Goal: Information Seeking & Learning: Learn about a topic

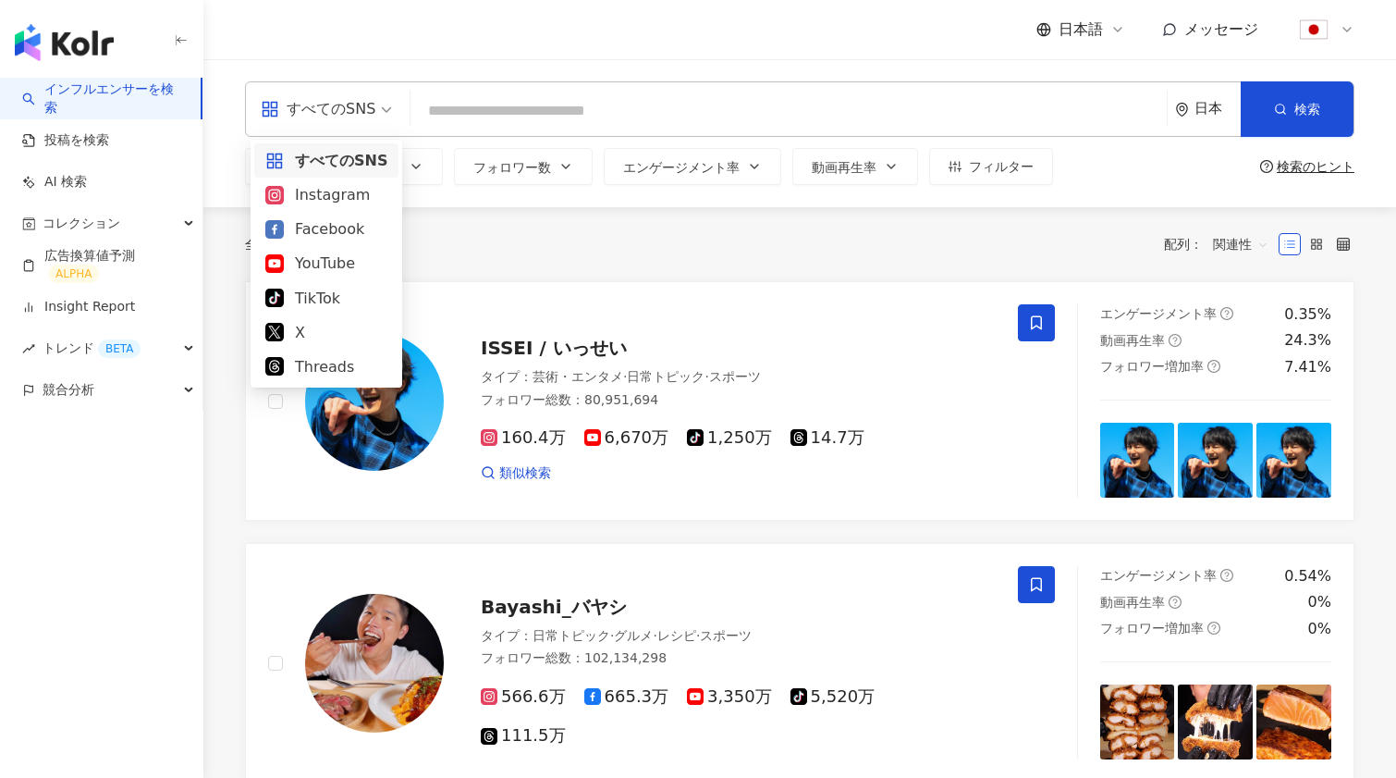
click at [511, 116] on input "search" at bounding box center [789, 110] width 742 height 35
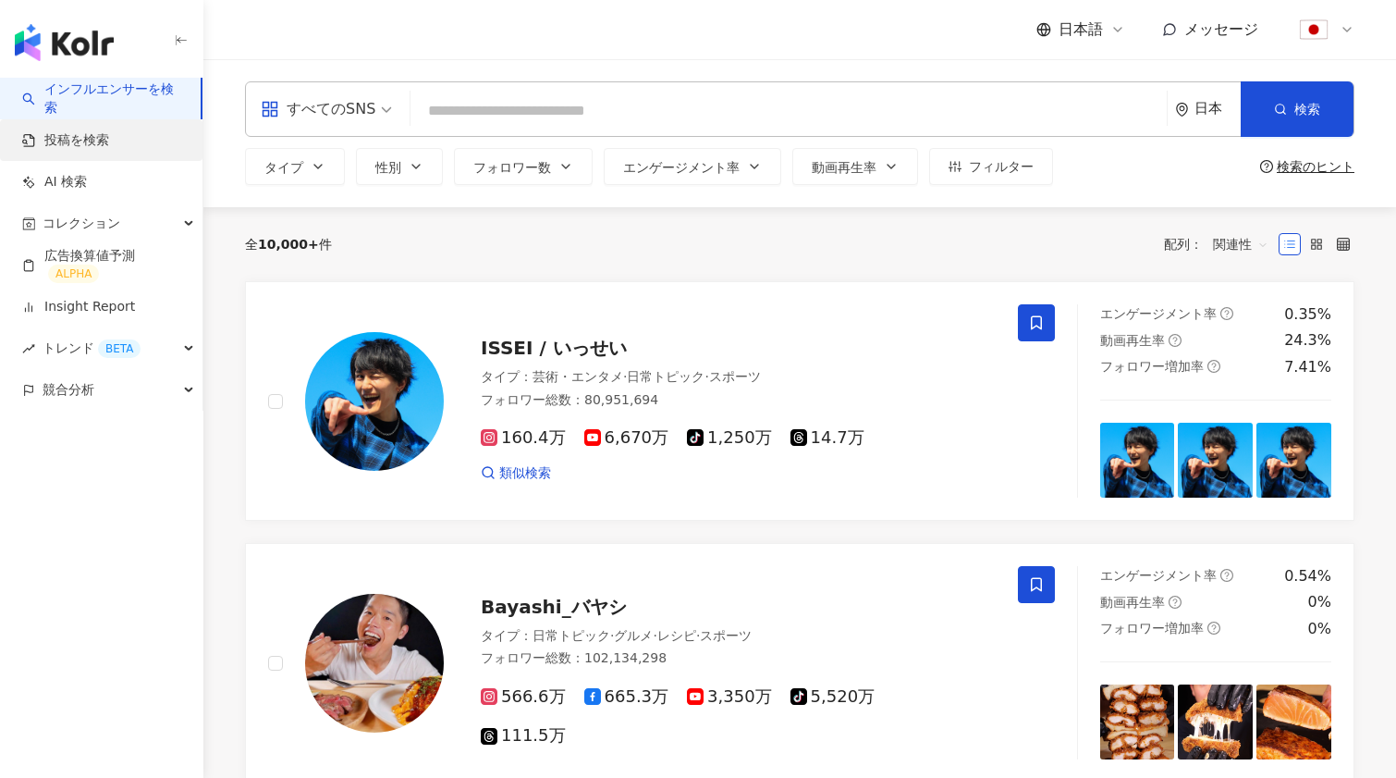
click at [59, 145] on link "投稿を検索" at bounding box center [65, 140] width 87 height 18
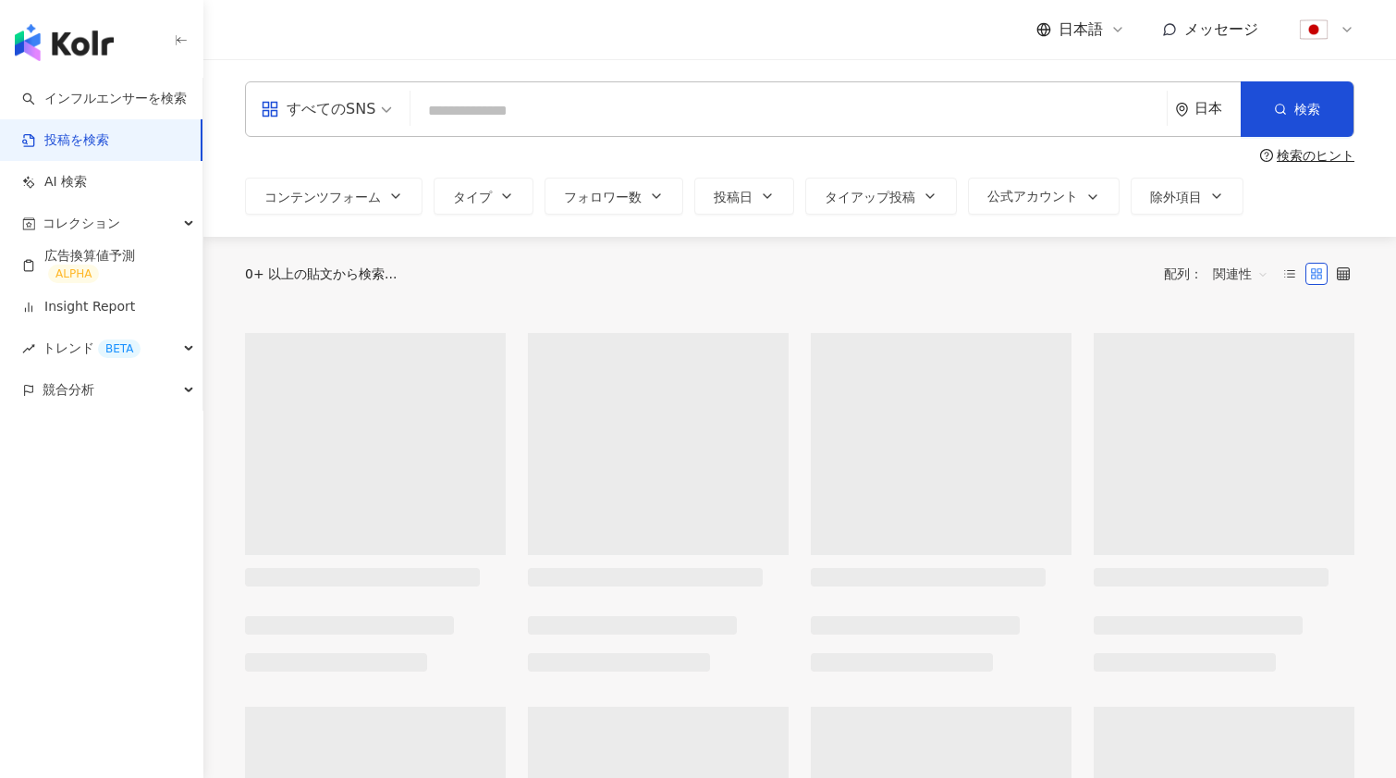
click at [488, 115] on input "search" at bounding box center [789, 111] width 742 height 40
paste input "*****"
type input "*****"
click at [1293, 118] on button "検索" at bounding box center [1297, 108] width 113 height 55
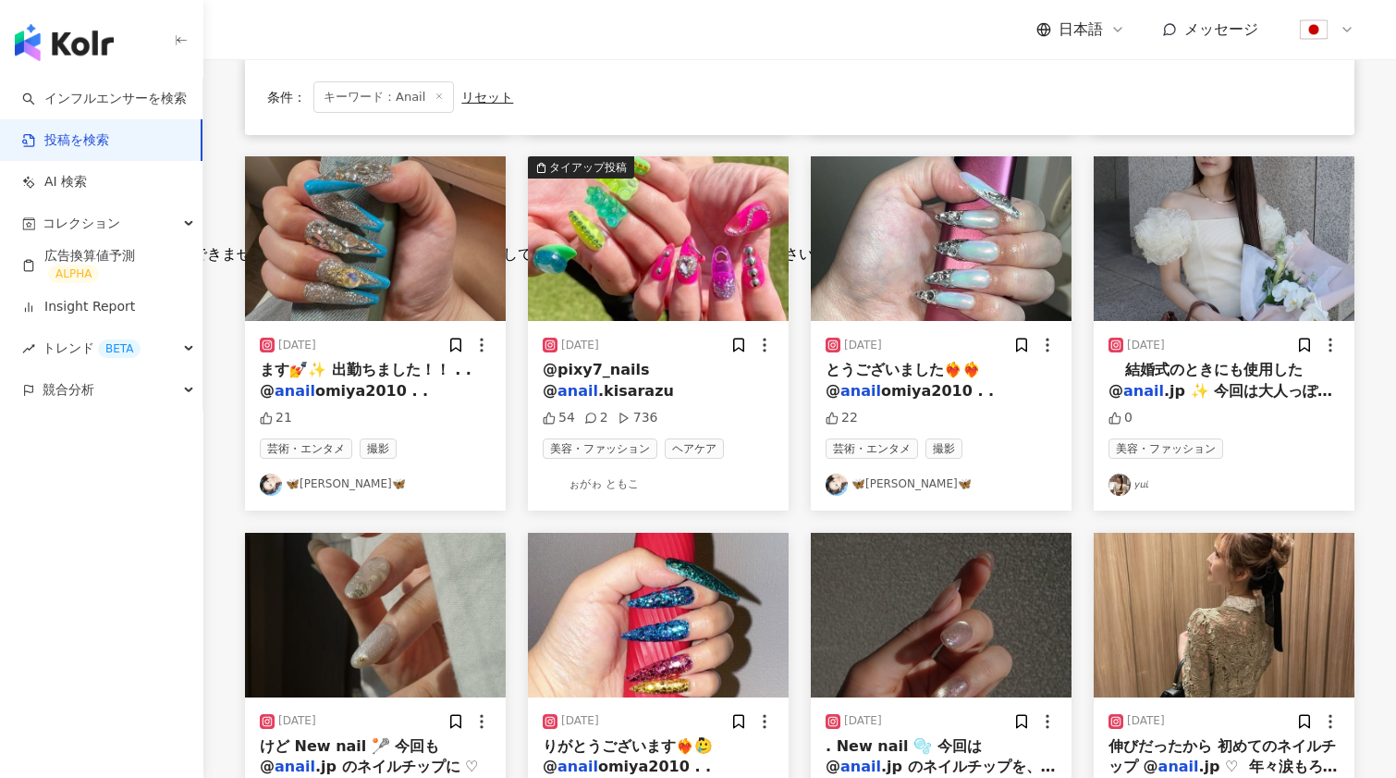
scroll to position [583, 0]
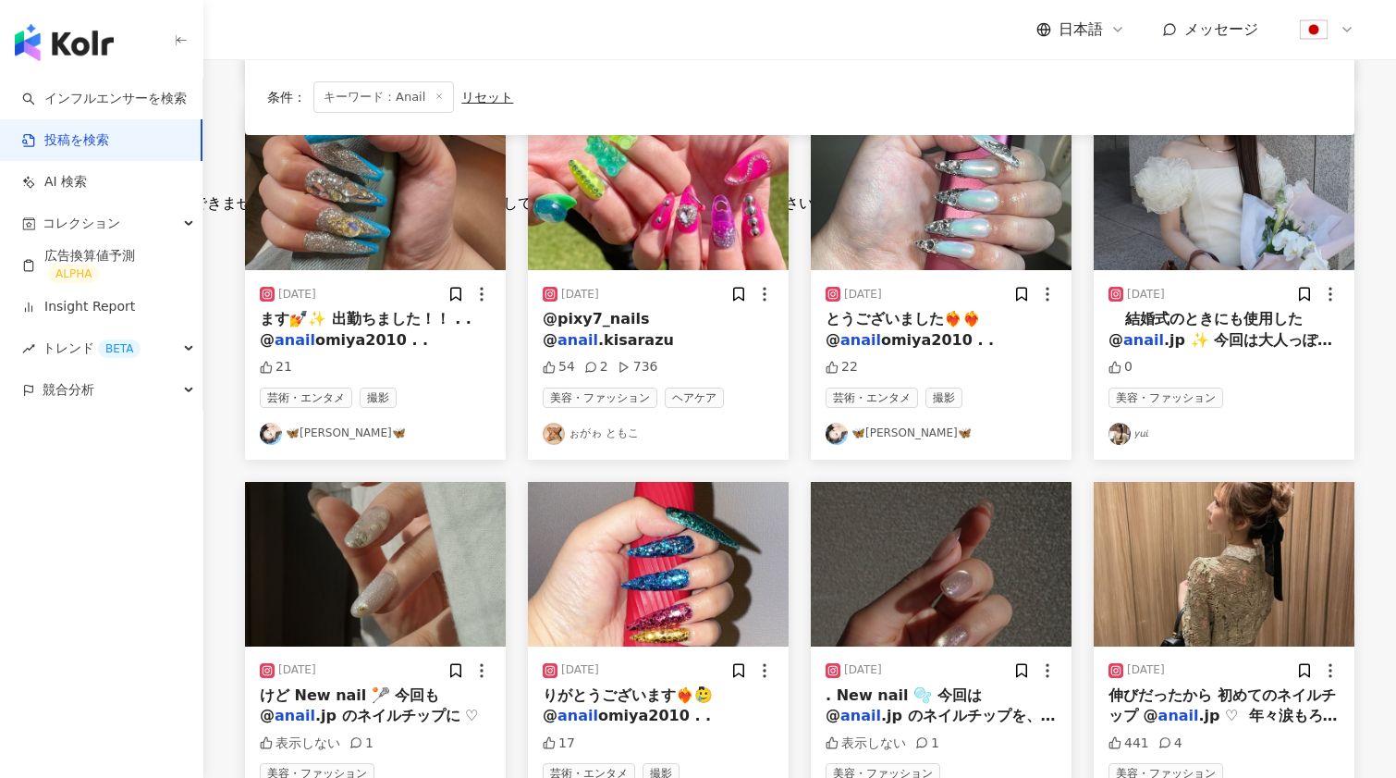
click at [1192, 215] on img "button" at bounding box center [1224, 187] width 261 height 165
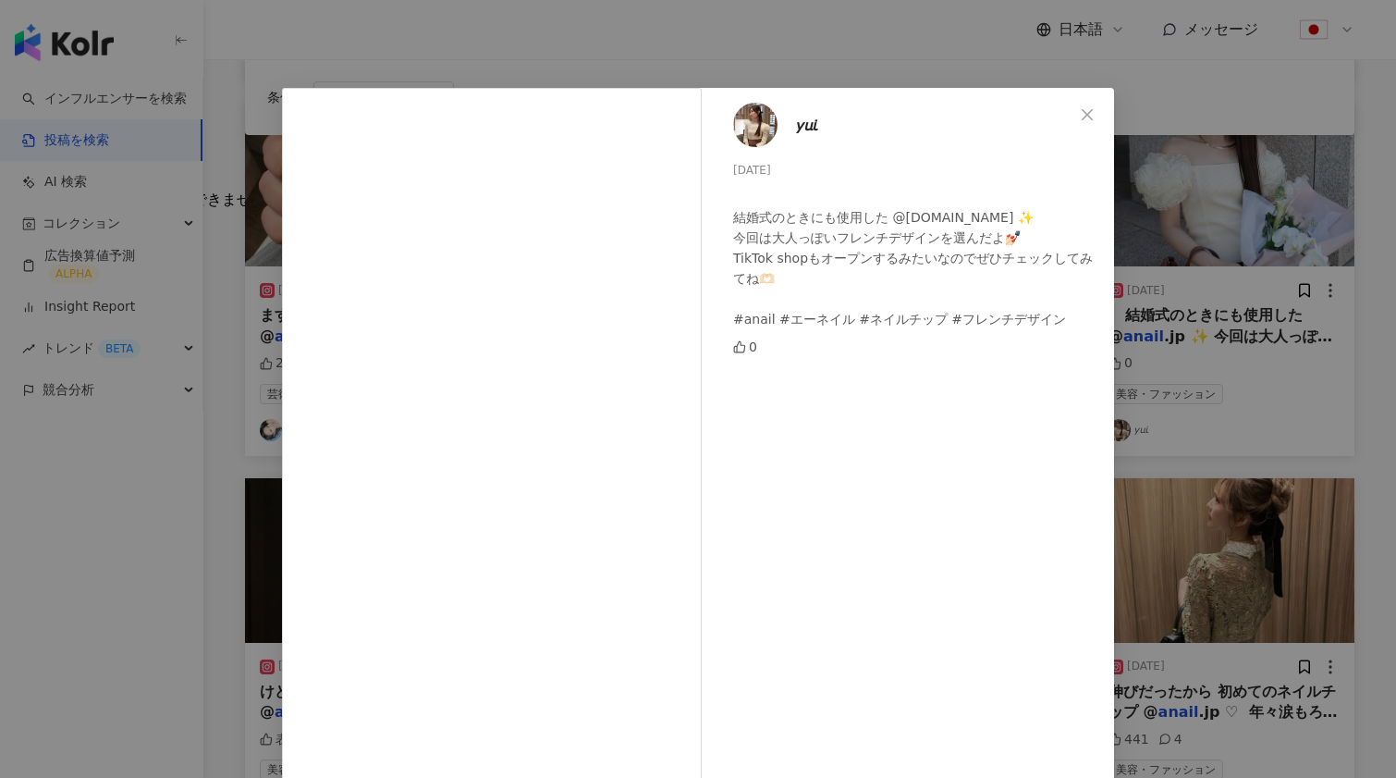
scroll to position [3, 0]
click at [1095, 120] on icon "close" at bounding box center [1087, 116] width 15 height 15
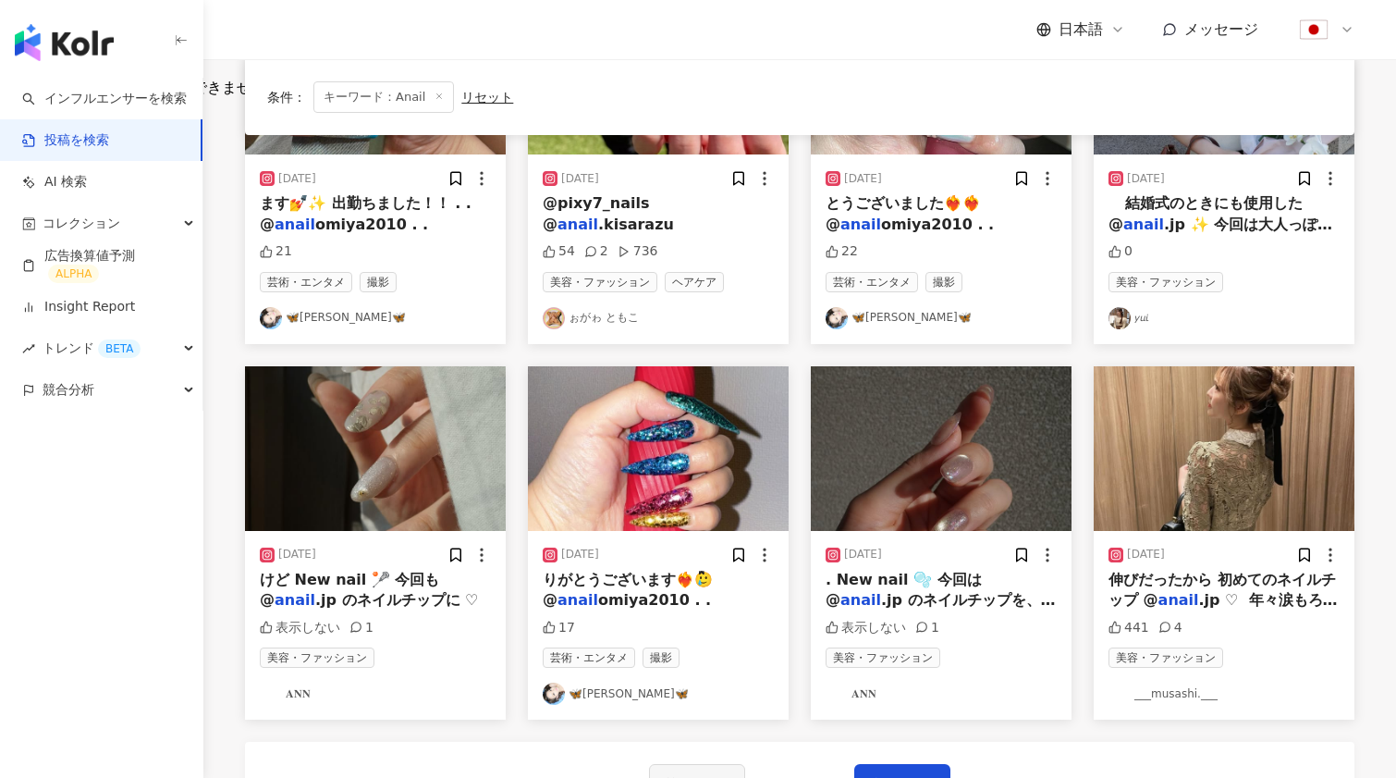
scroll to position [736, 0]
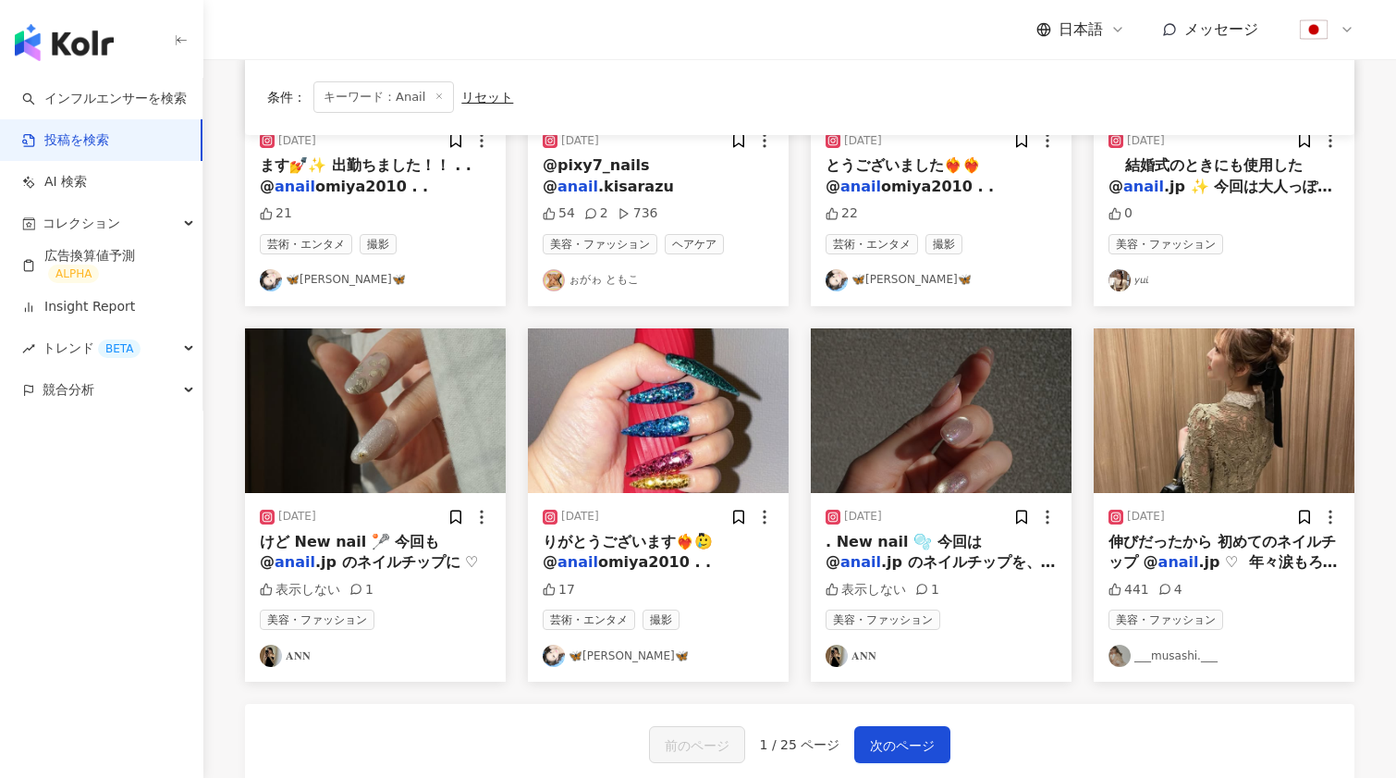
click at [363, 392] on img "button" at bounding box center [375, 410] width 261 height 165
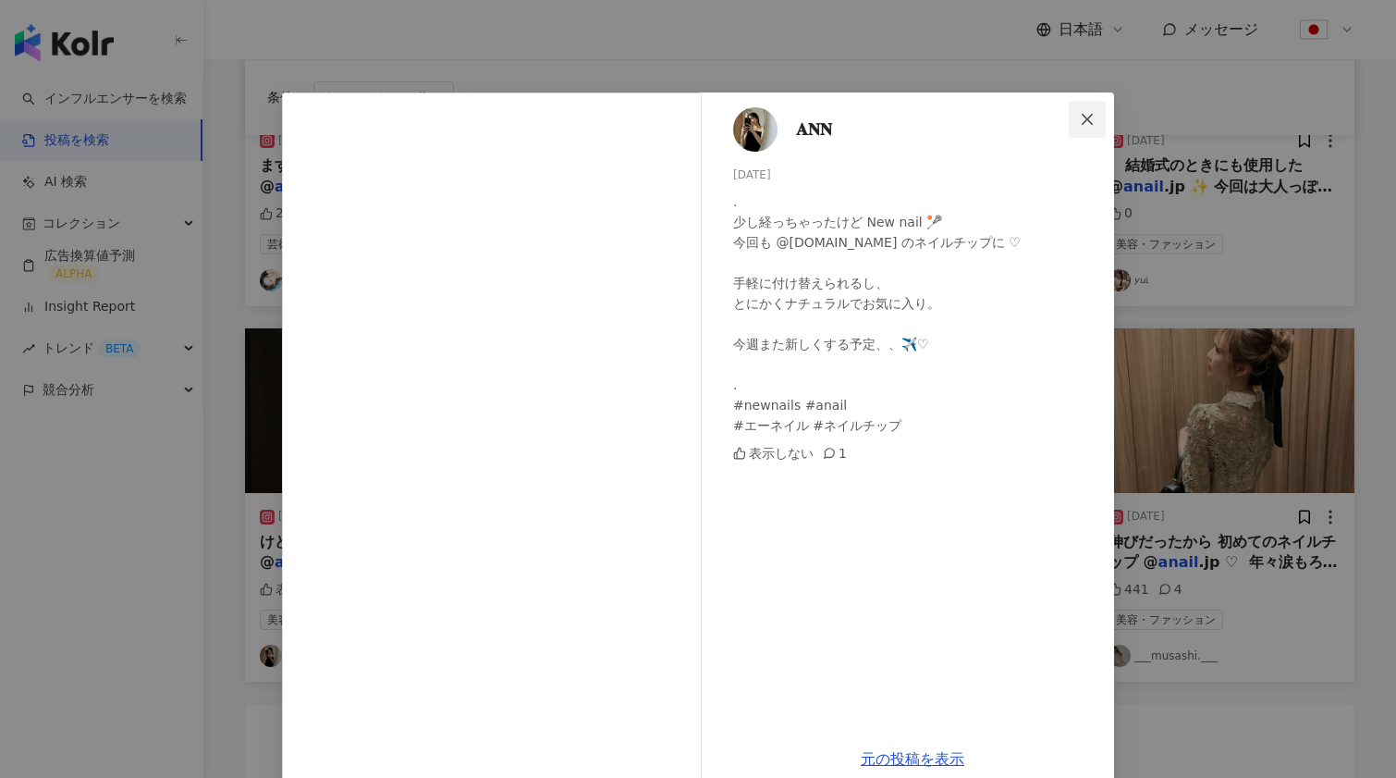
click at [1102, 117] on span "Close" at bounding box center [1087, 119] width 37 height 15
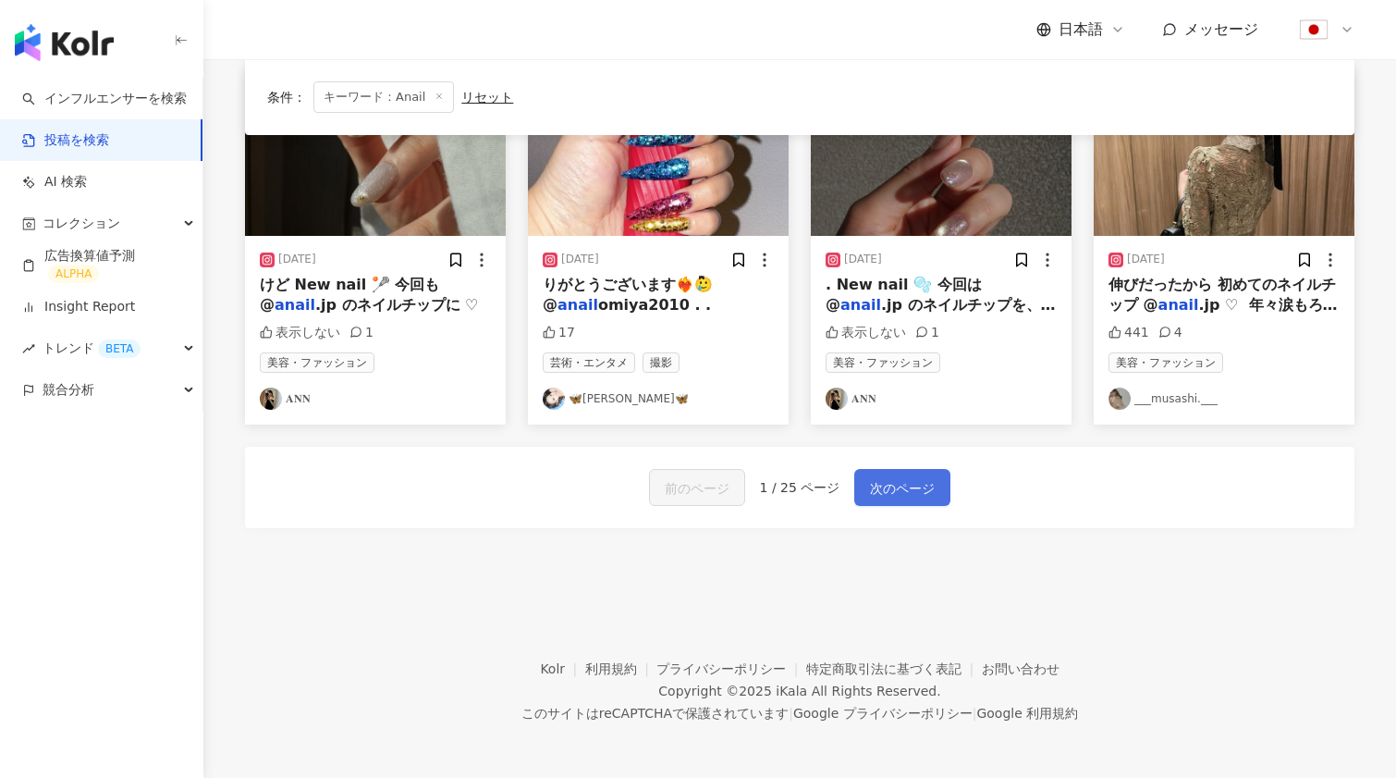
scroll to position [991, 0]
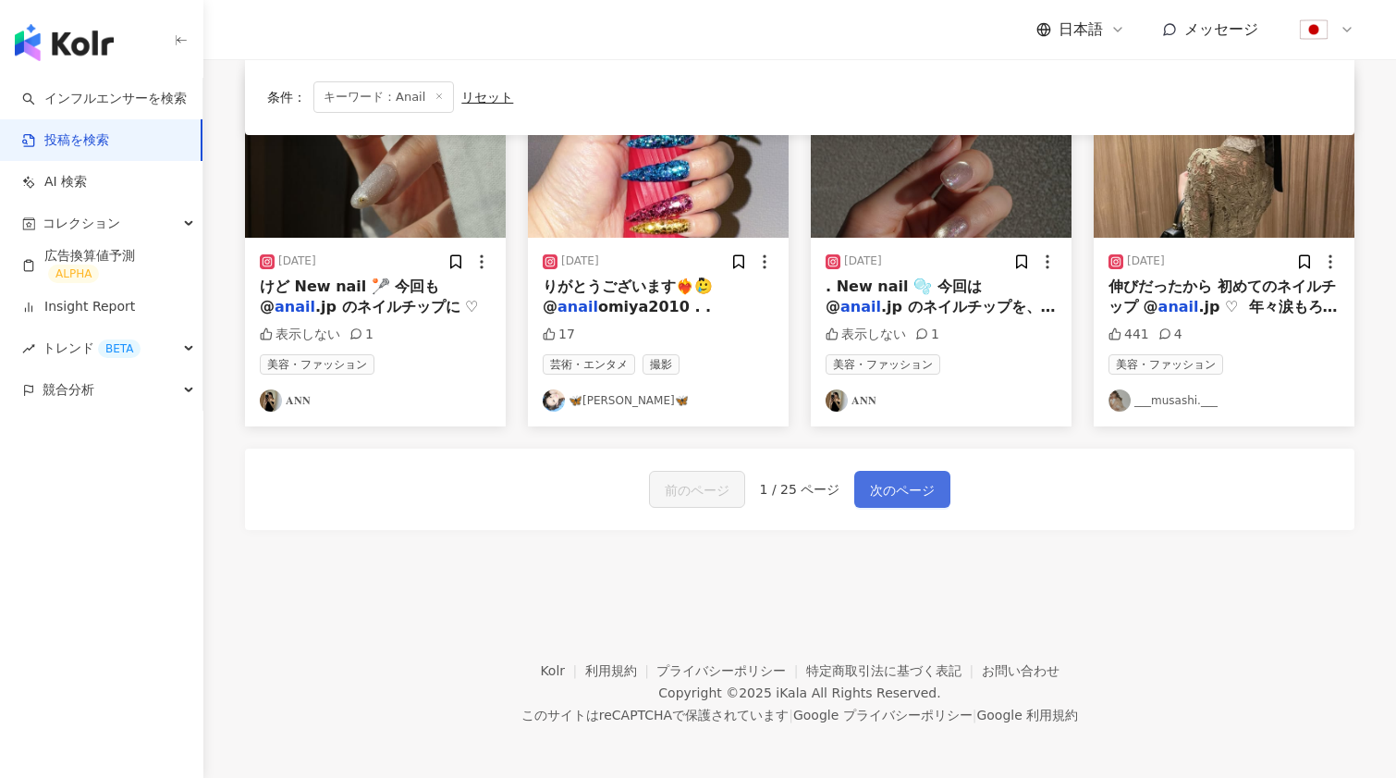
click at [875, 484] on span "次のページ" at bounding box center [902, 490] width 65 height 22
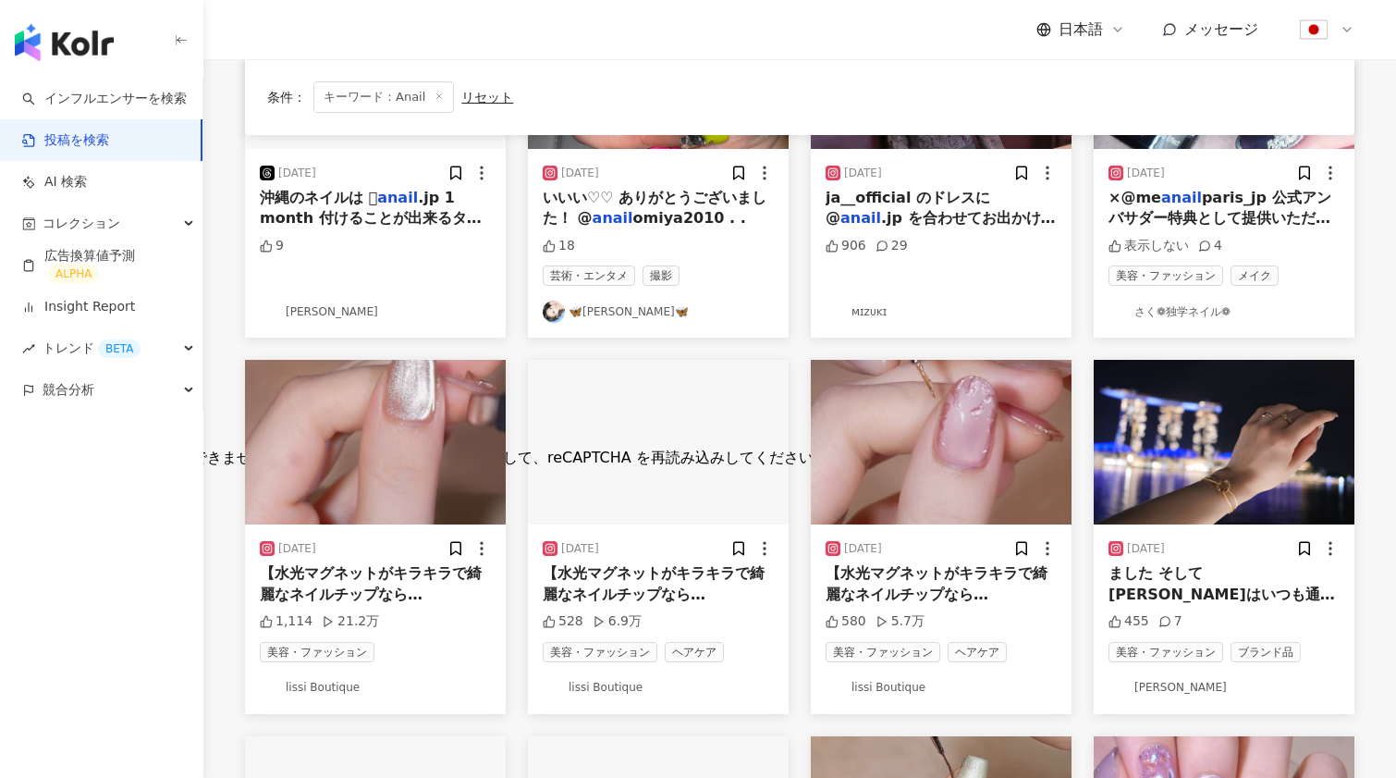
scroll to position [328, 1]
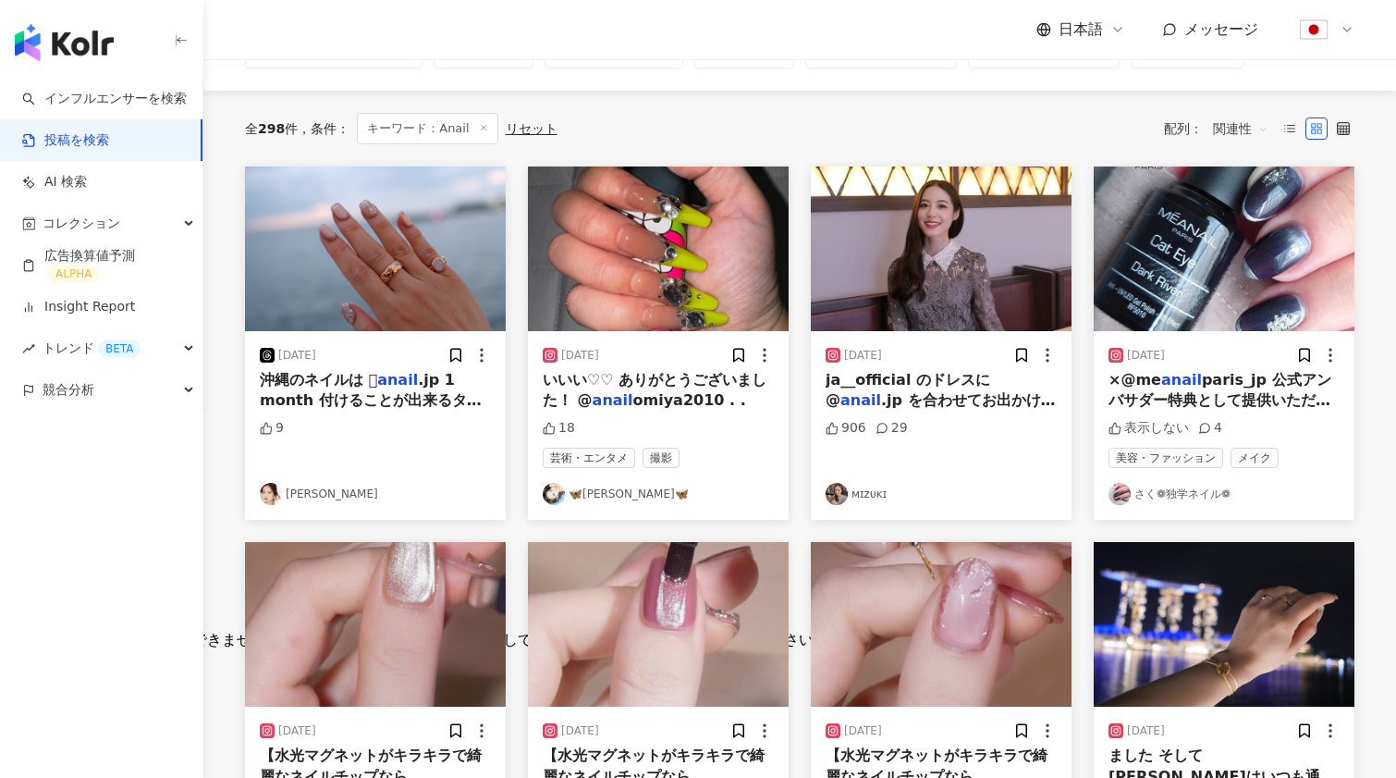
click at [382, 571] on img "button" at bounding box center [375, 624] width 261 height 165
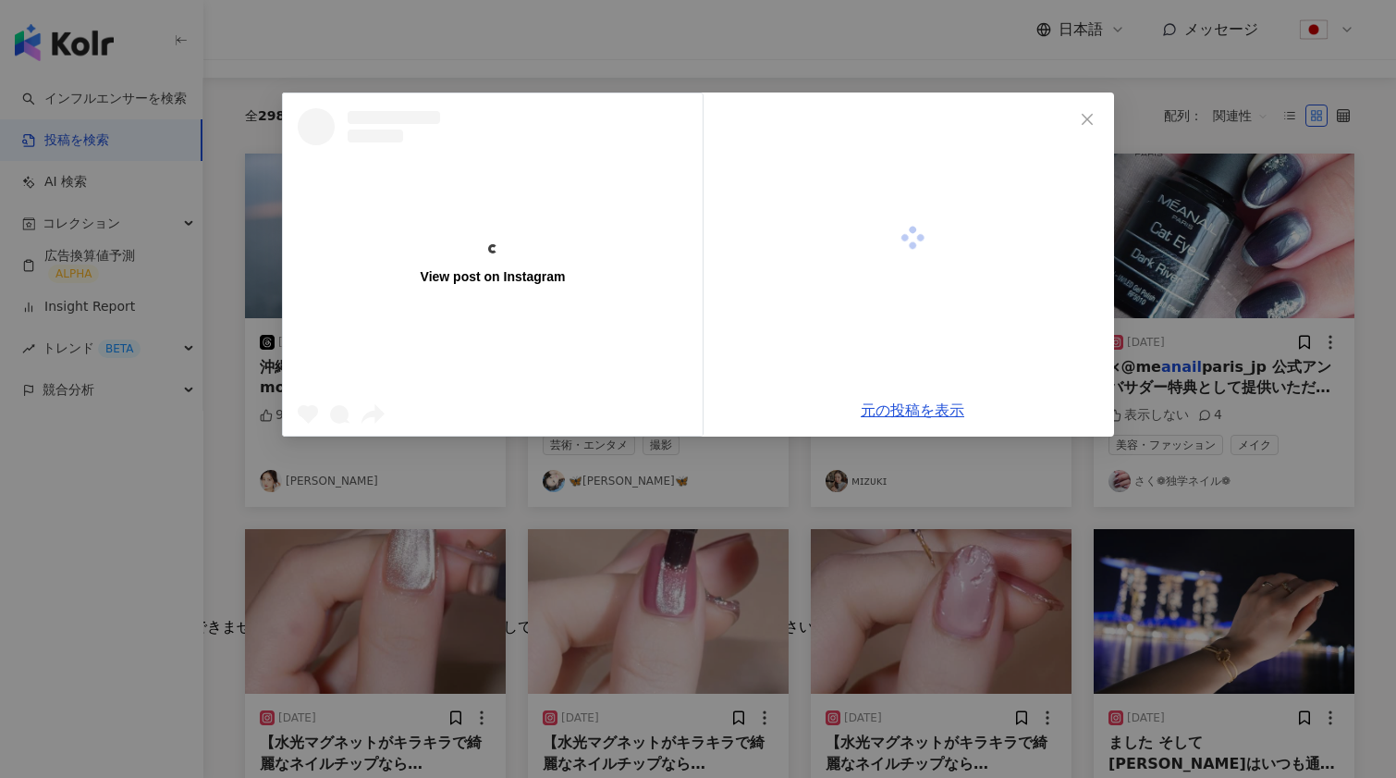
scroll to position [162, 0]
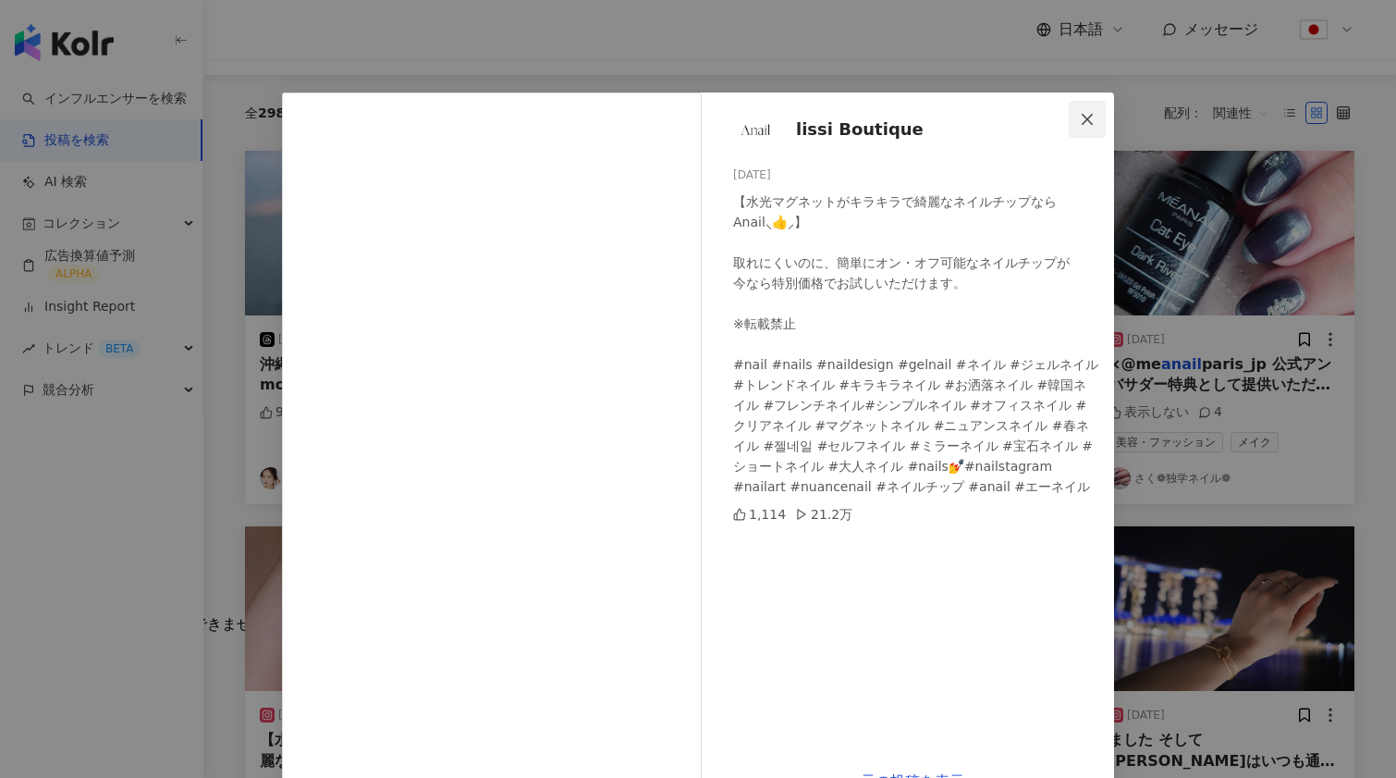
click at [1093, 117] on icon "close" at bounding box center [1087, 119] width 15 height 15
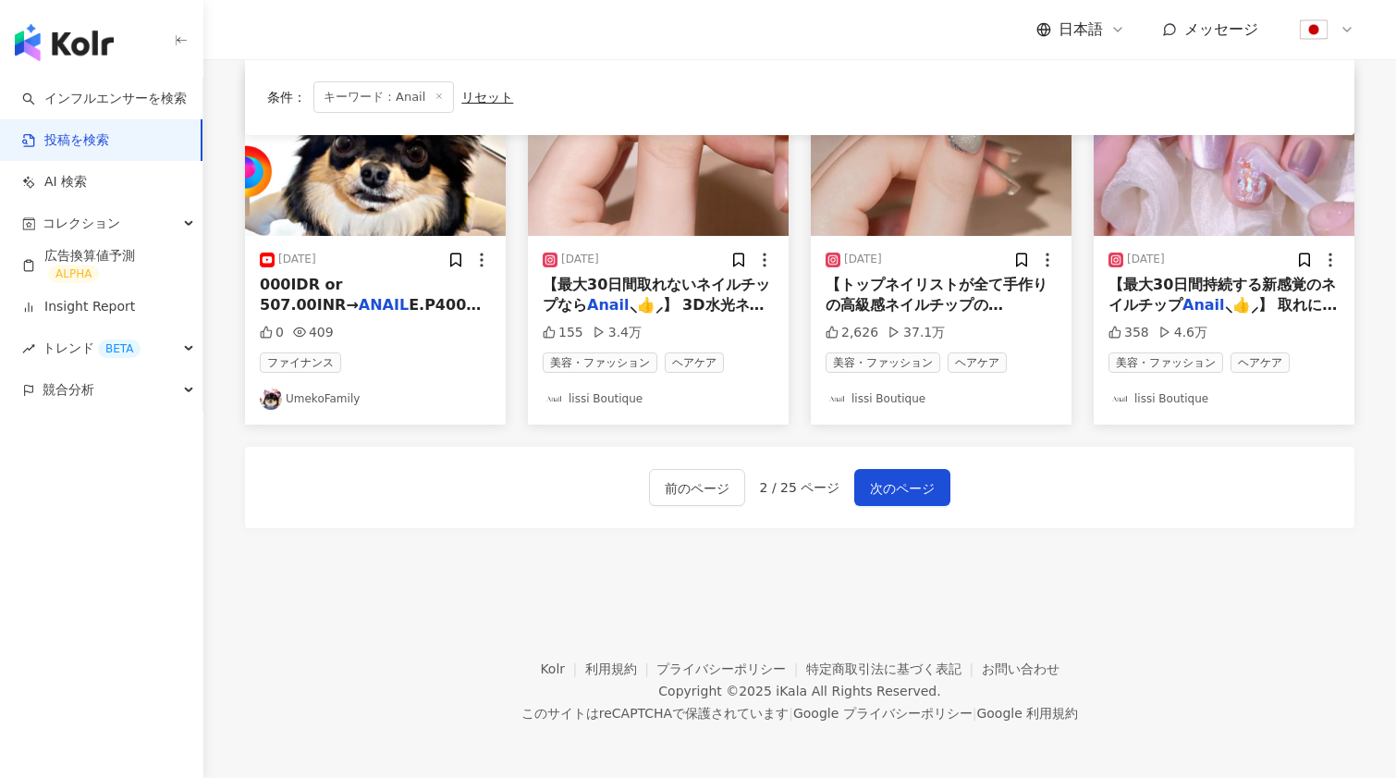
scroll to position [991, 0]
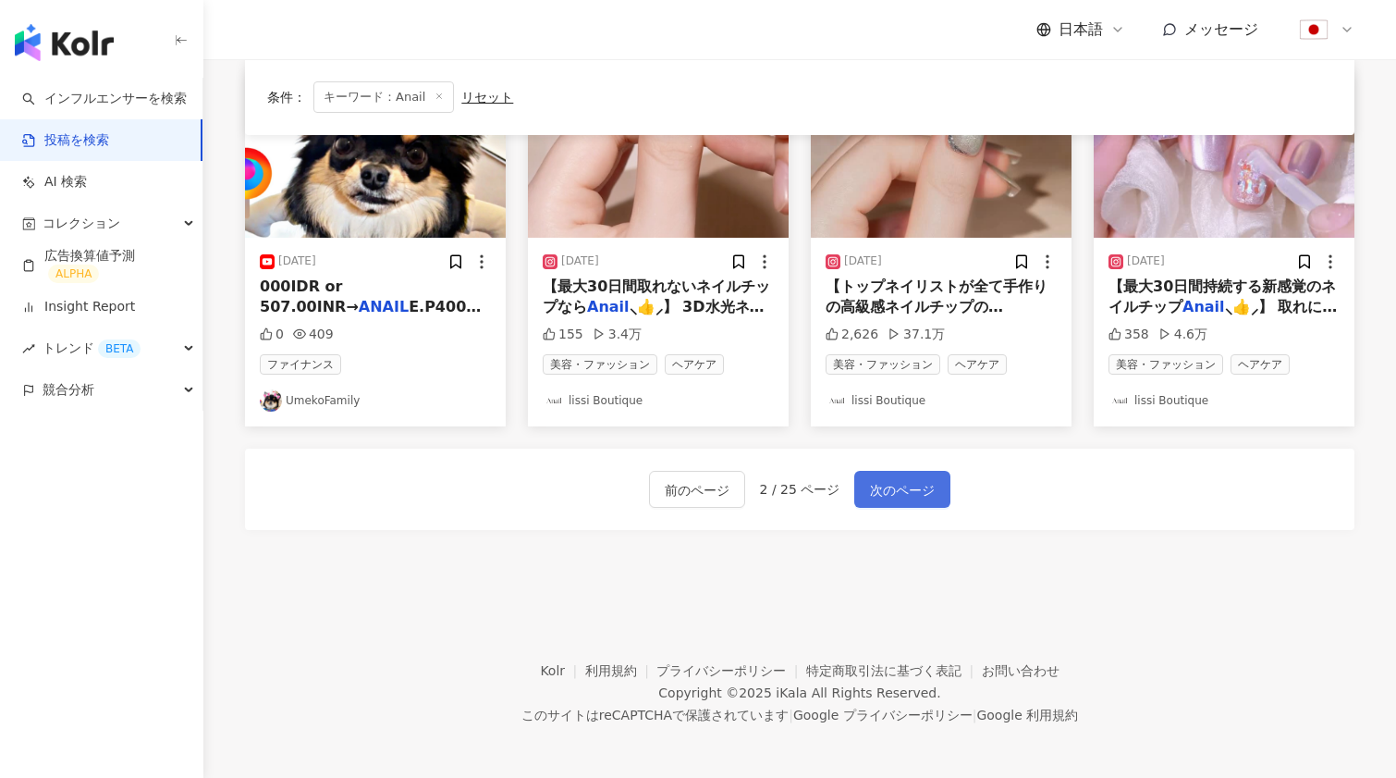
click at [906, 504] on div "前のページ 2 / 25 ページ 次のページ" at bounding box center [800, 489] width 1110 height 81
drag, startPoint x: 897, startPoint y: 498, endPoint x: 873, endPoint y: 498, distance: 24.0
click at [897, 498] on button "次のページ" at bounding box center [903, 489] width 96 height 37
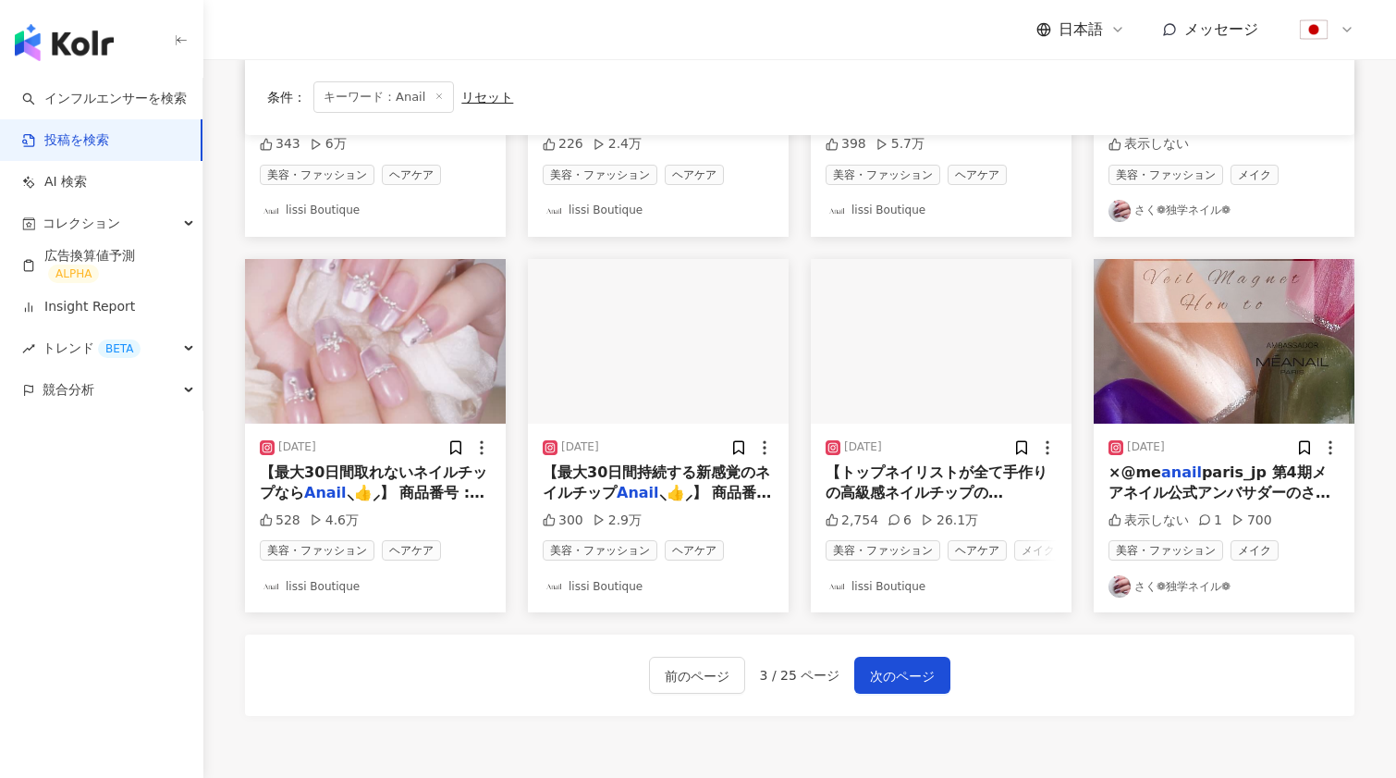
scroll to position [770, 0]
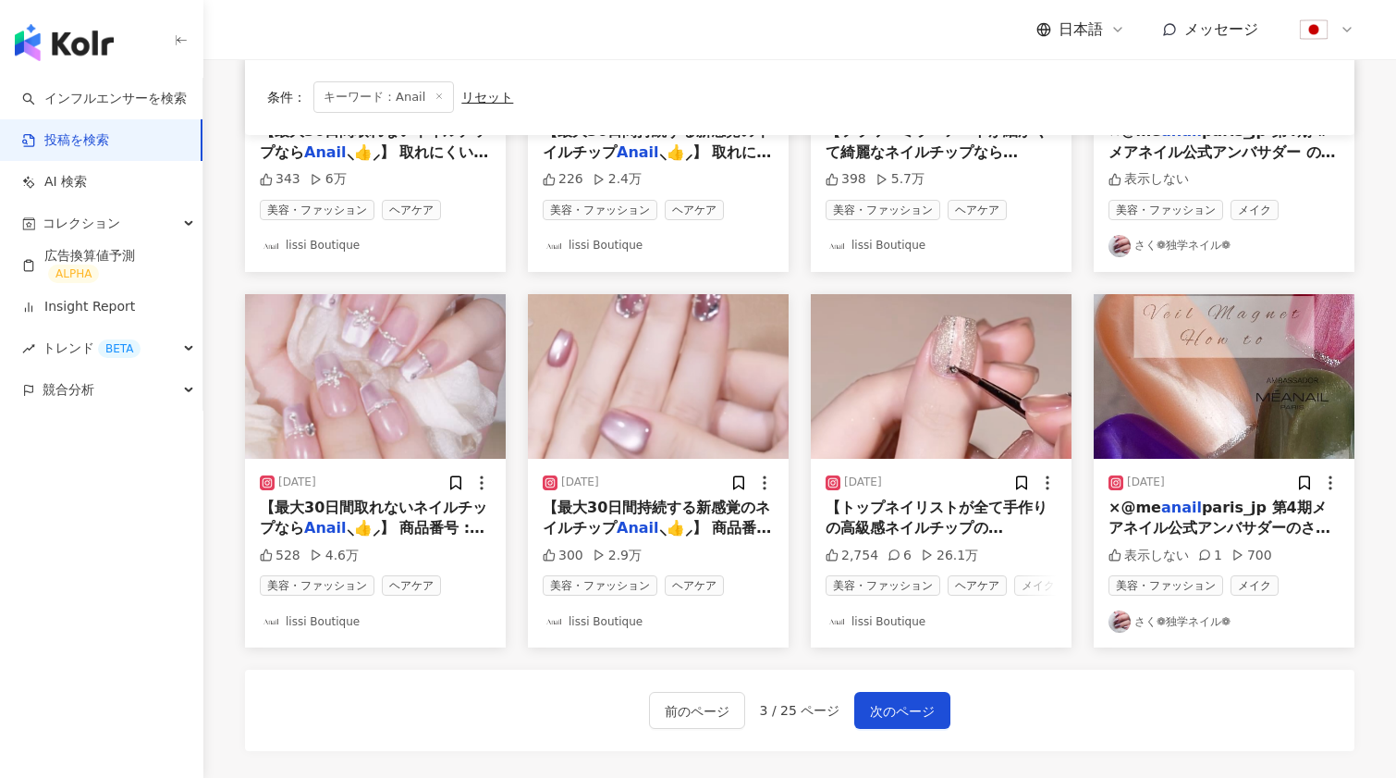
click at [396, 370] on img "button" at bounding box center [375, 376] width 261 height 165
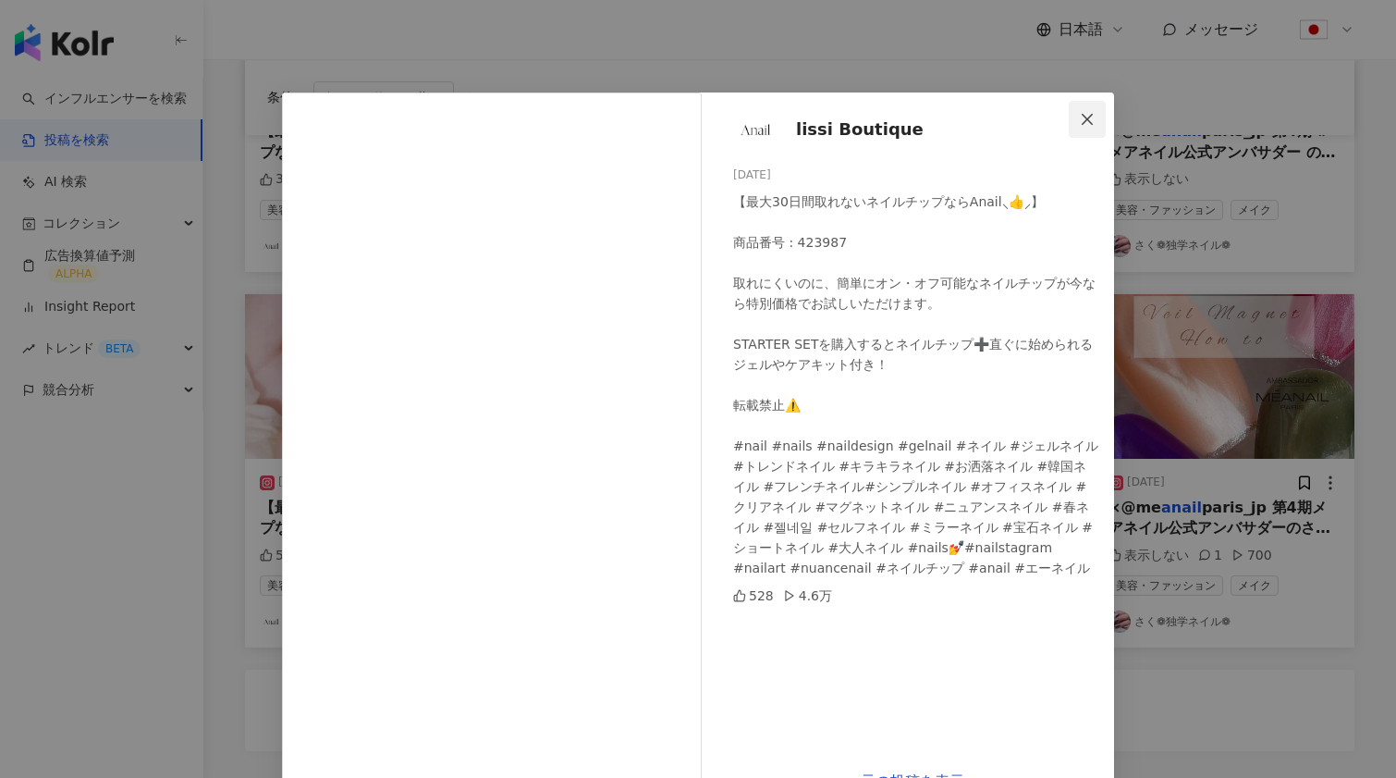
click at [1086, 119] on icon "close" at bounding box center [1087, 119] width 15 height 15
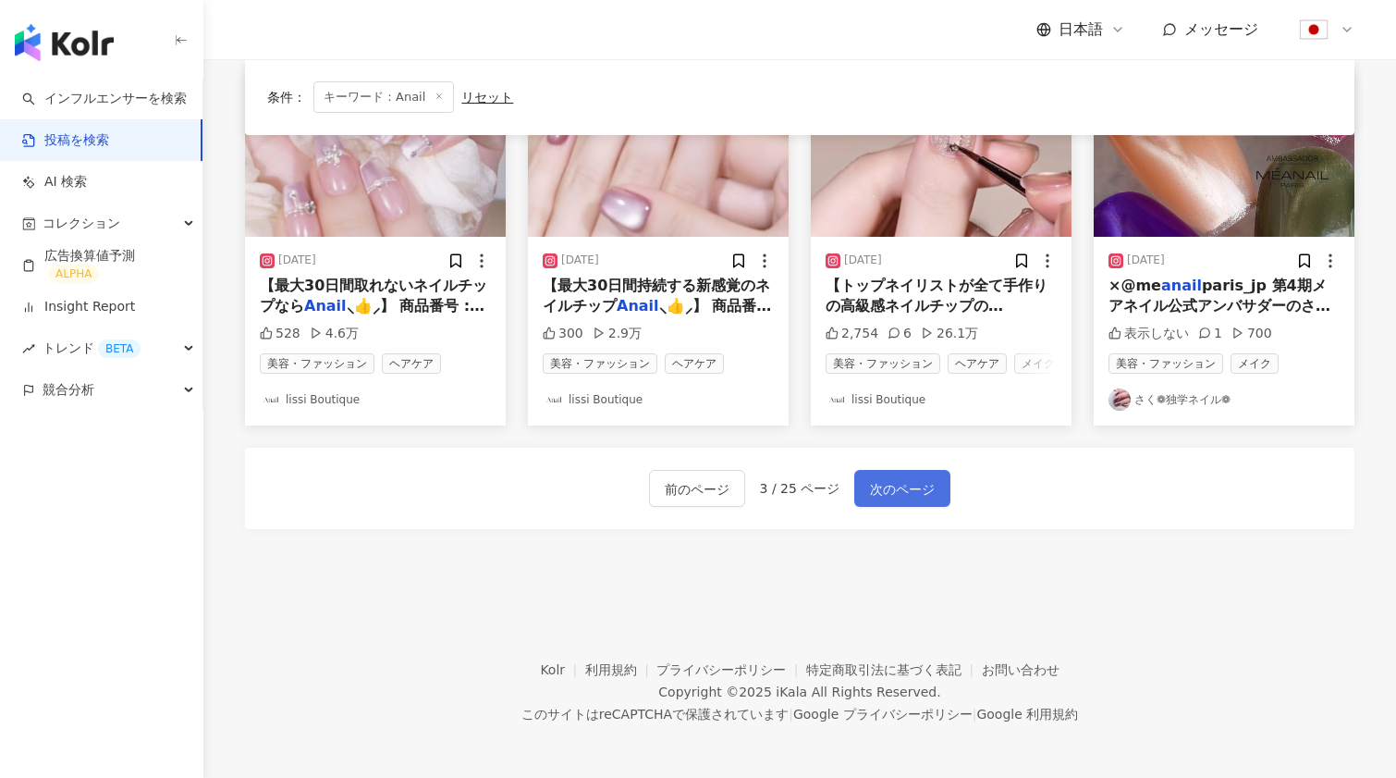
scroll to position [991, 0]
click at [885, 479] on span "次のページ" at bounding box center [902, 490] width 65 height 22
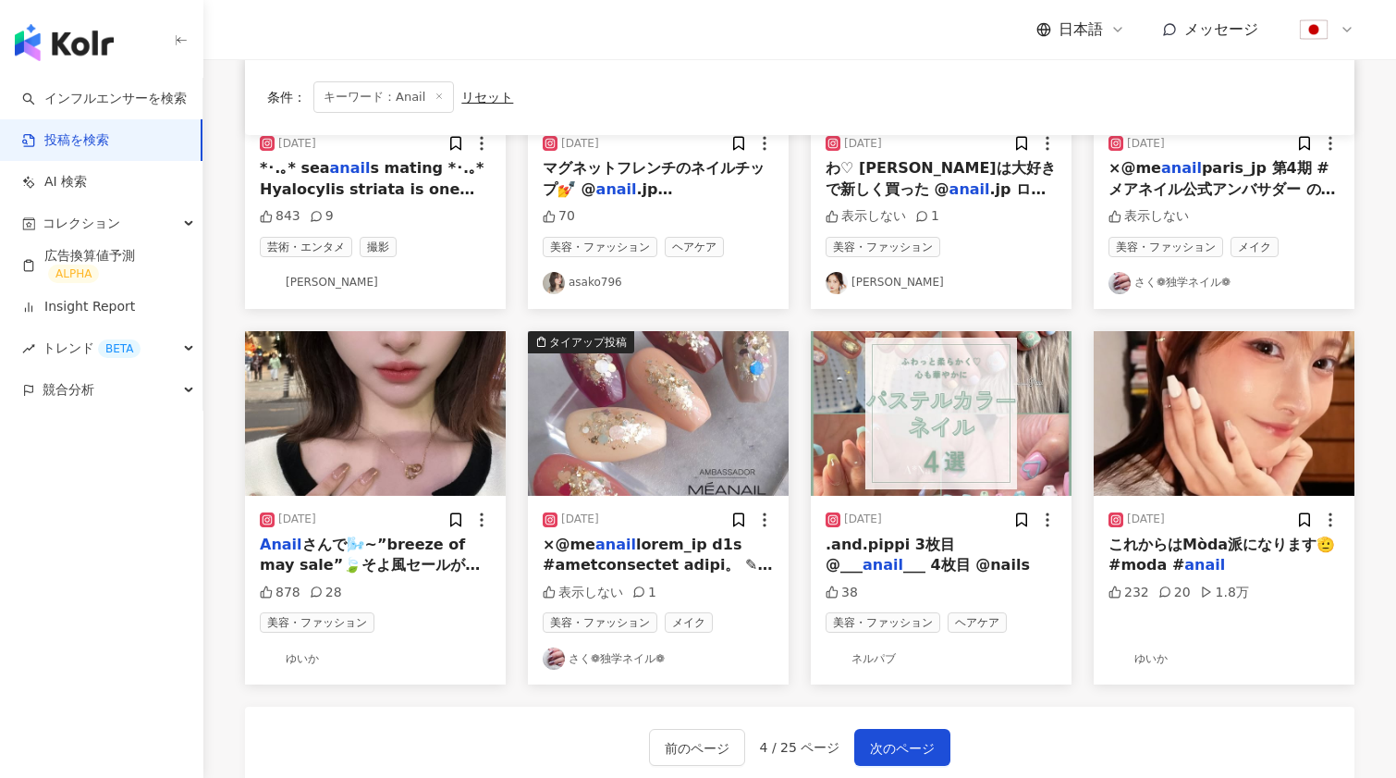
scroll to position [745, 0]
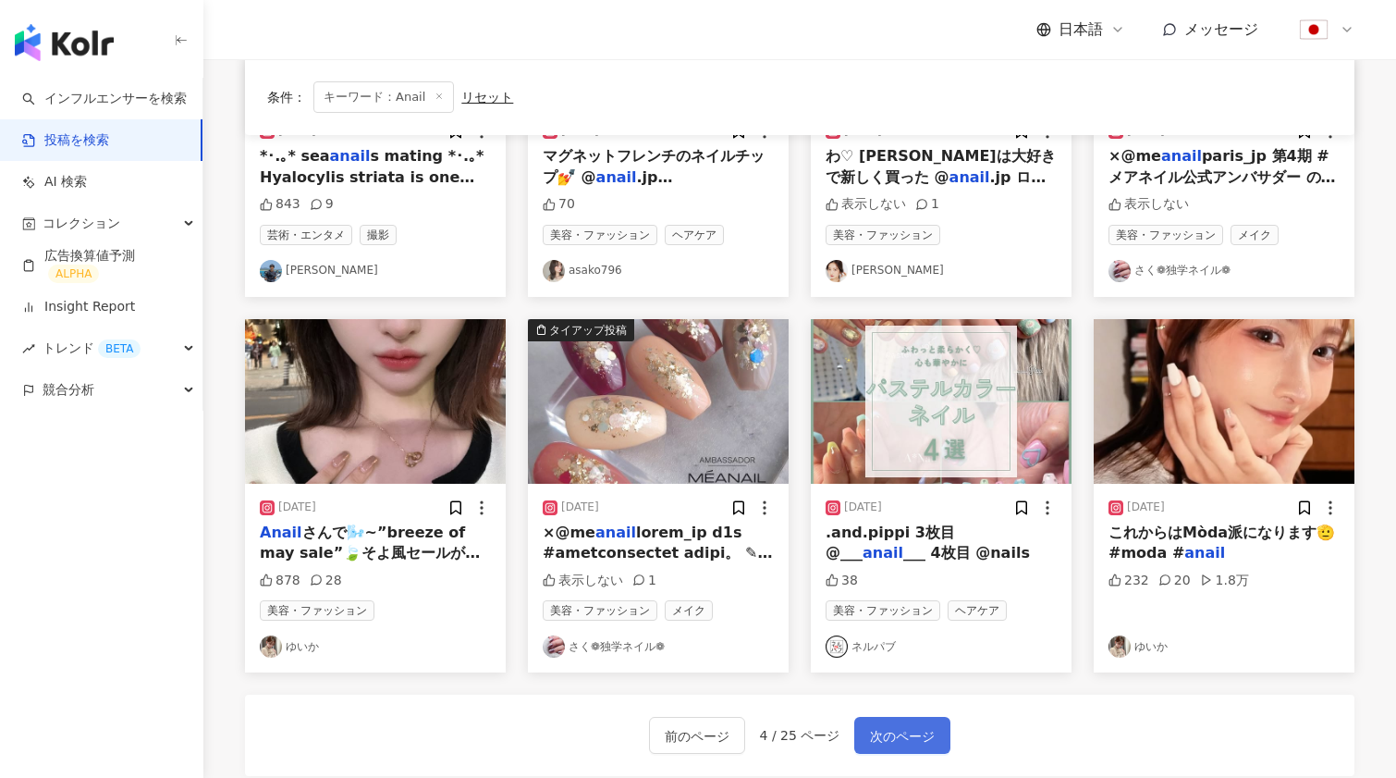
click at [907, 726] on span "次のページ" at bounding box center [902, 736] width 65 height 22
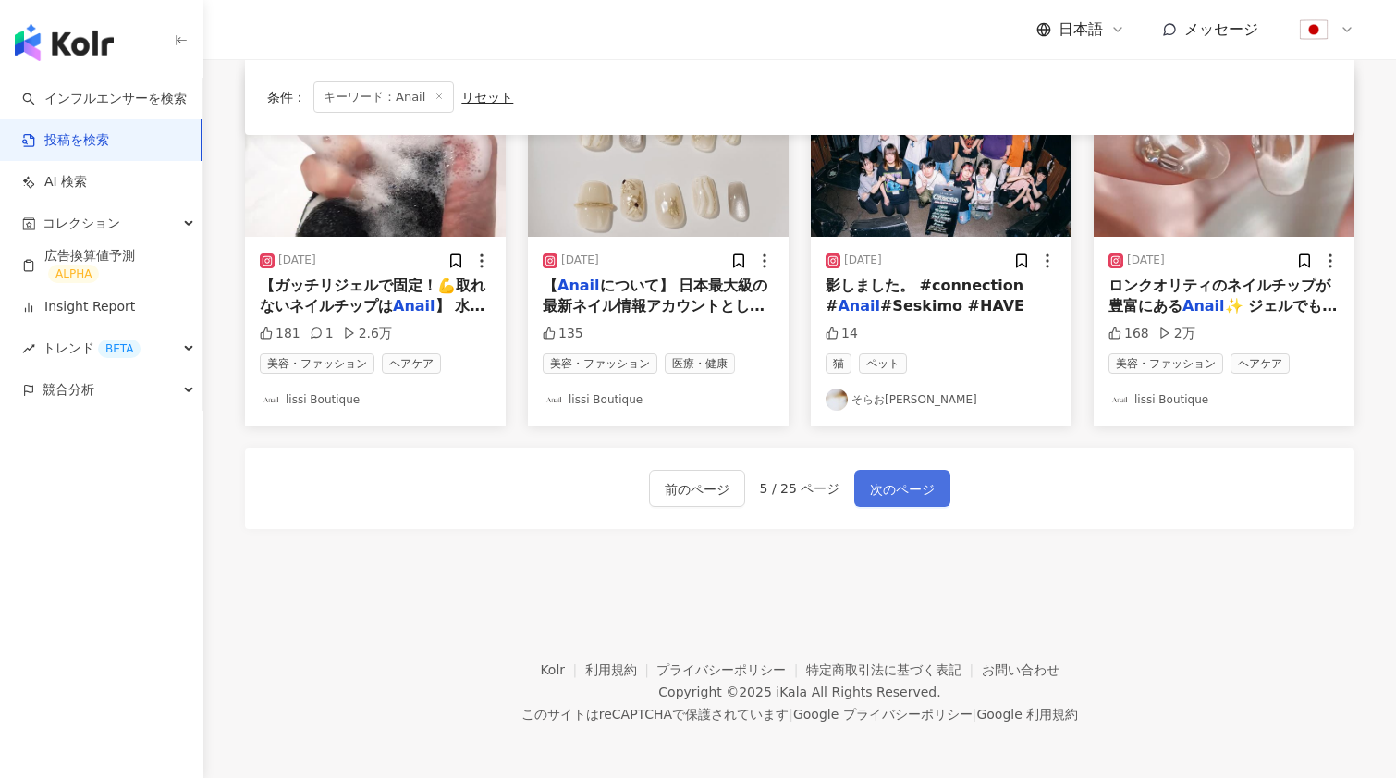
scroll to position [991, 0]
click at [901, 474] on button "次のページ" at bounding box center [903, 489] width 96 height 37
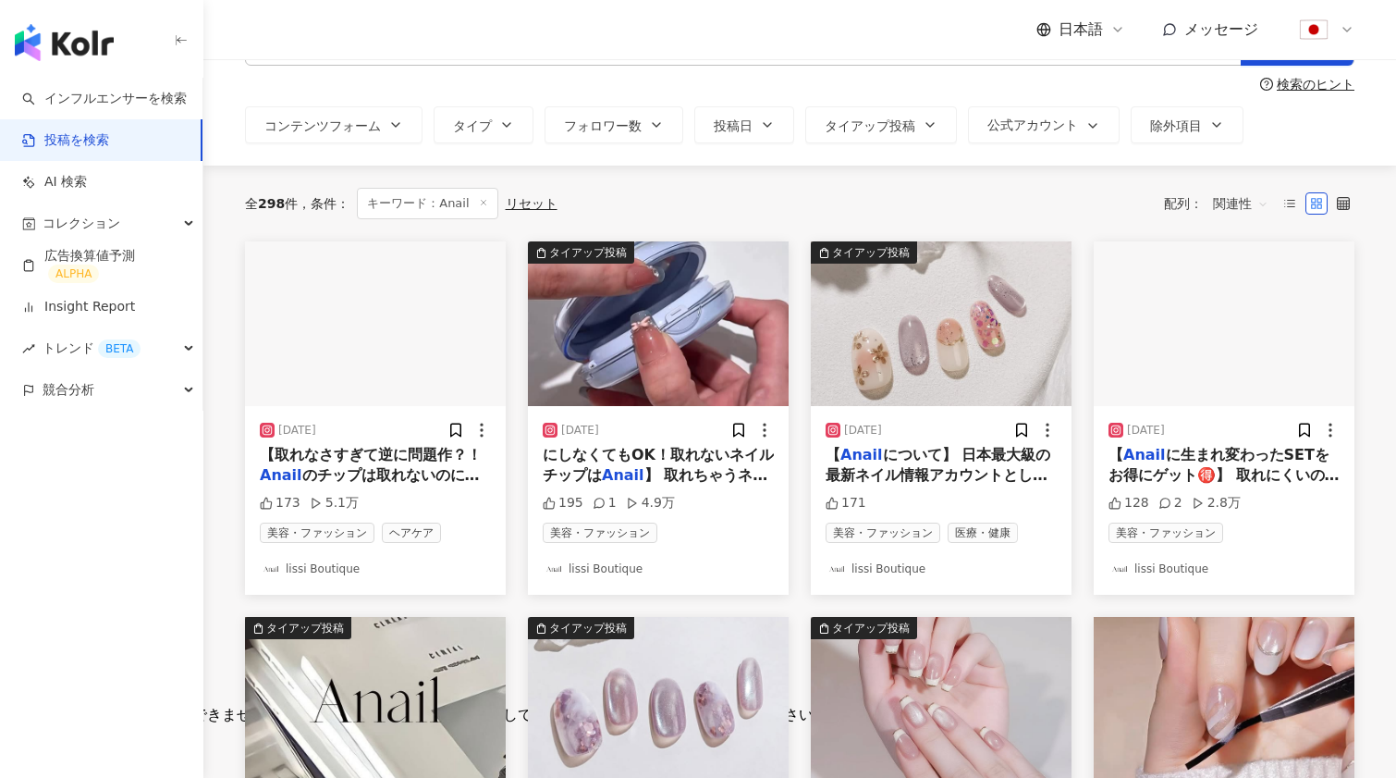
scroll to position [54, 0]
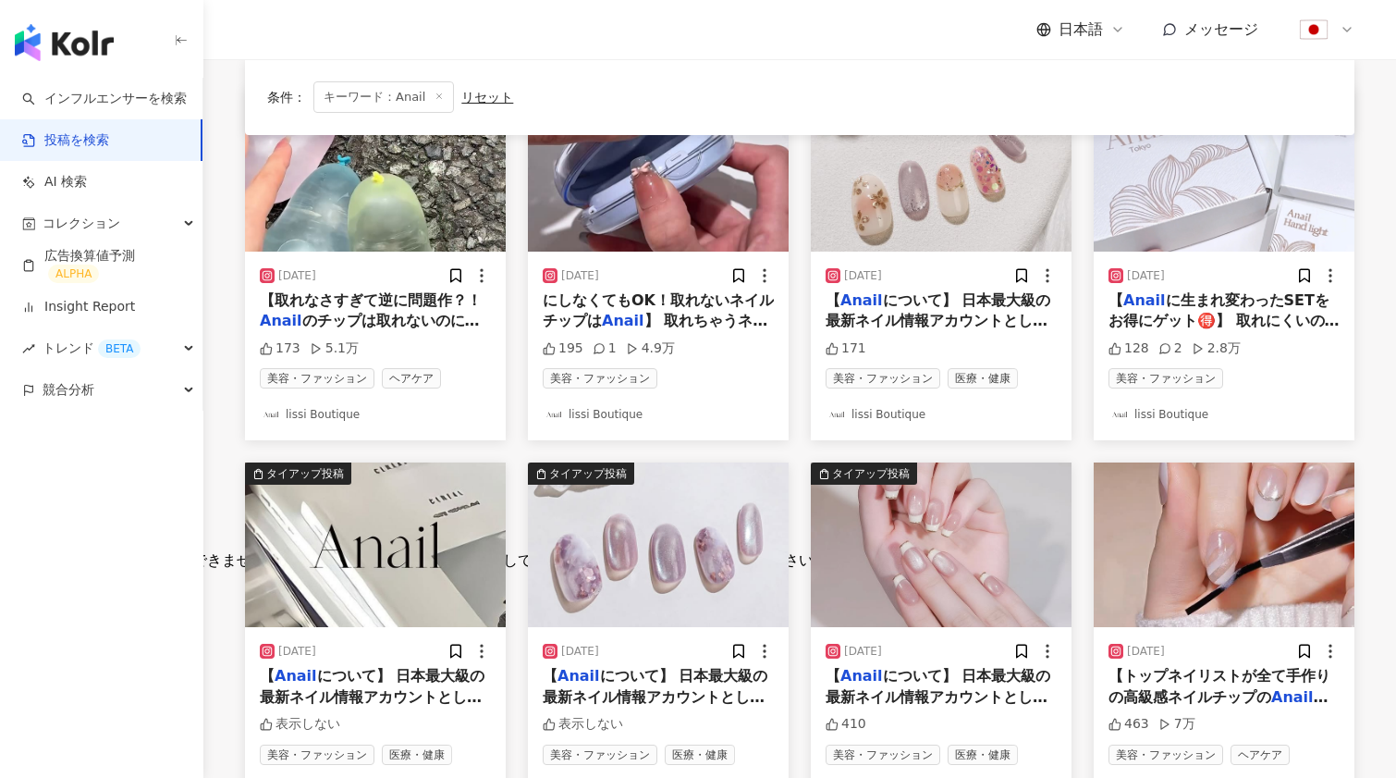
click at [1177, 178] on img "button" at bounding box center [1224, 169] width 261 height 165
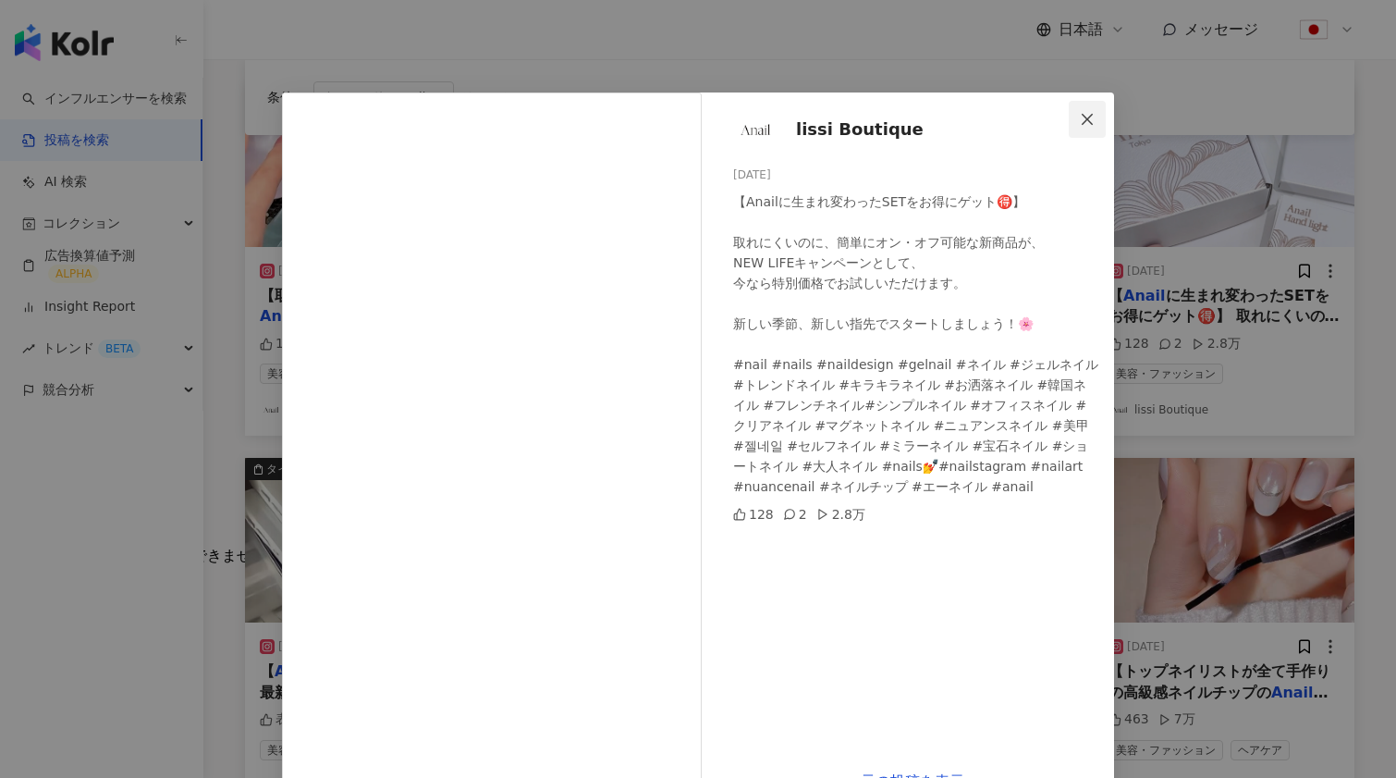
click at [1091, 119] on icon "close" at bounding box center [1087, 119] width 15 height 15
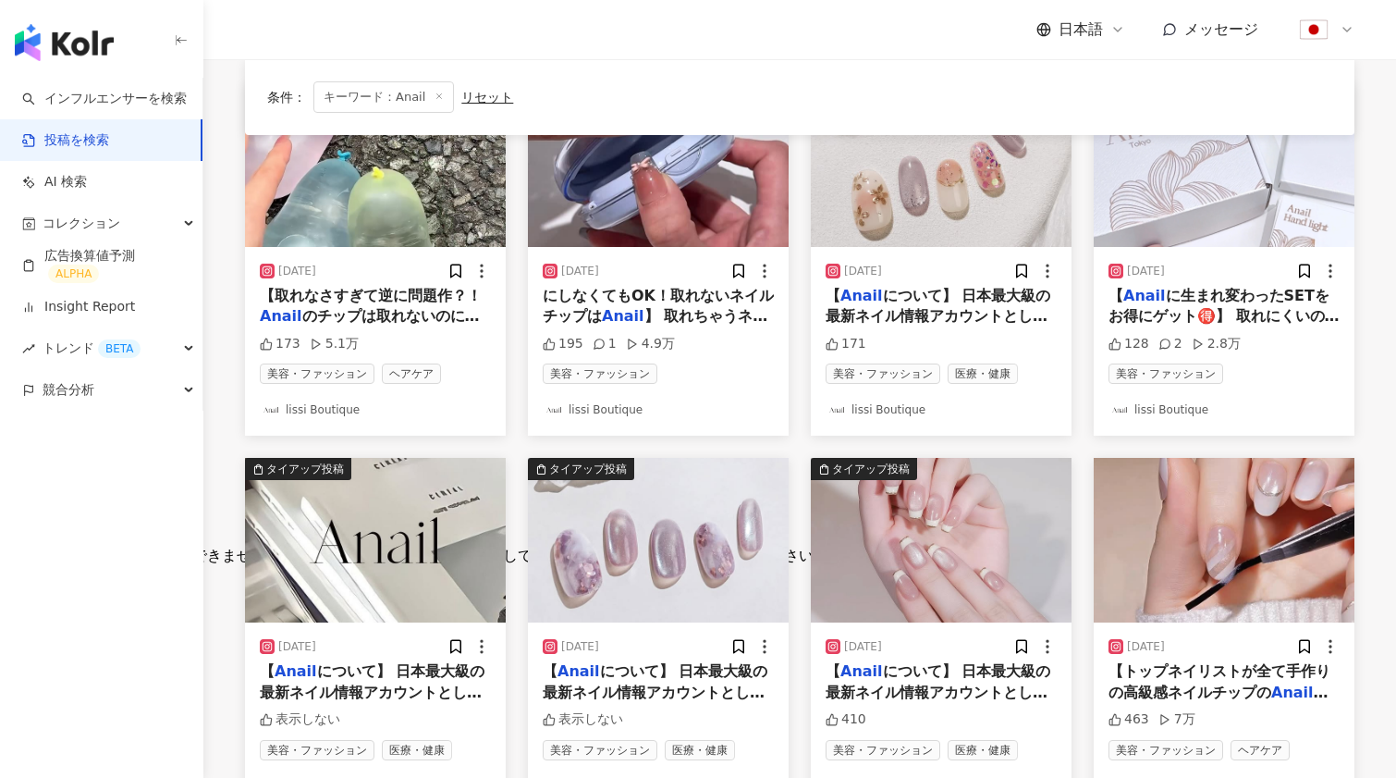
scroll to position [477, 0]
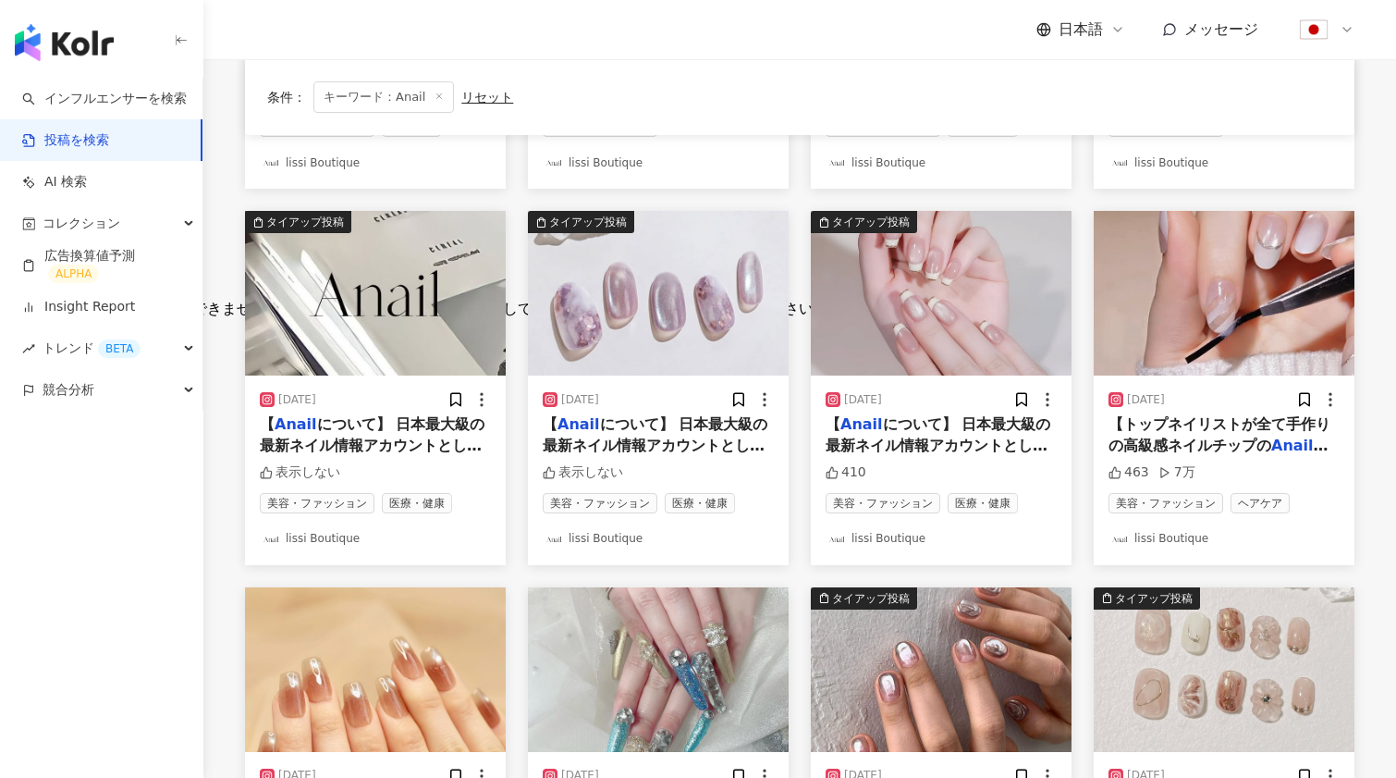
click at [1294, 330] on img "button" at bounding box center [1224, 293] width 261 height 165
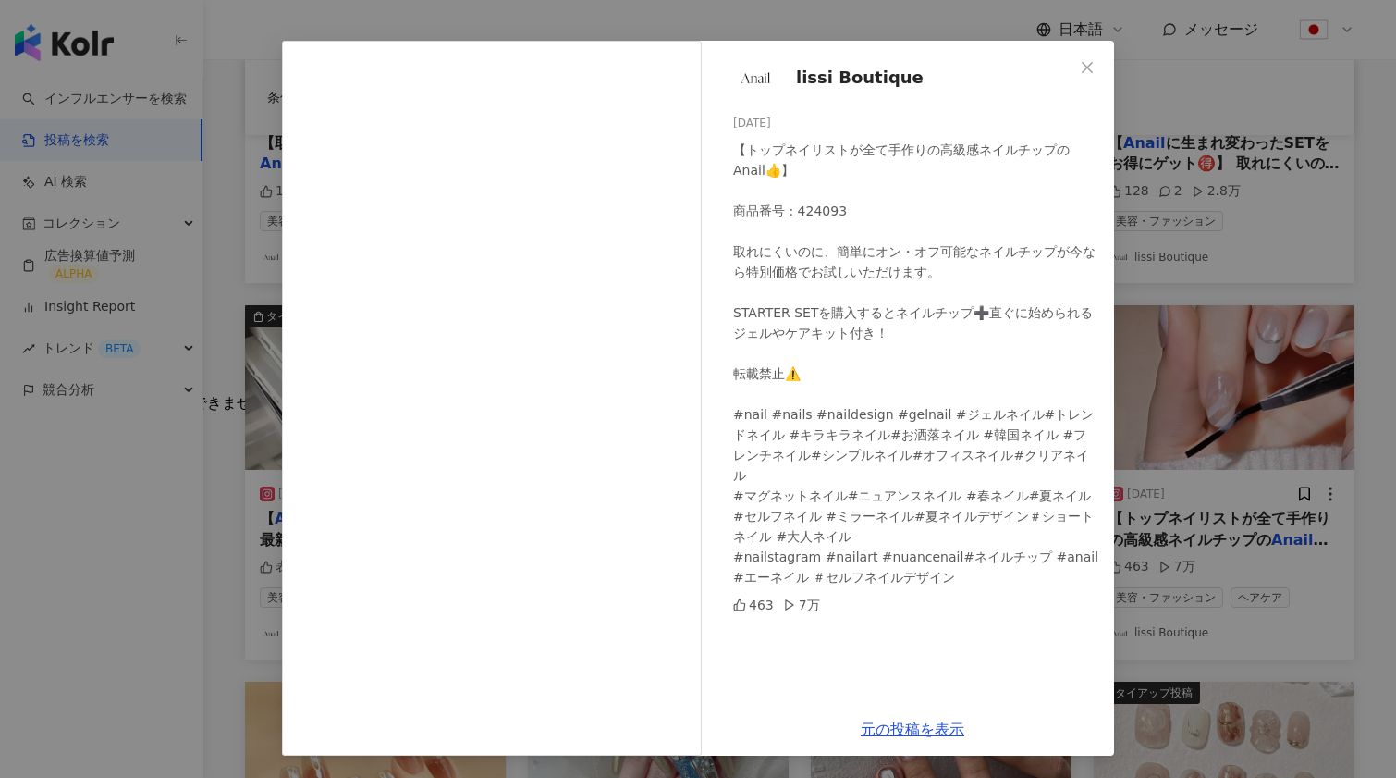
scroll to position [52, 0]
click at [1083, 65] on icon "close" at bounding box center [1087, 67] width 15 height 15
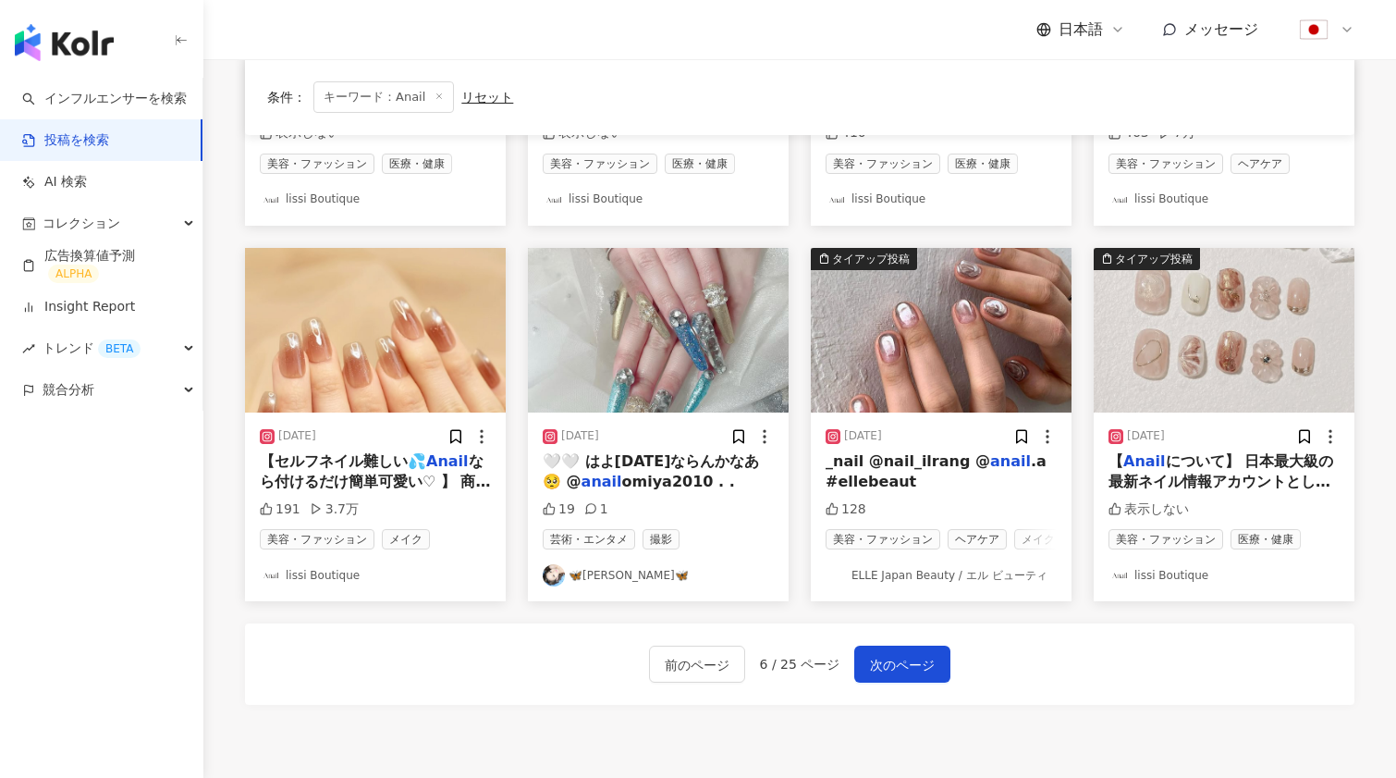
scroll to position [817, 1]
click at [1196, 314] on img "button" at bounding box center [1224, 331] width 261 height 165
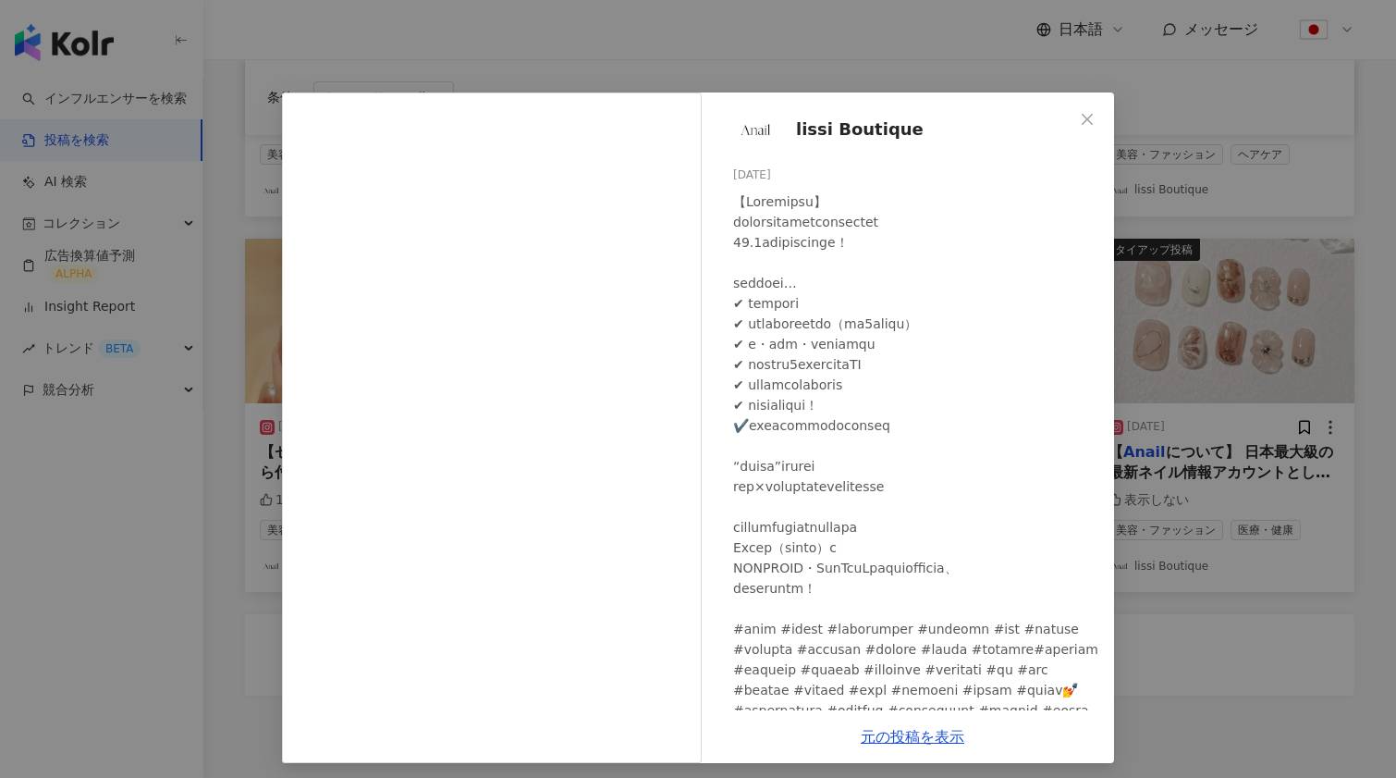
scroll to position [3, 0]
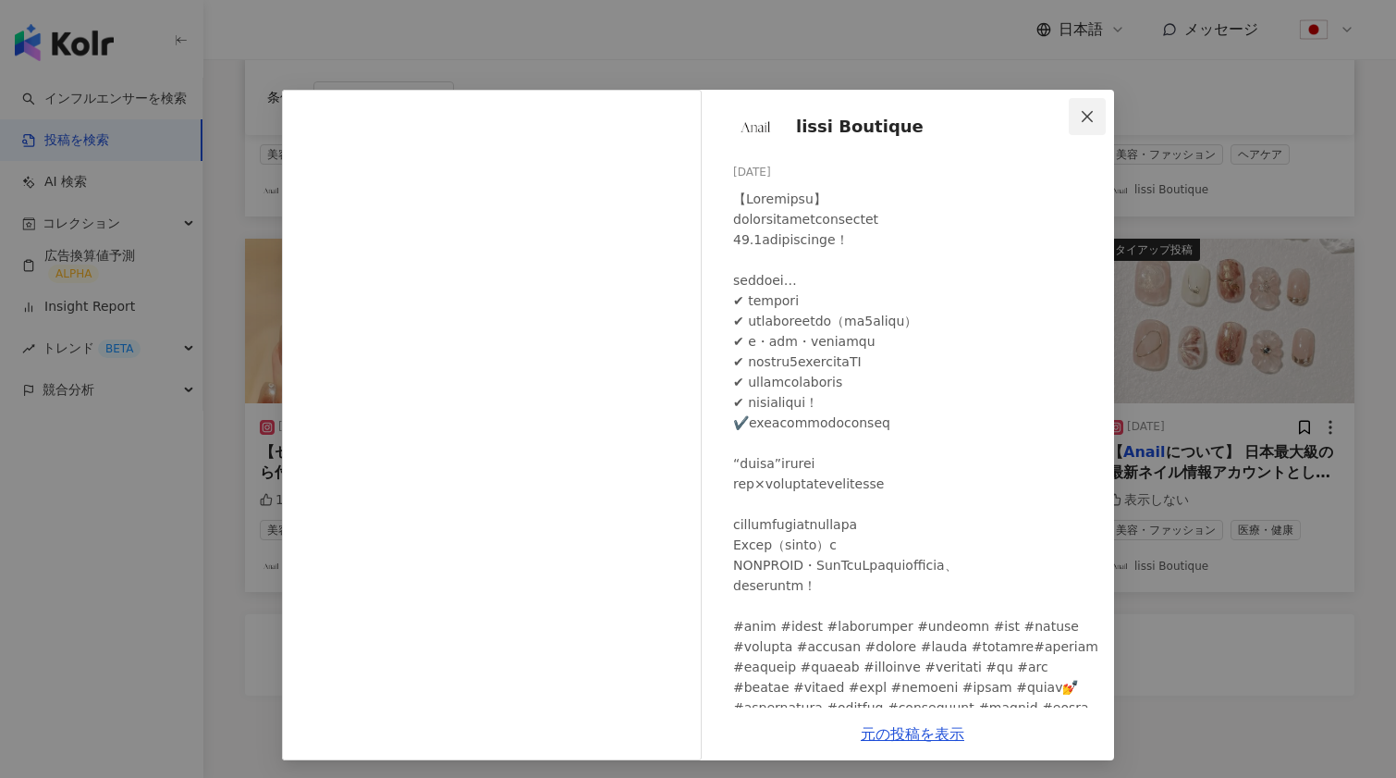
click at [1084, 115] on icon "close" at bounding box center [1087, 116] width 15 height 15
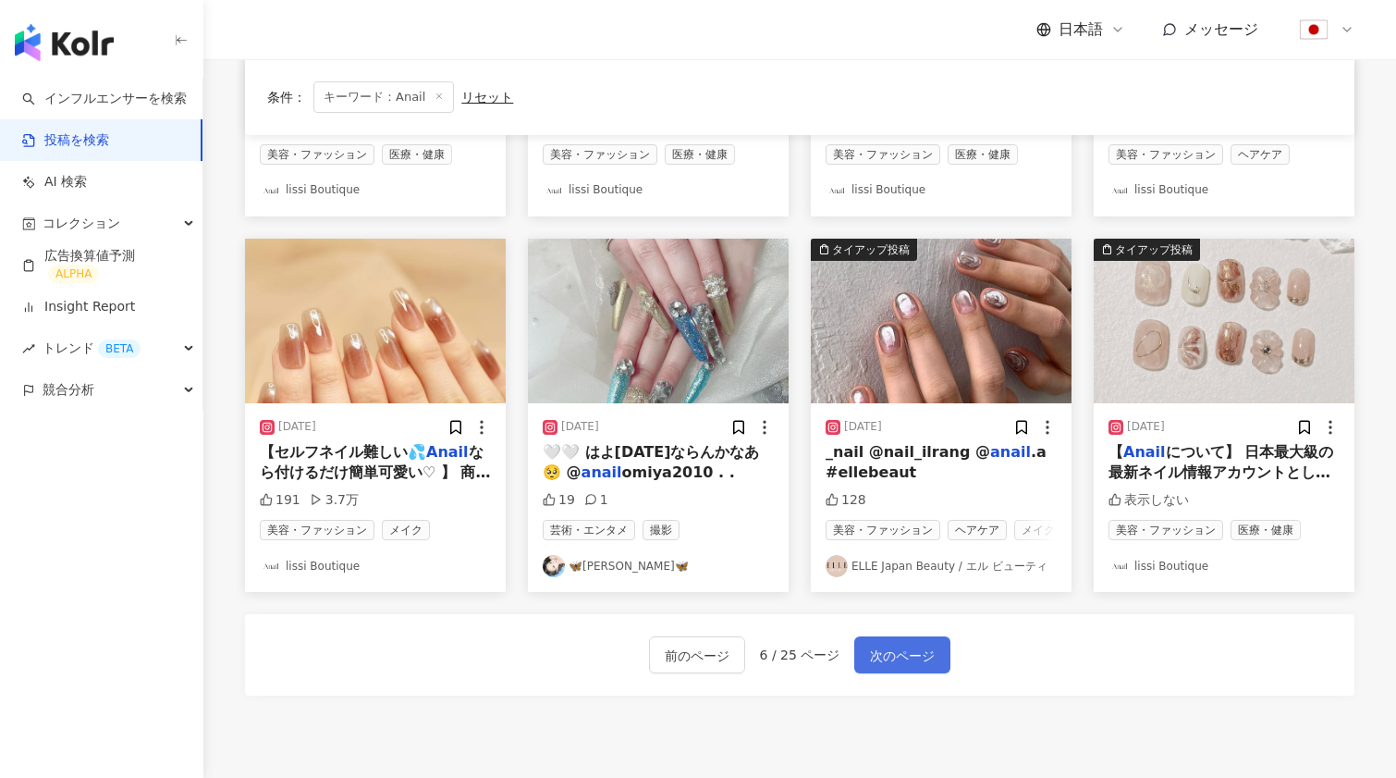
click at [883, 645] on span "次のページ" at bounding box center [902, 656] width 65 height 22
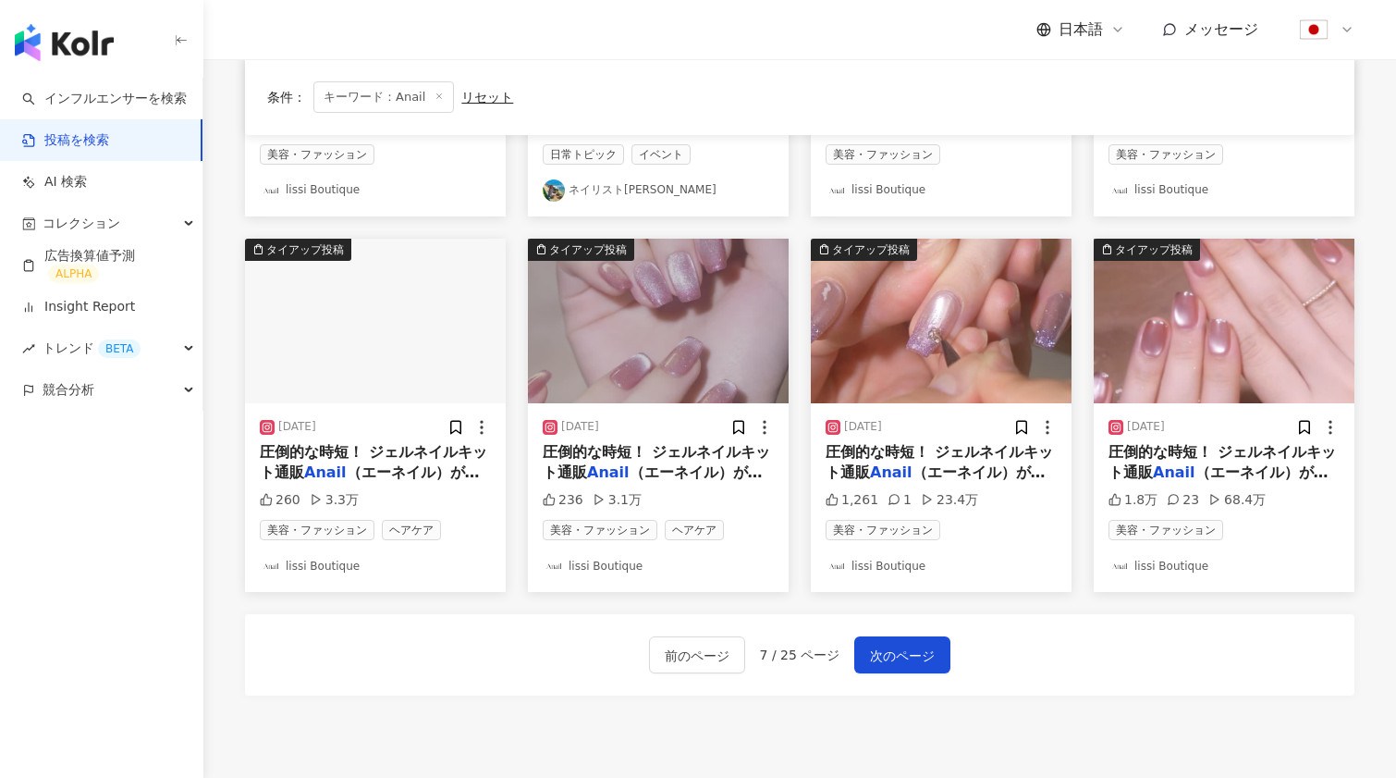
scroll to position [804, 0]
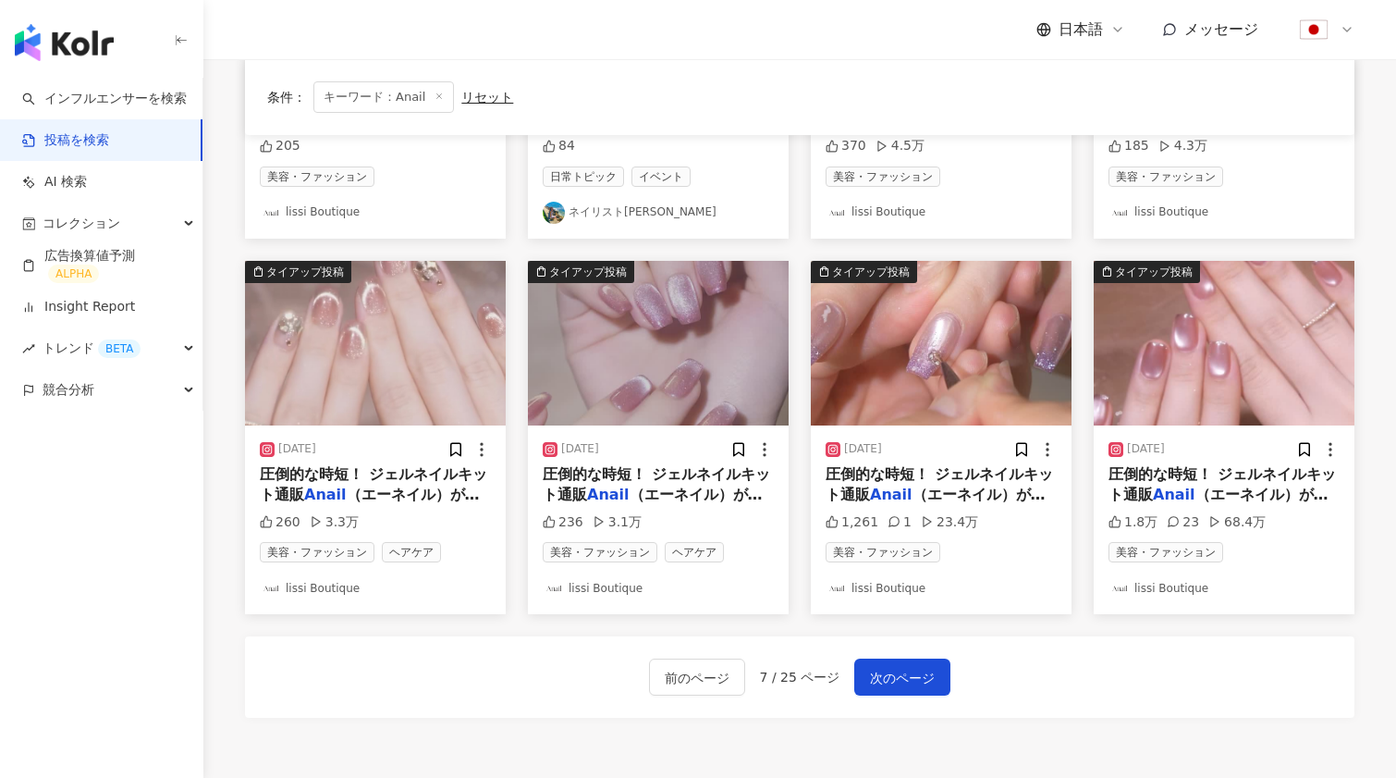
click at [917, 400] on img "button" at bounding box center [941, 343] width 261 height 165
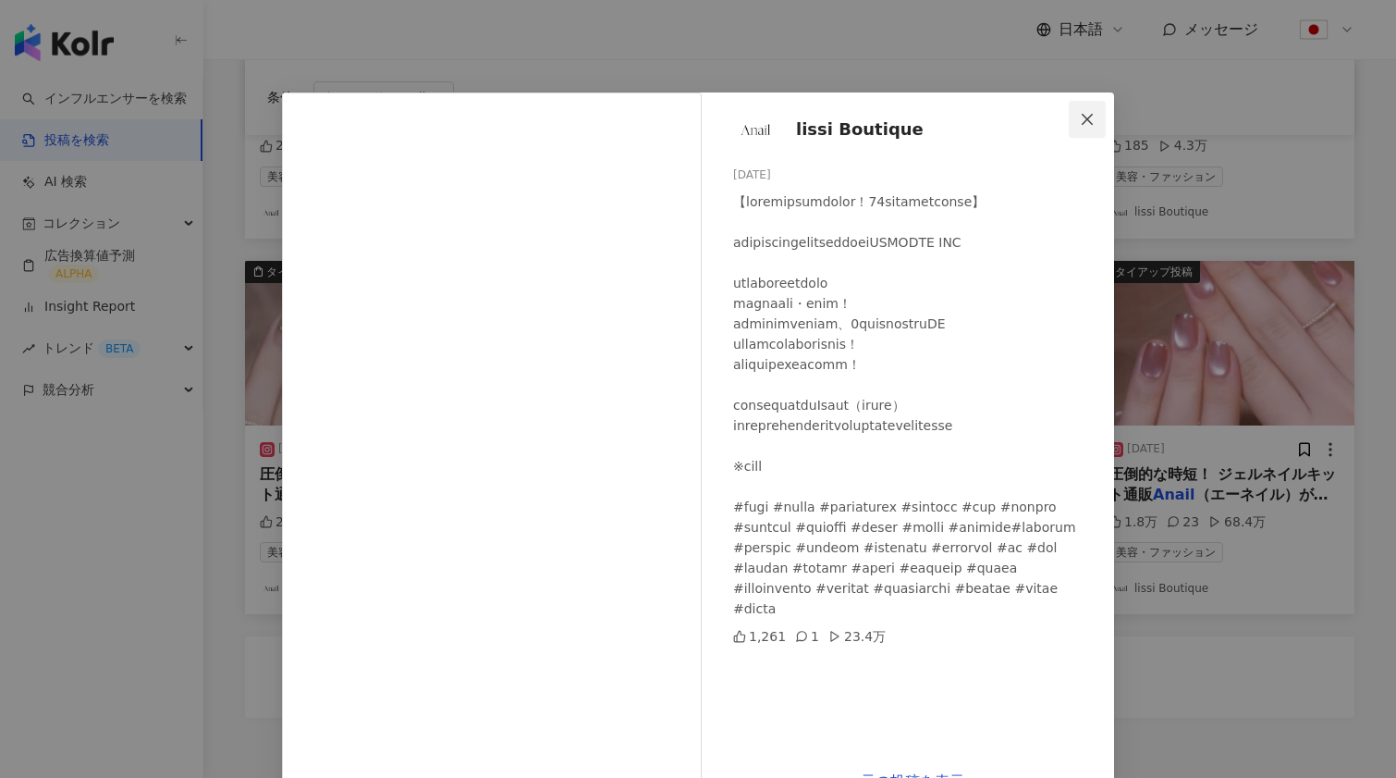
click at [1092, 116] on icon "close" at bounding box center [1087, 118] width 11 height 11
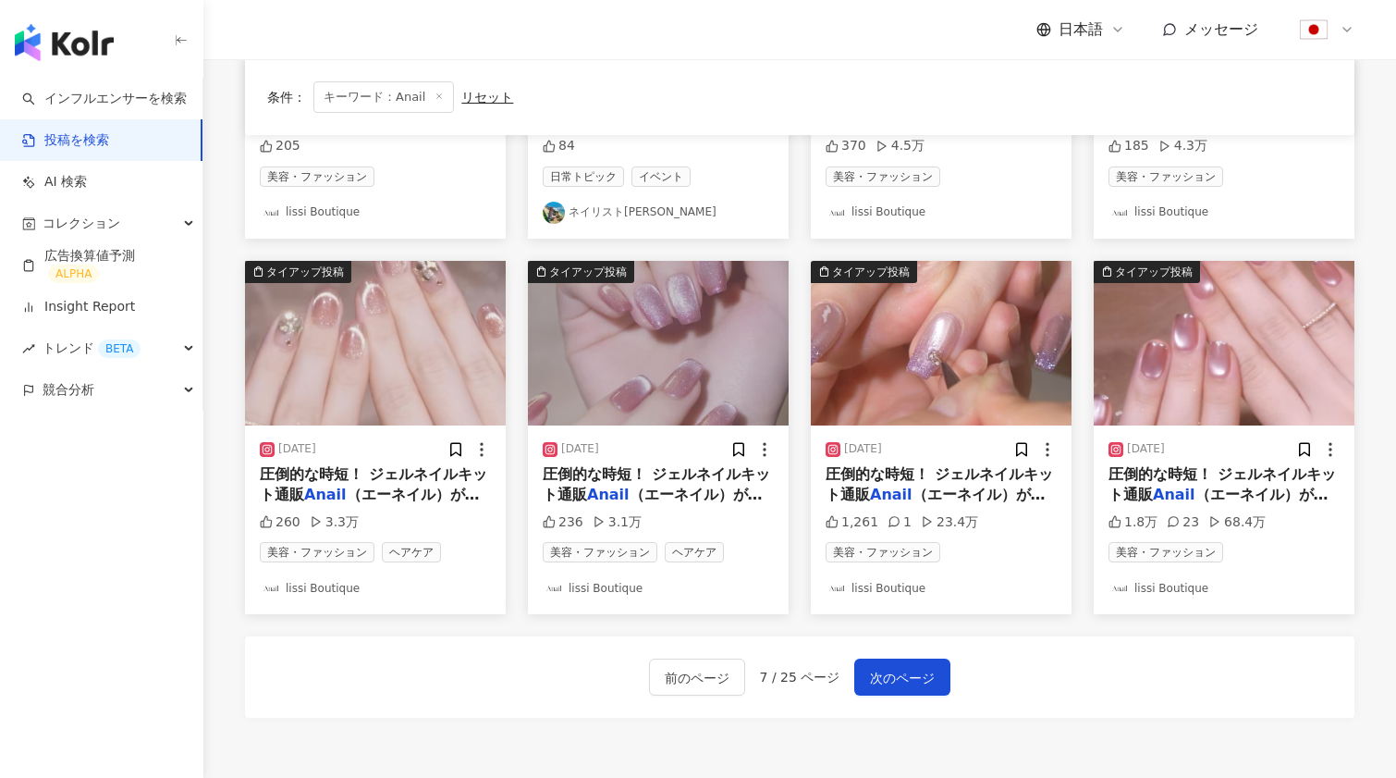
click at [1256, 349] on img "button" at bounding box center [1224, 343] width 261 height 165
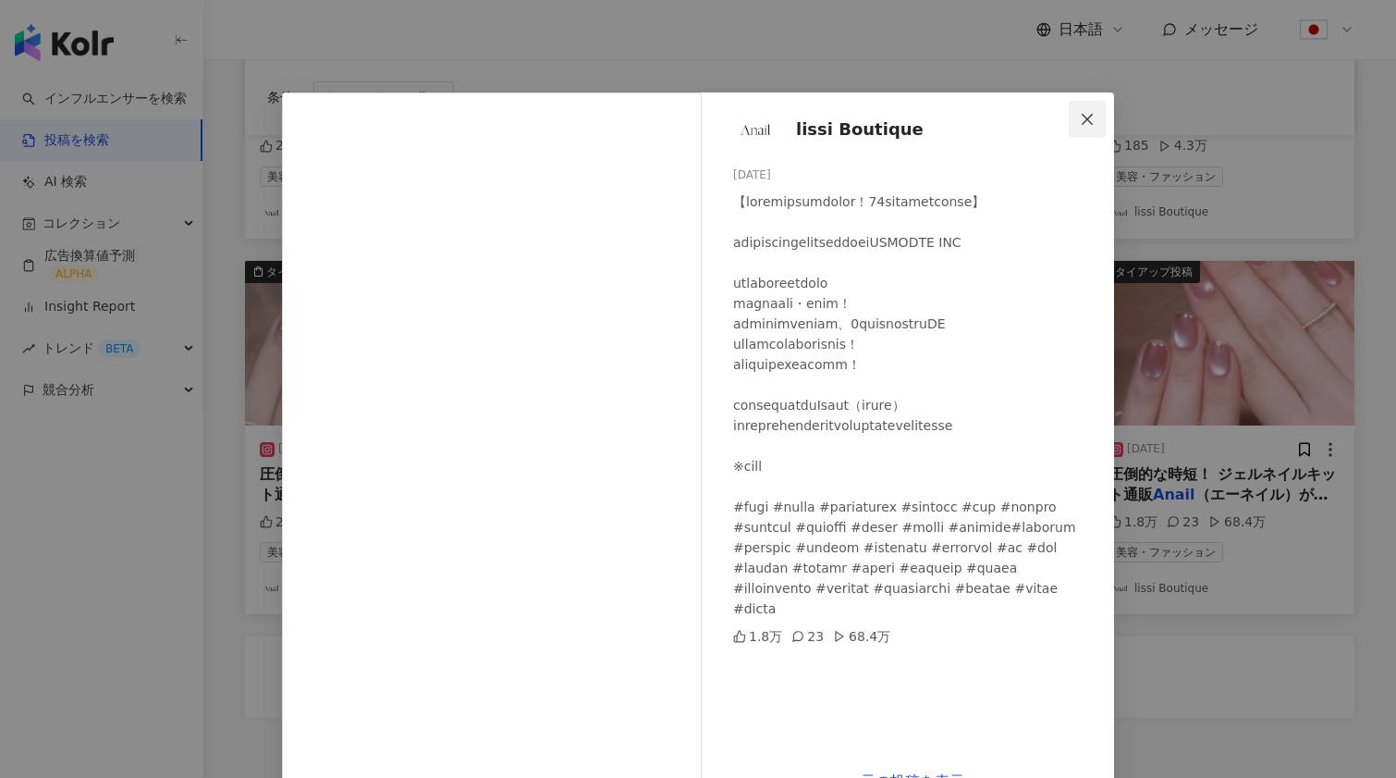
click at [1091, 117] on icon "close" at bounding box center [1087, 118] width 11 height 11
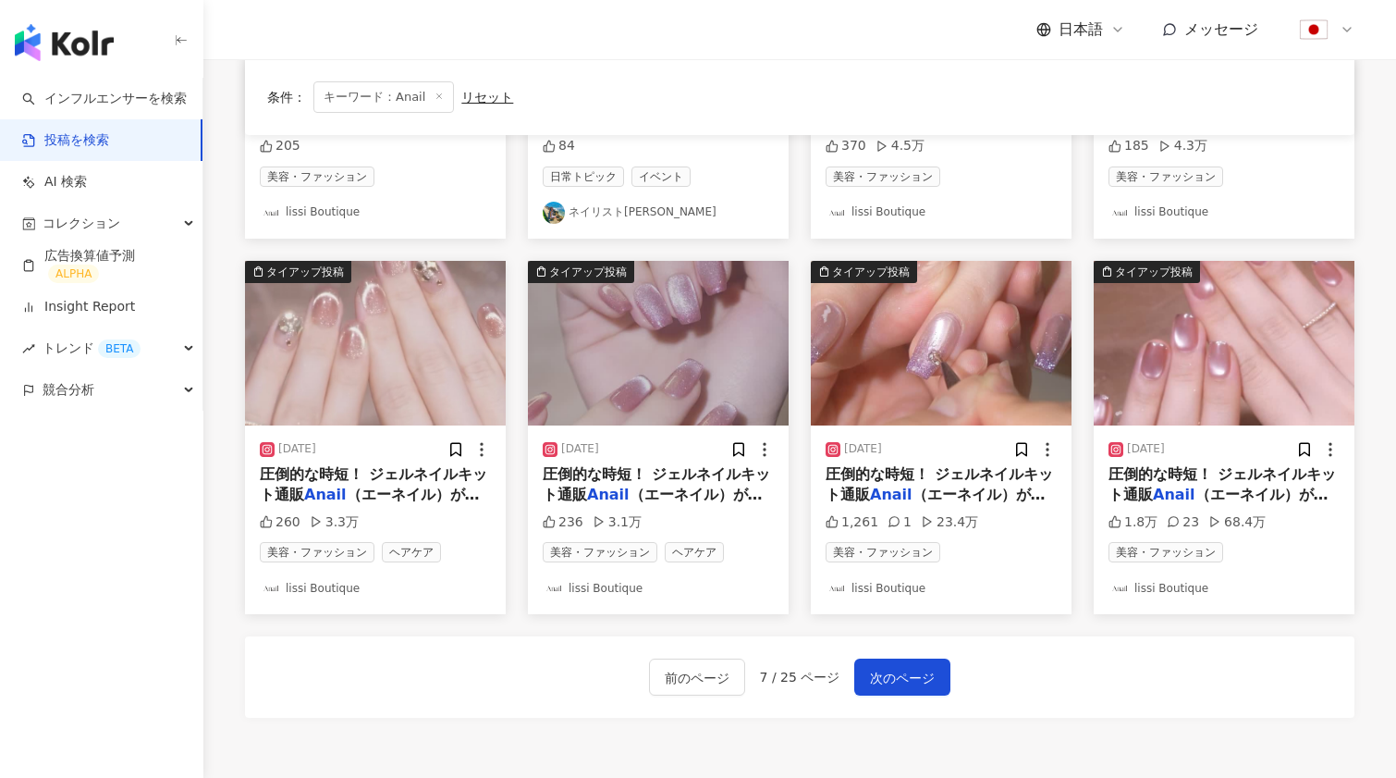
click at [910, 653] on div "前のページ 7 / 25 ページ 次のページ" at bounding box center [800, 676] width 1110 height 81
click at [914, 673] on span "次のページ" at bounding box center [902, 678] width 65 height 22
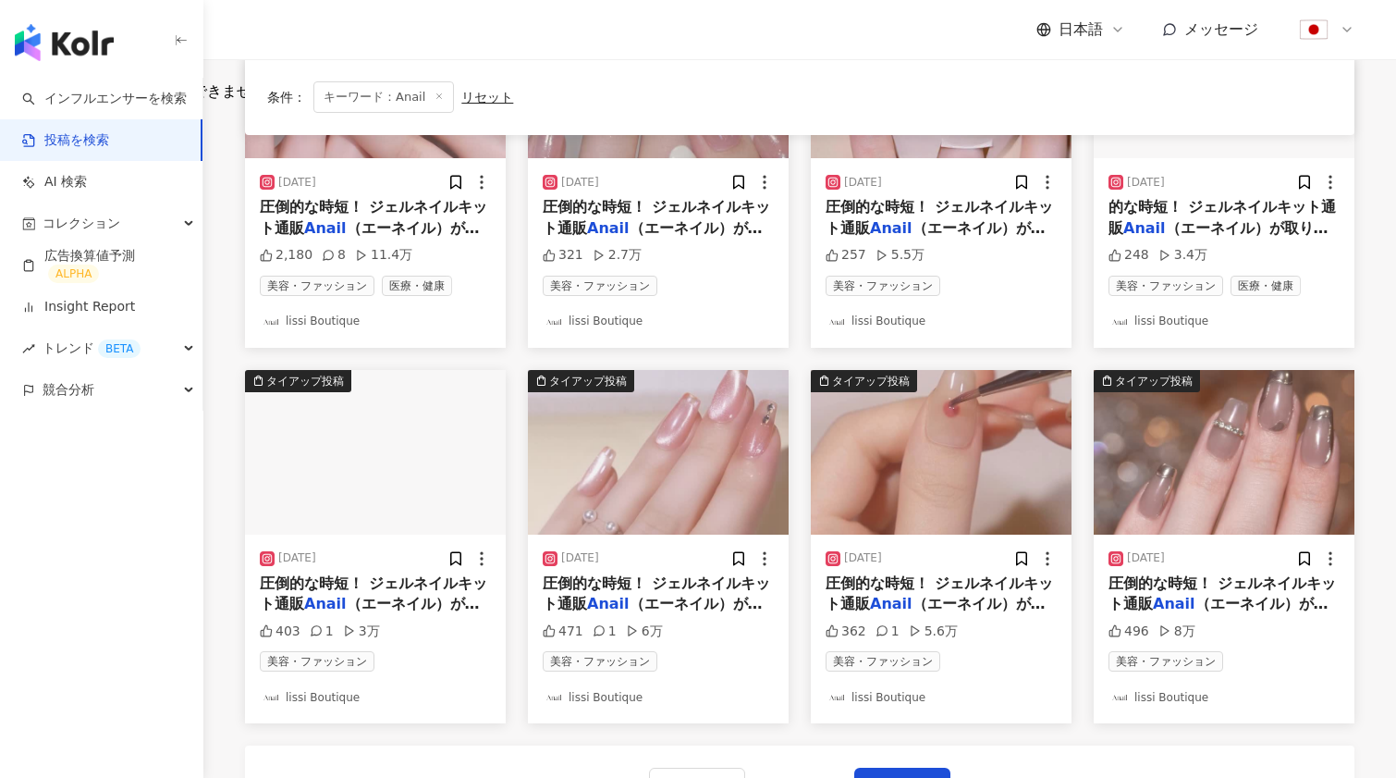
scroll to position [759, 0]
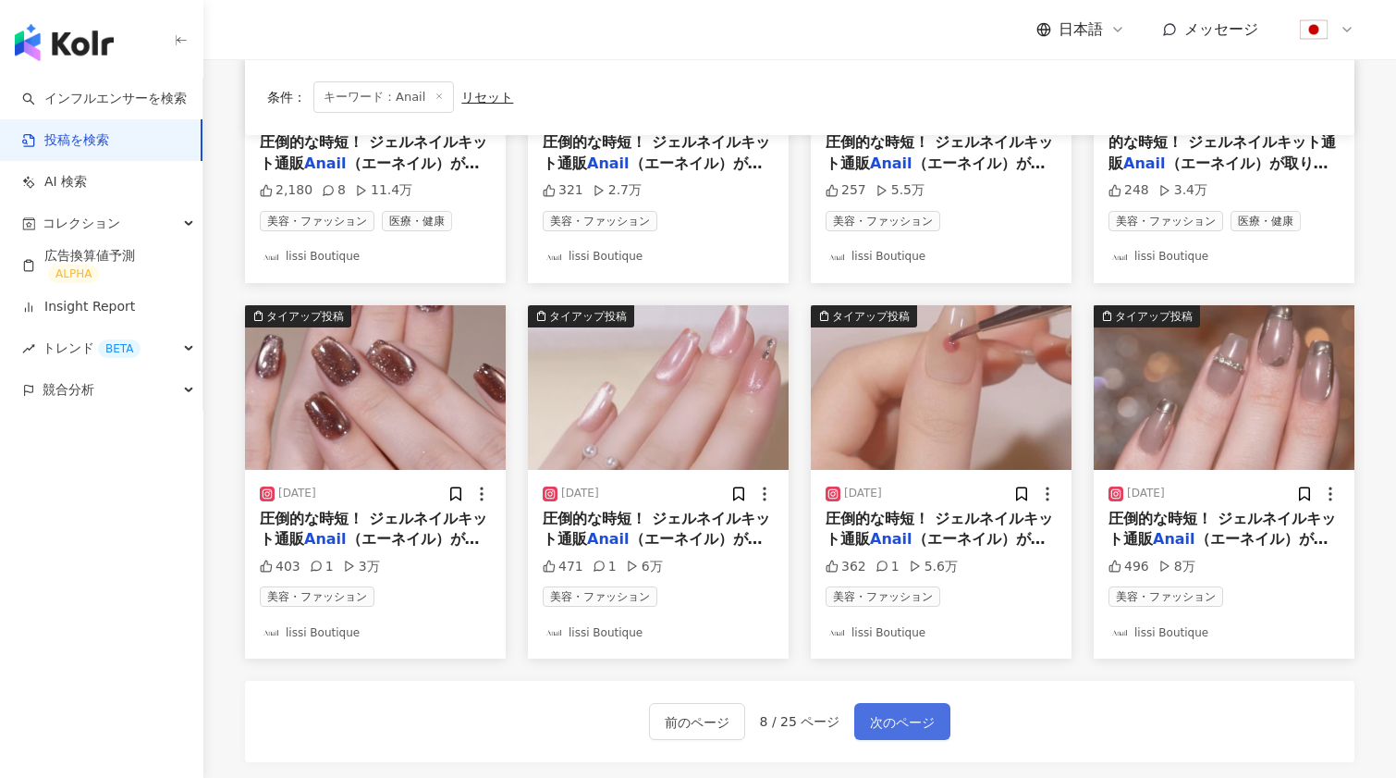
click at [903, 711] on span "次のページ" at bounding box center [902, 722] width 65 height 22
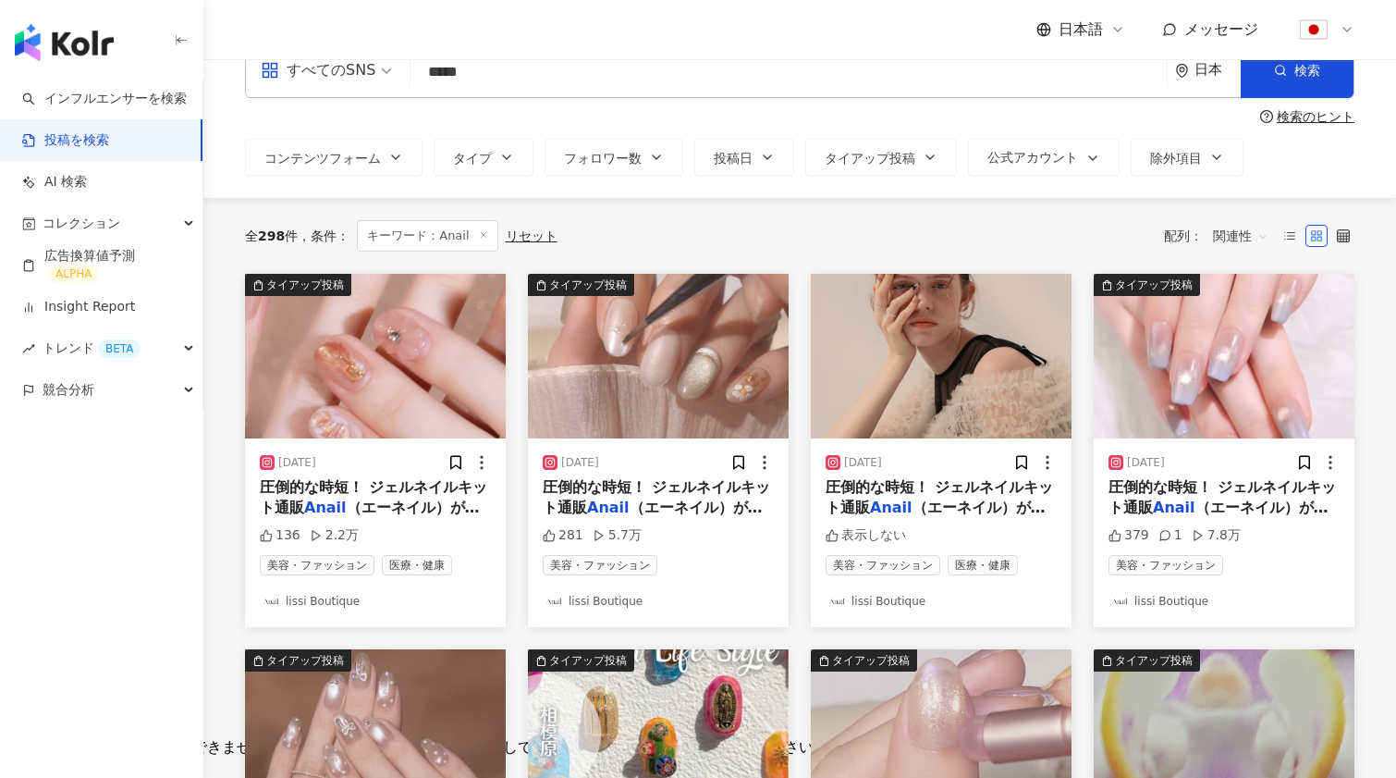
scroll to position [36, 0]
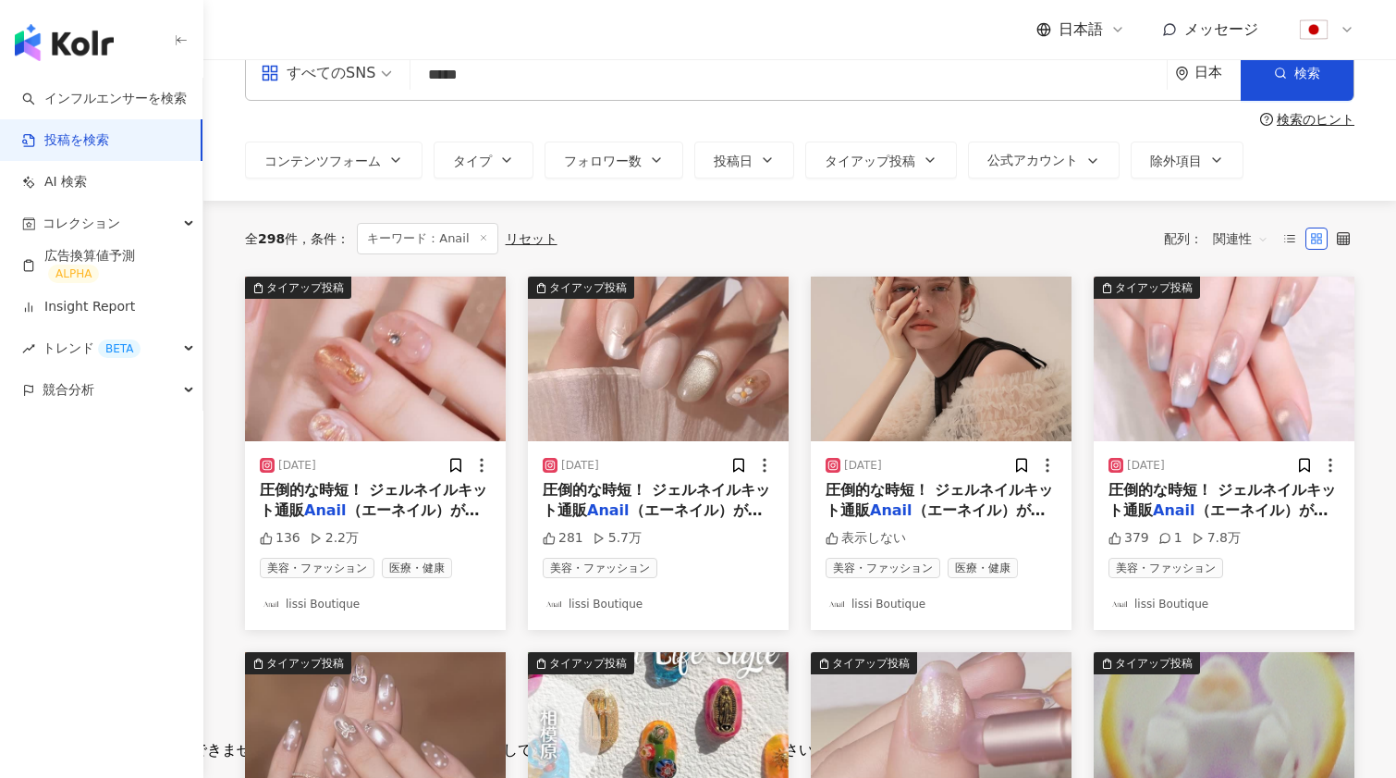
click at [1257, 393] on img "button" at bounding box center [1224, 359] width 261 height 165
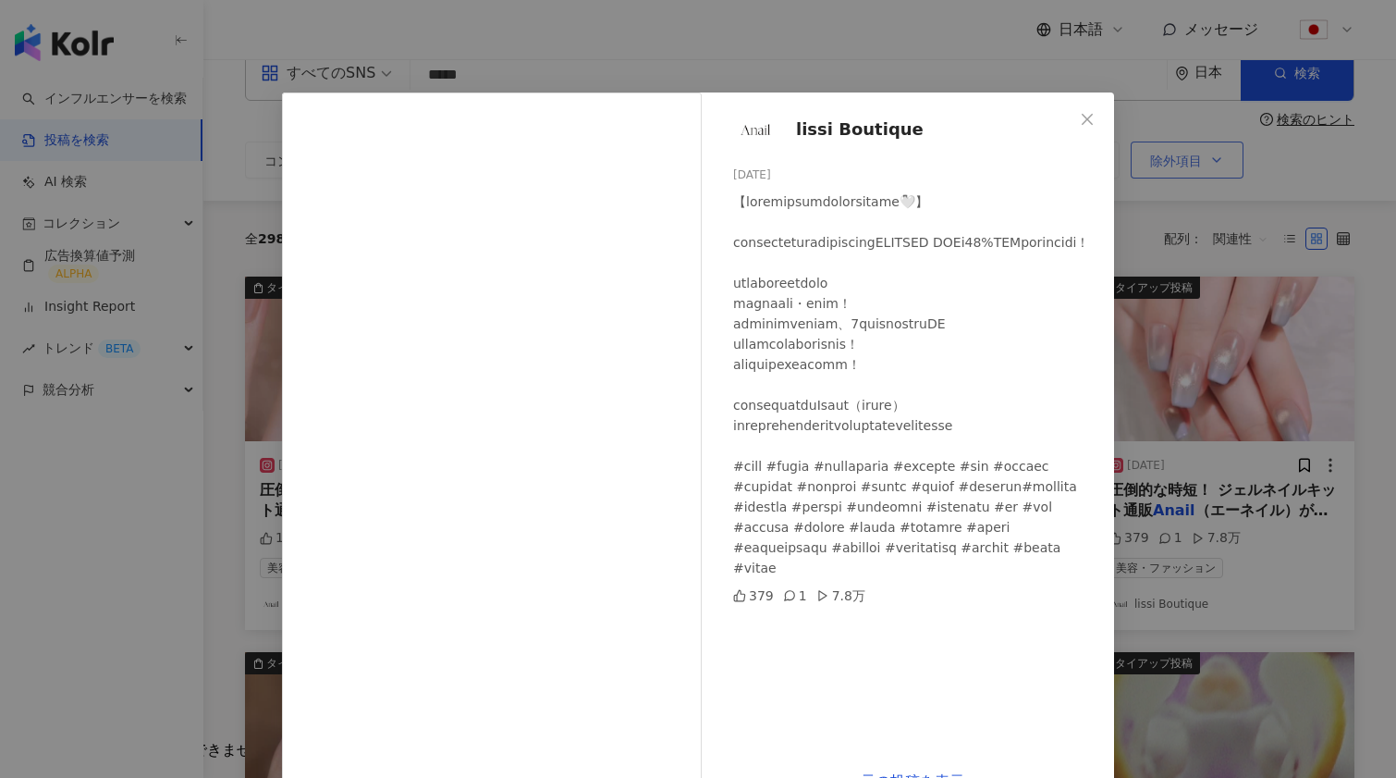
drag, startPoint x: 1092, startPoint y: 120, endPoint x: 1097, endPoint y: 154, distance: 33.6
click at [1093, 120] on icon "close" at bounding box center [1087, 119] width 15 height 15
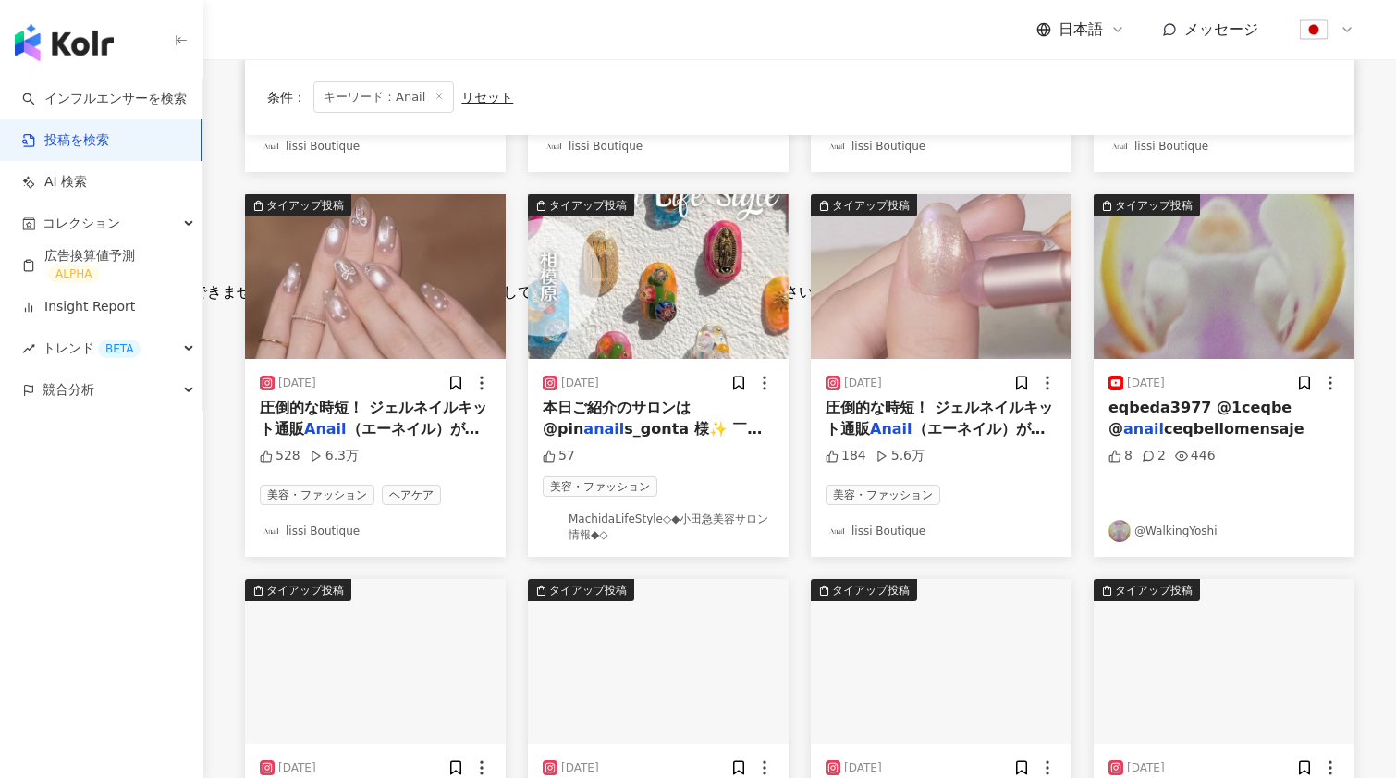
scroll to position [554, 0]
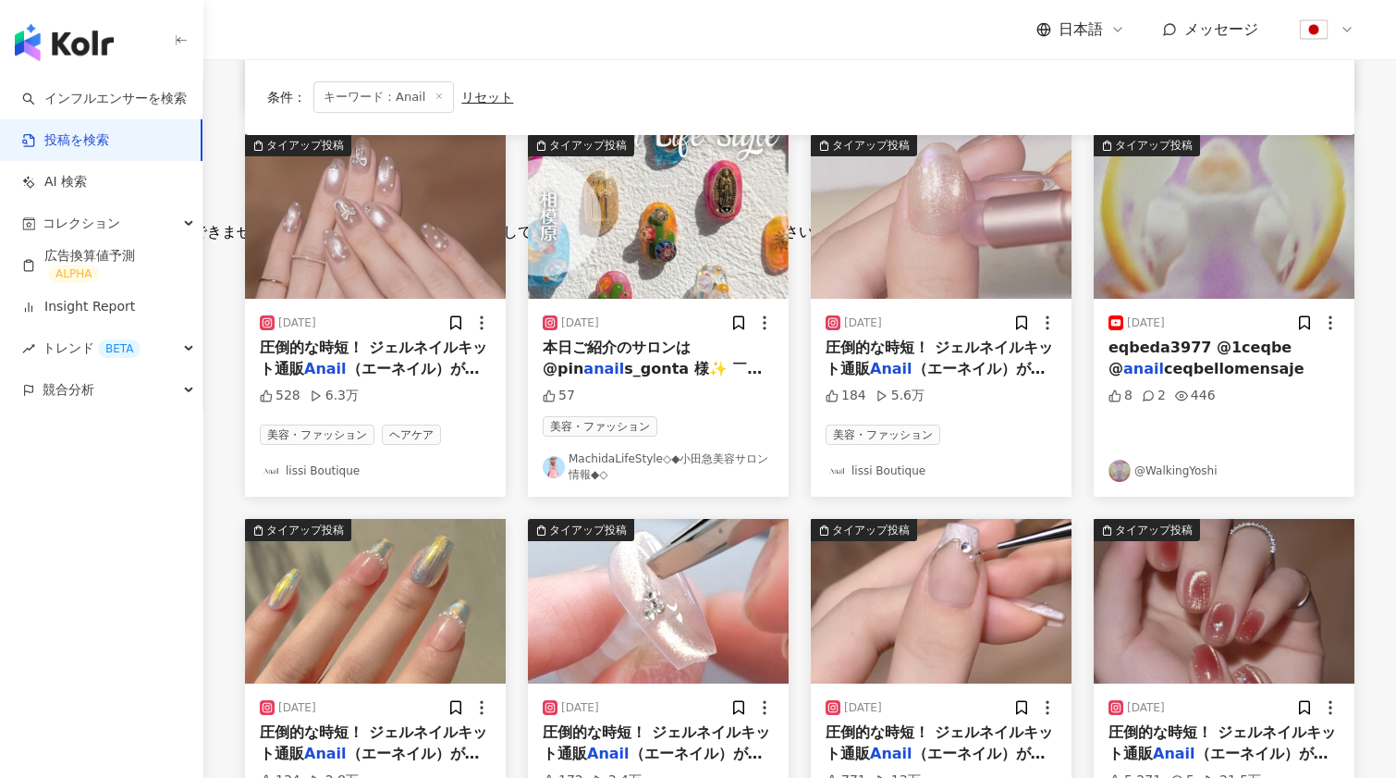
click at [363, 215] on img "button" at bounding box center [375, 216] width 261 height 165
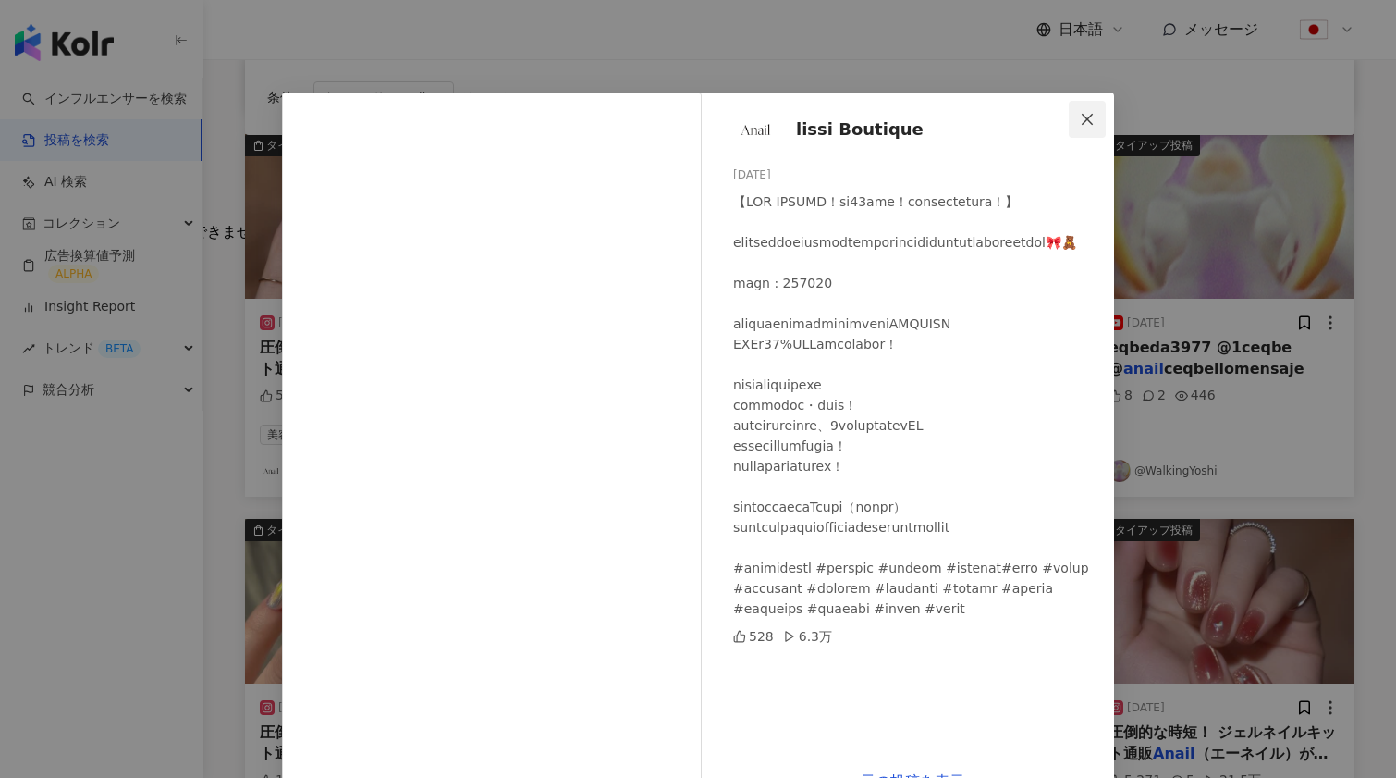
click at [1084, 122] on icon "close" at bounding box center [1087, 118] width 11 height 11
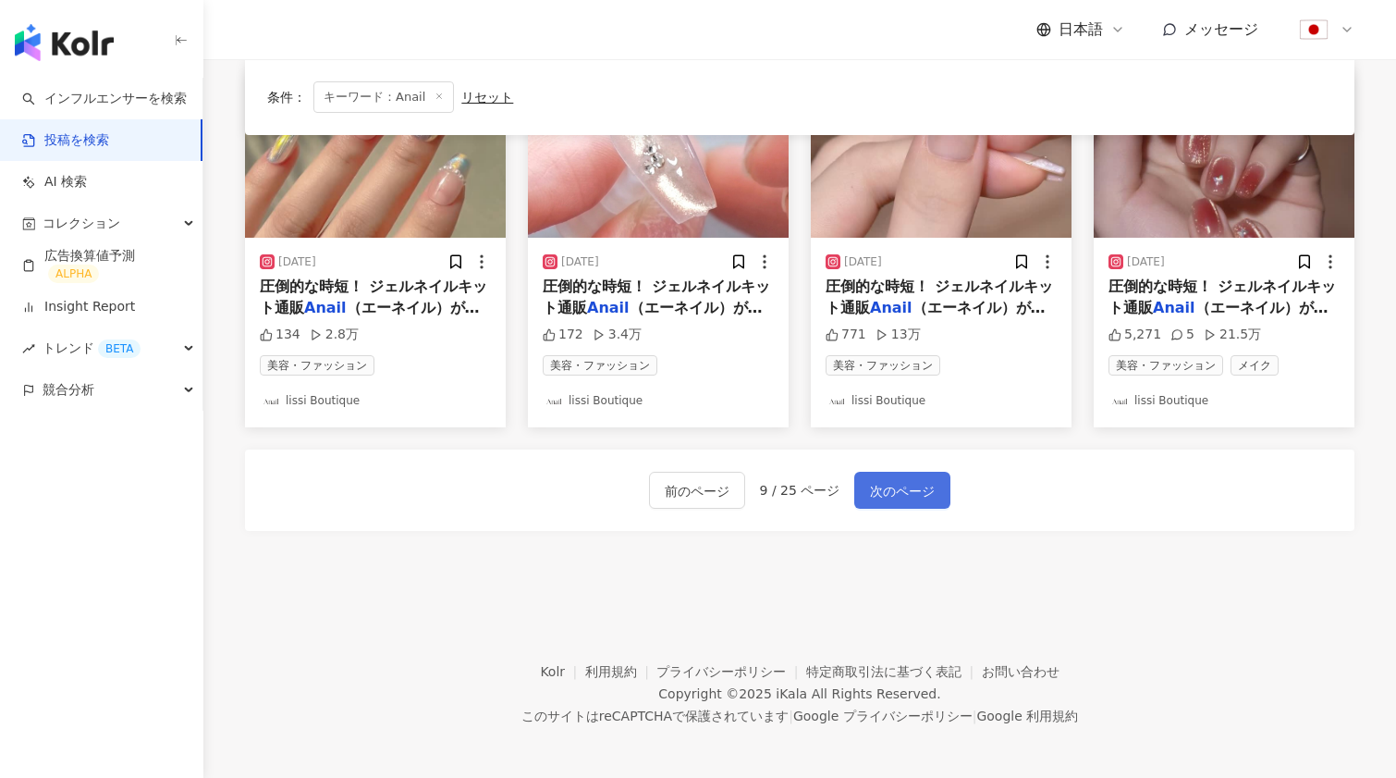
scroll to position [999, 0]
click at [897, 494] on span "次のページ" at bounding box center [902, 492] width 65 height 22
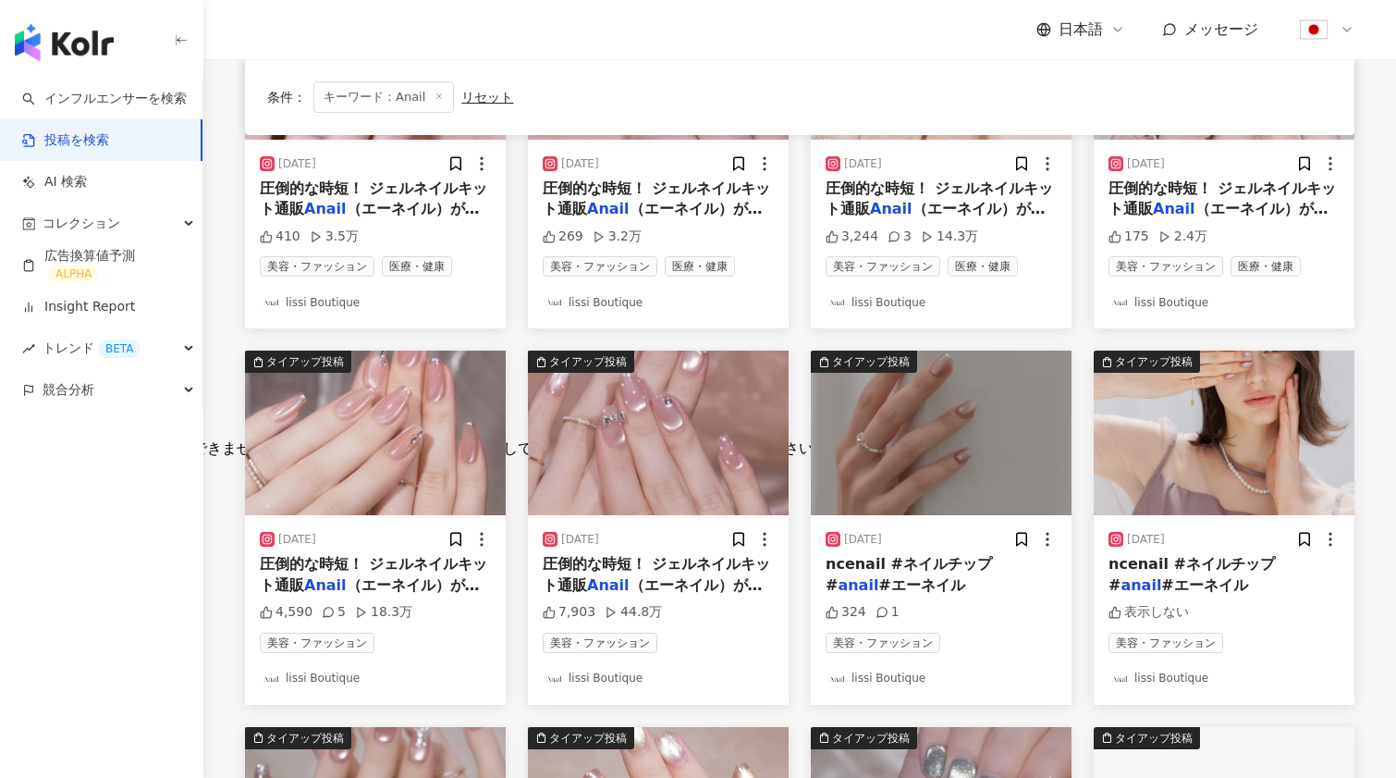
scroll to position [264, 0]
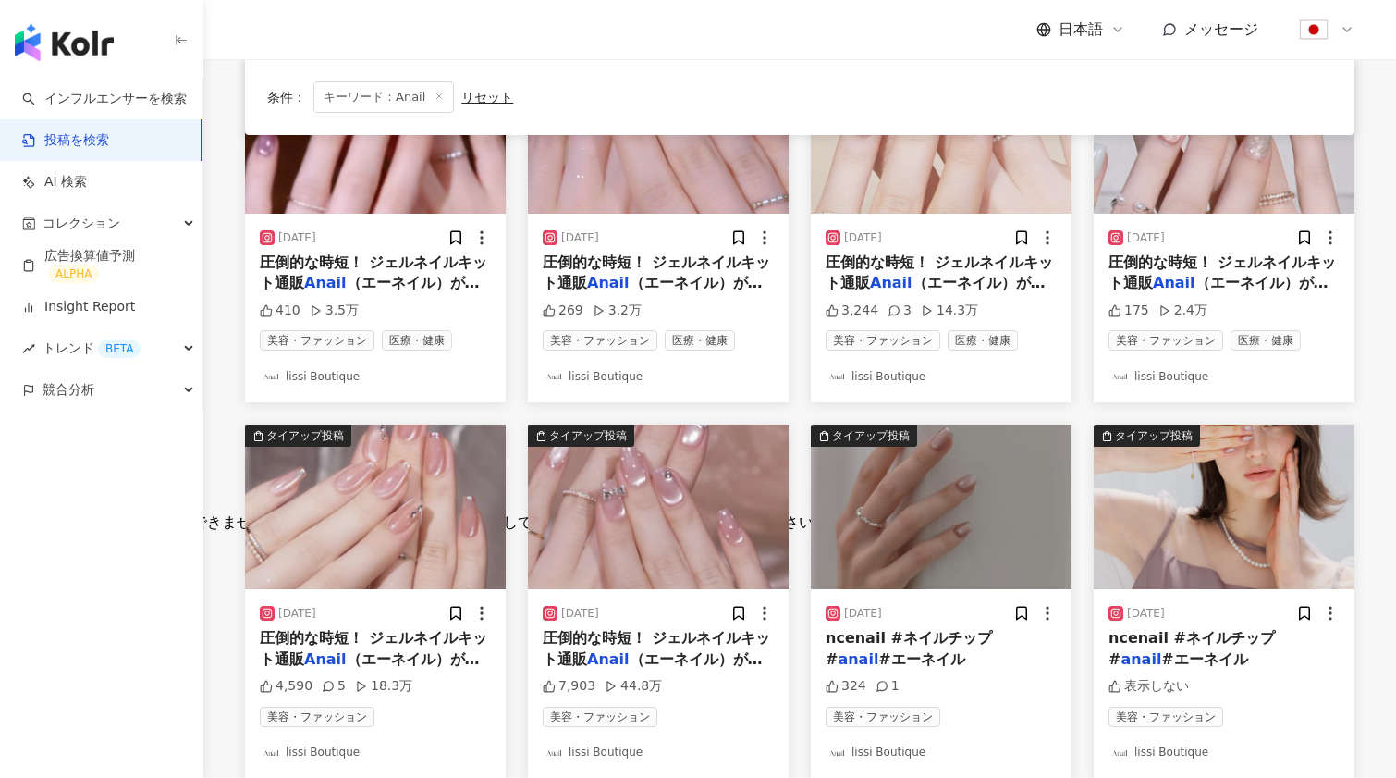
click at [645, 506] on img "button" at bounding box center [658, 506] width 261 height 165
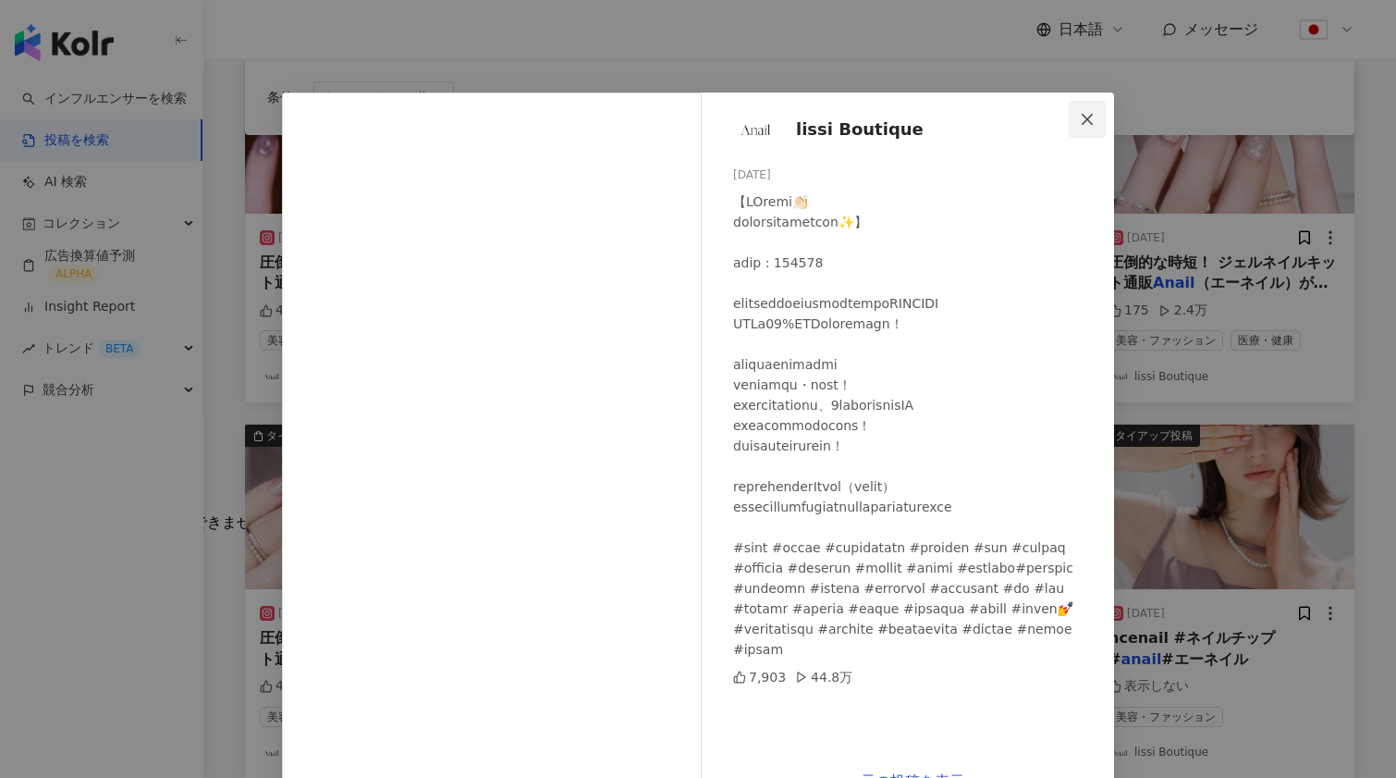
click at [1084, 120] on icon "close" at bounding box center [1087, 119] width 15 height 15
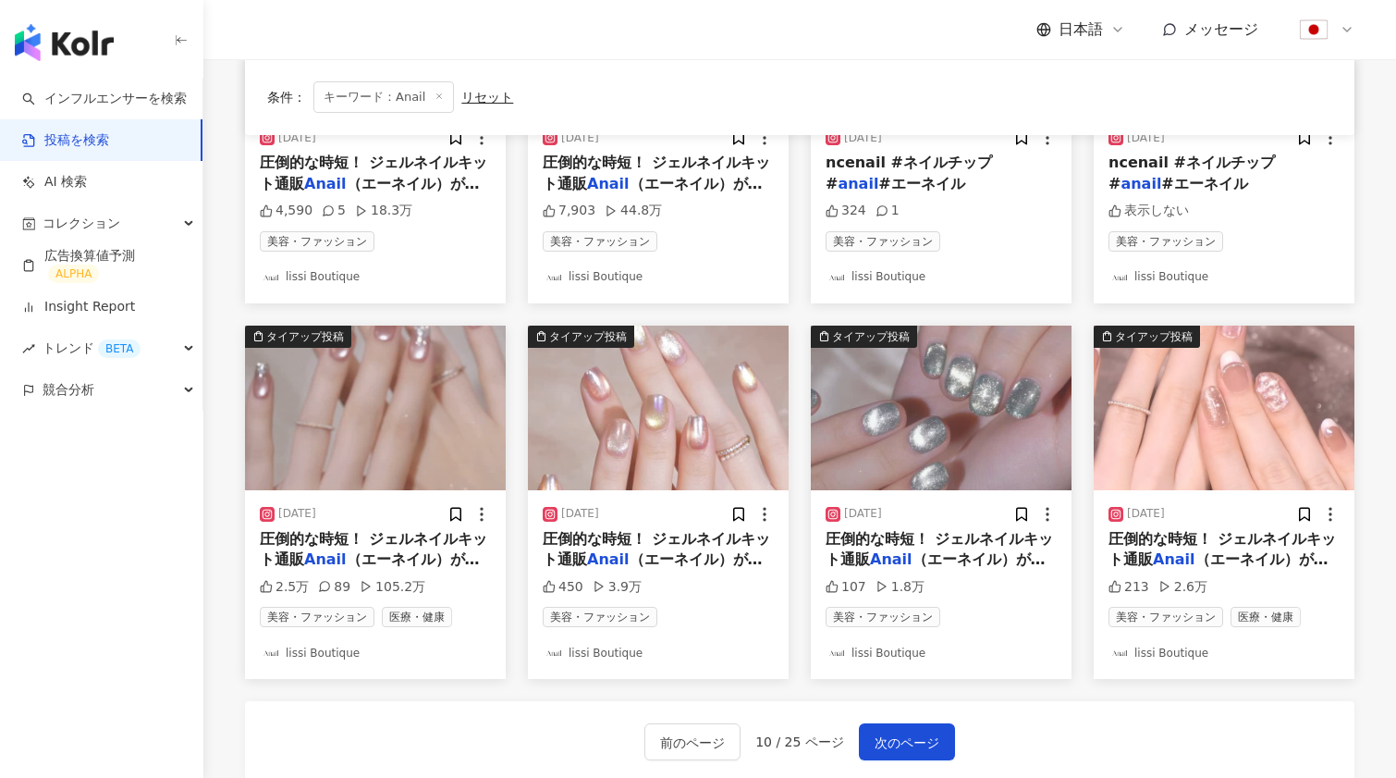
scroll to position [741, 0]
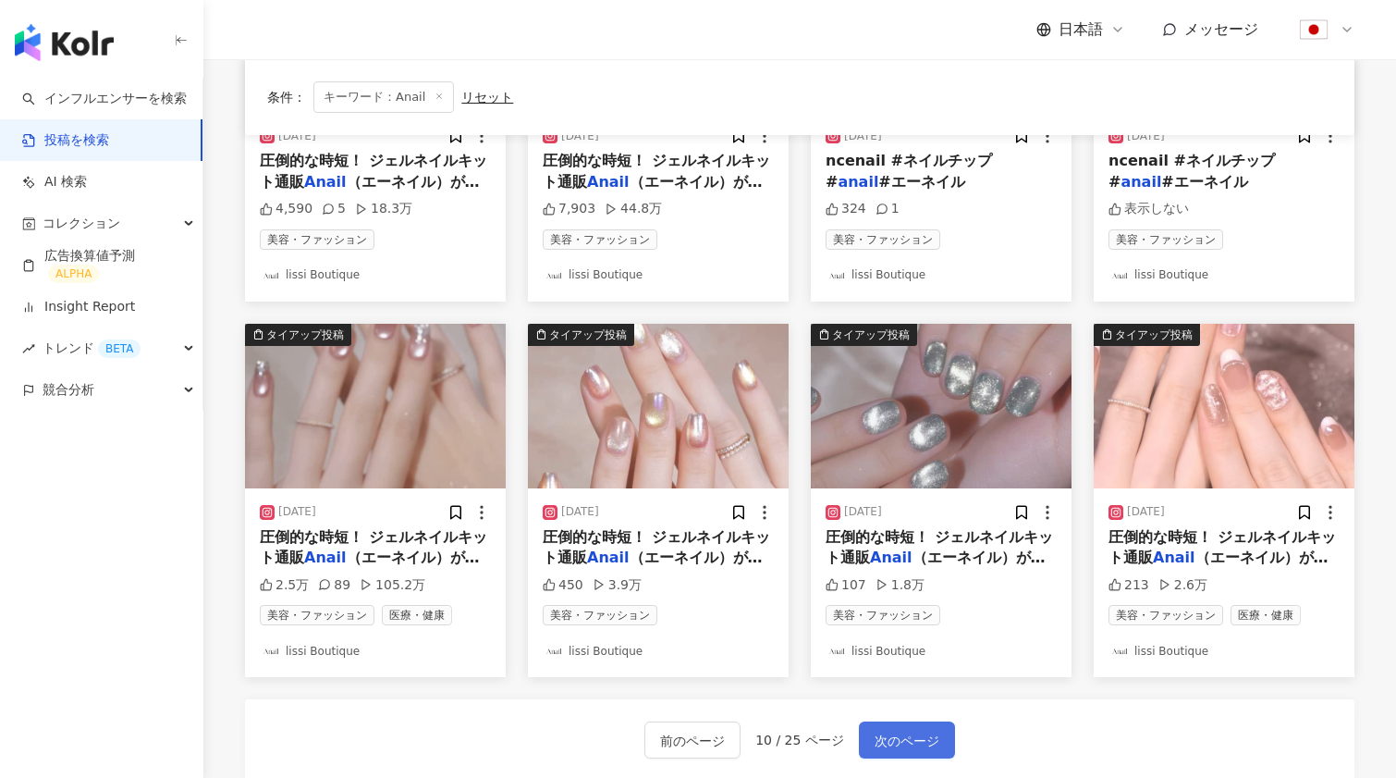
click at [892, 725] on button "次のページ" at bounding box center [907, 739] width 96 height 37
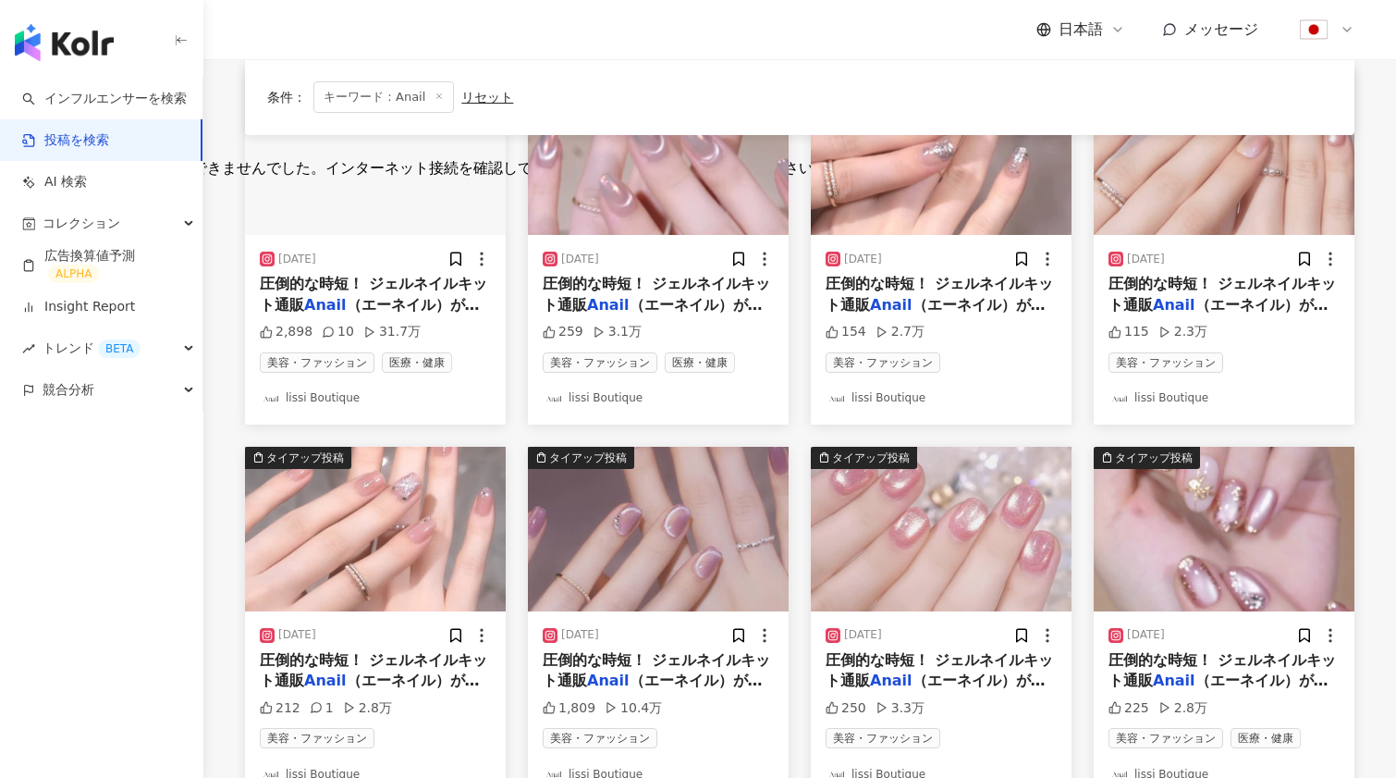
scroll to position [866, 0]
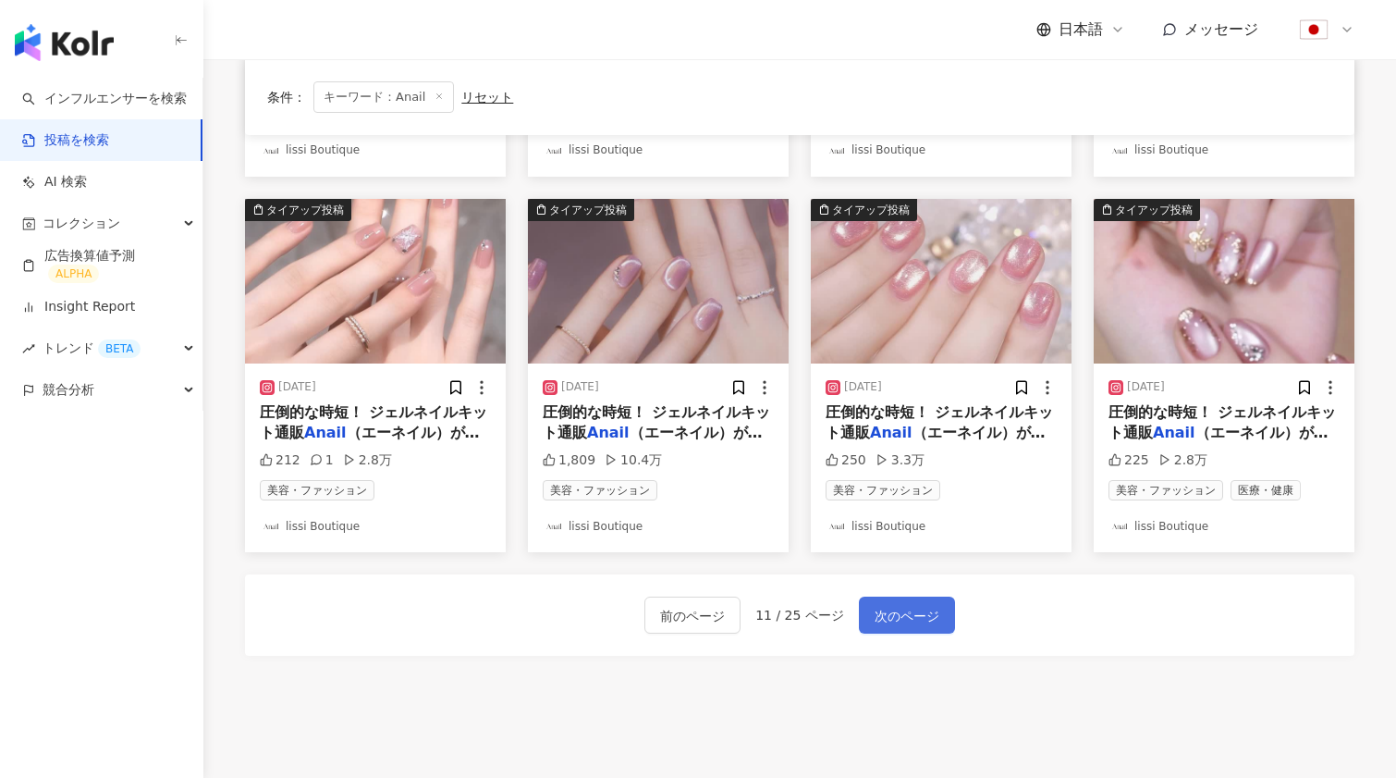
click at [899, 599] on button "次のページ" at bounding box center [907, 615] width 96 height 37
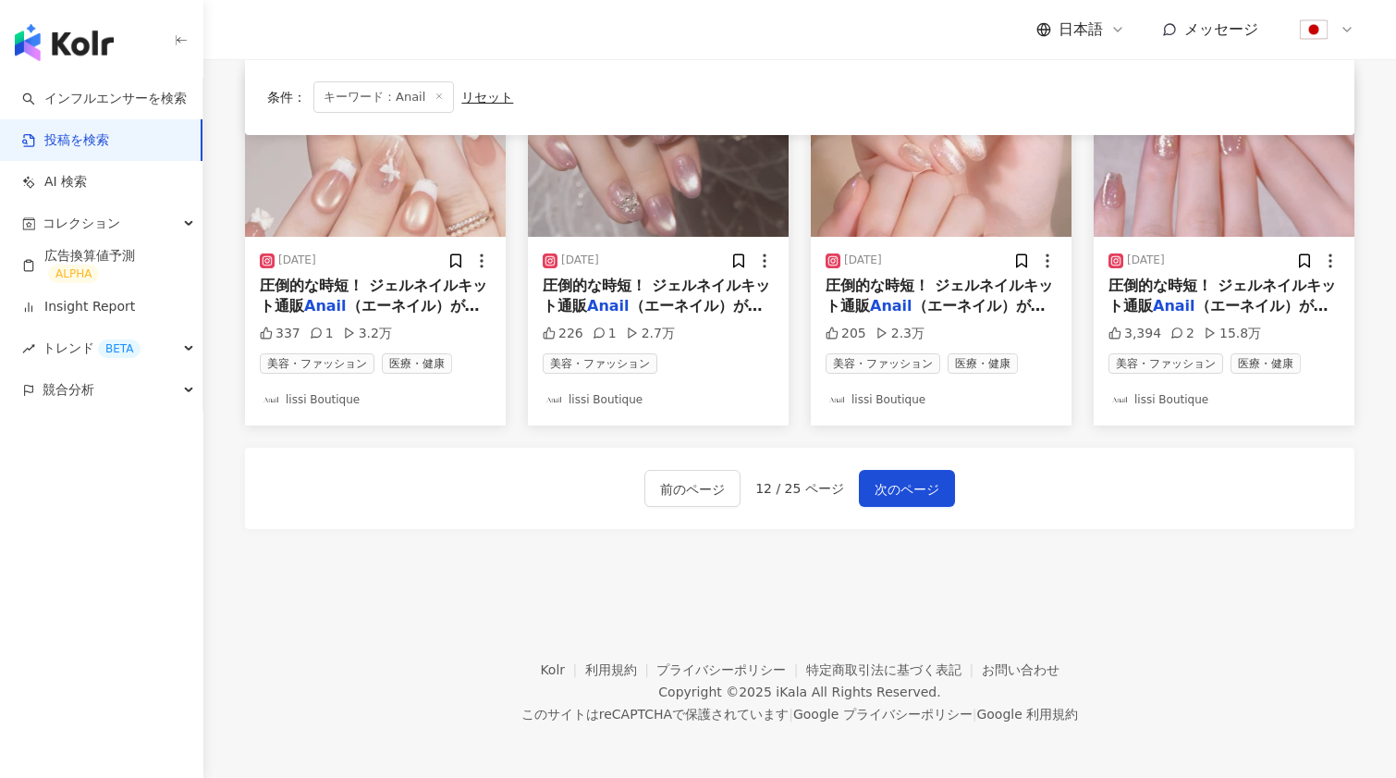
scroll to position [991, 0]
click at [918, 499] on button "次のページ" at bounding box center [907, 489] width 96 height 37
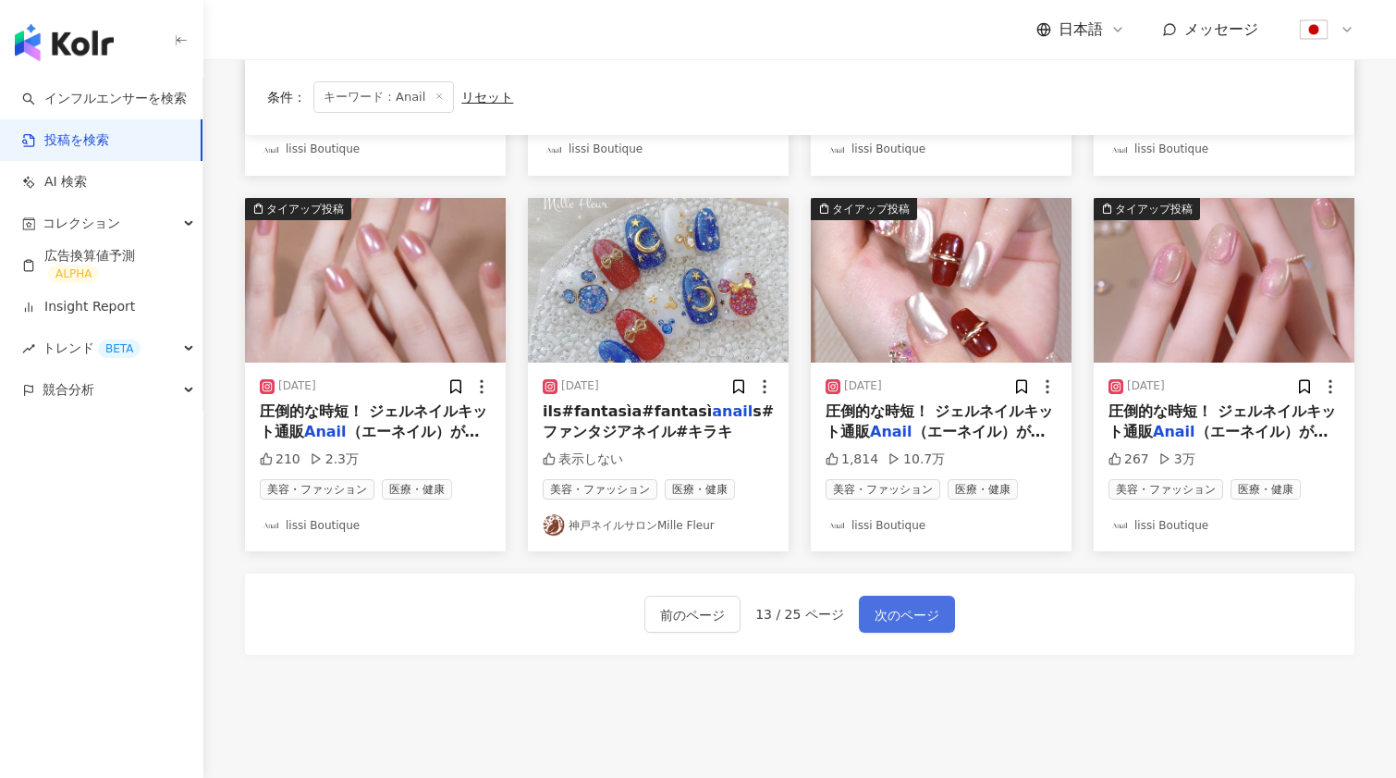
scroll to position [867, 1]
click at [904, 614] on span "次のページ" at bounding box center [907, 615] width 65 height 22
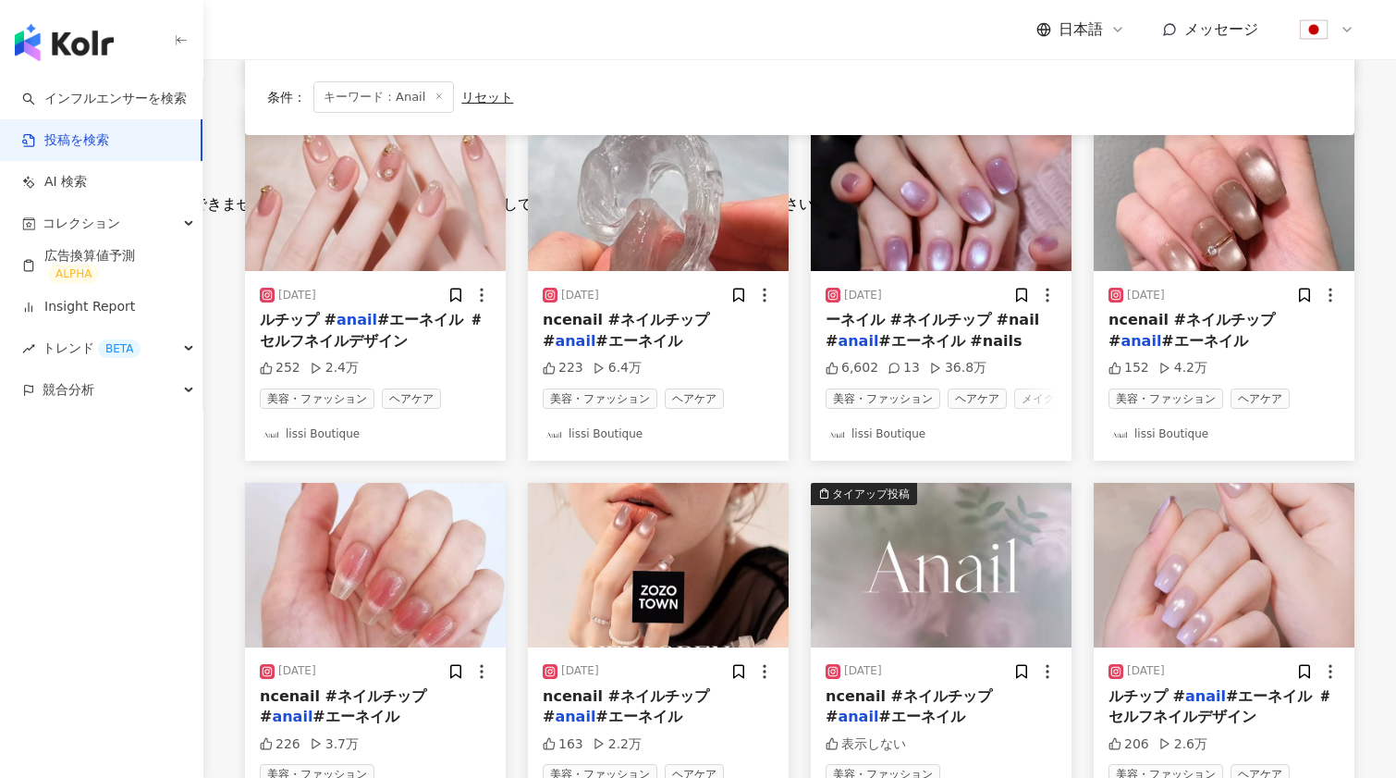
scroll to position [586, 0]
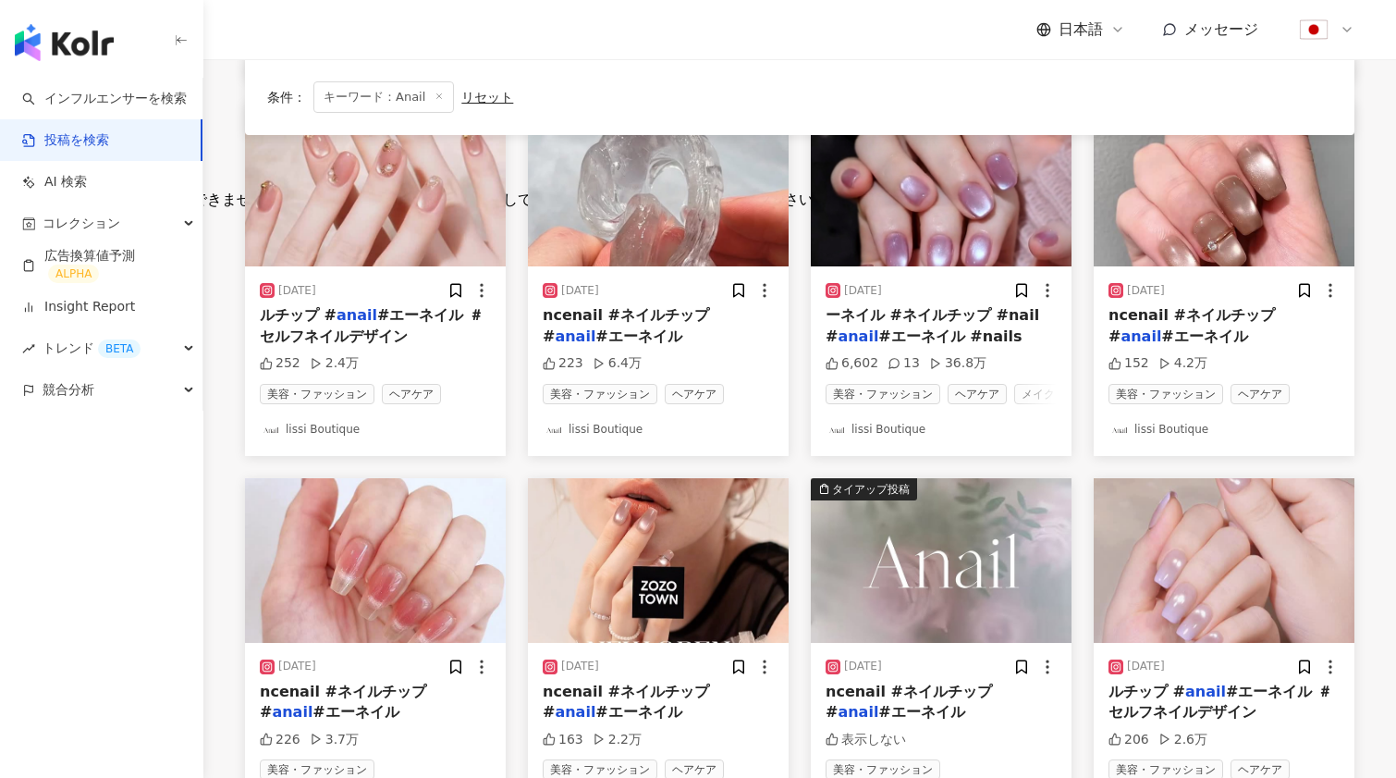
click at [377, 566] on img "button" at bounding box center [375, 560] width 261 height 165
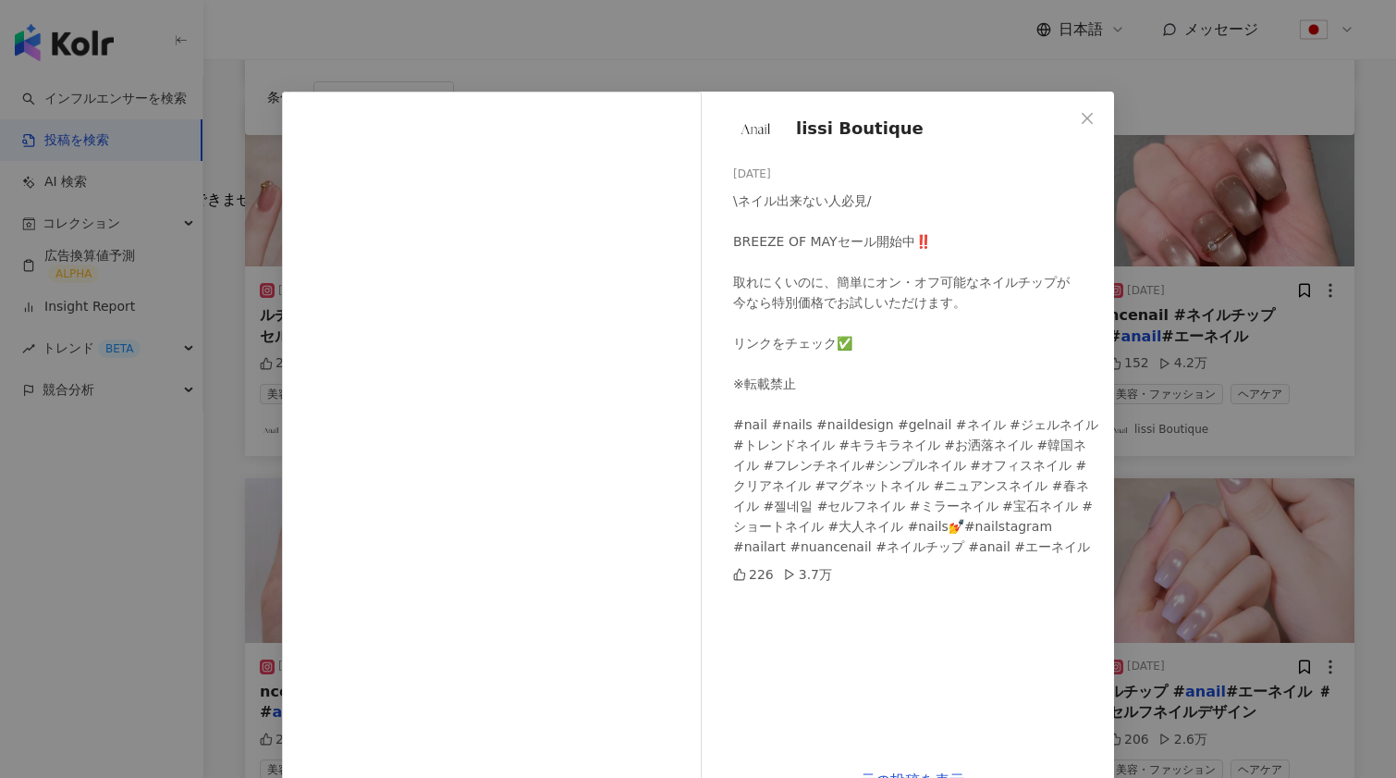
scroll to position [0, 0]
click at [1089, 118] on icon "close" at bounding box center [1087, 118] width 11 height 11
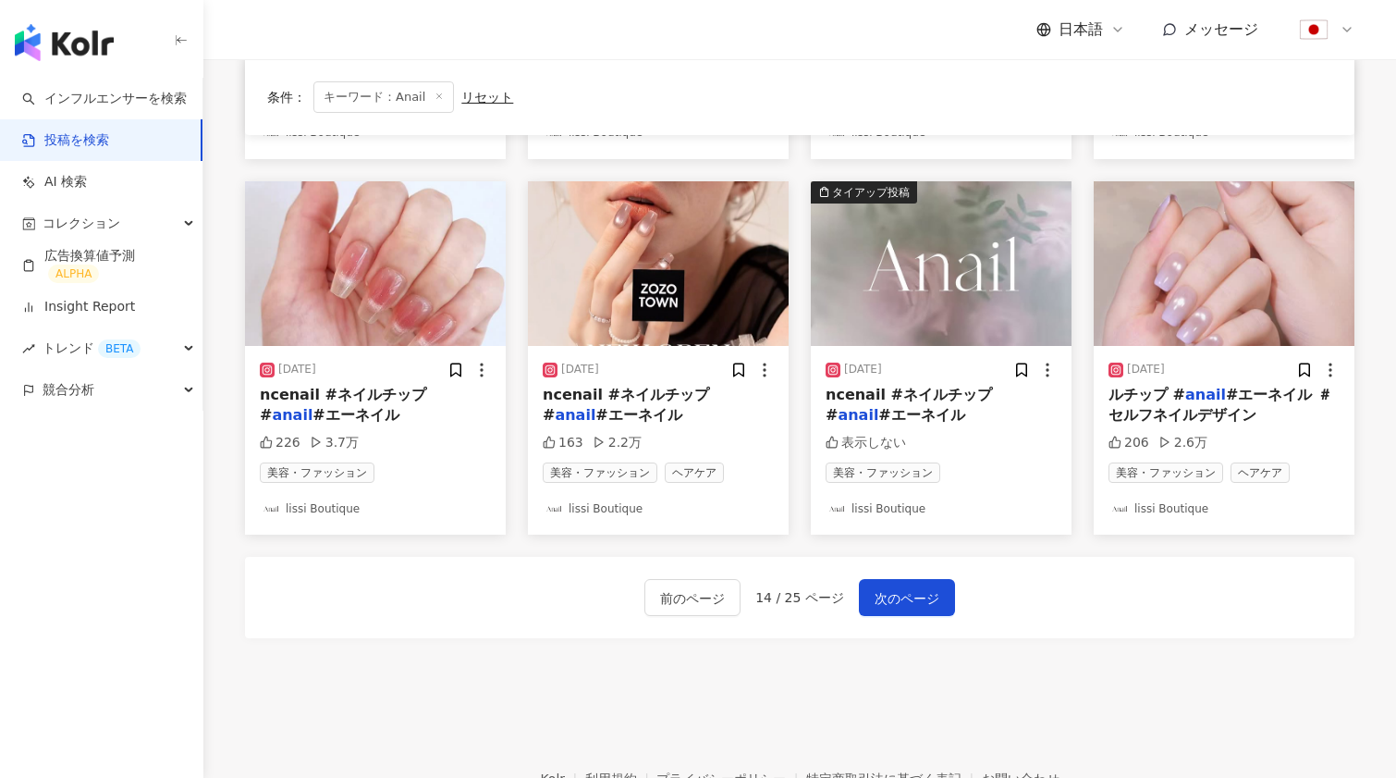
scroll to position [911, 0]
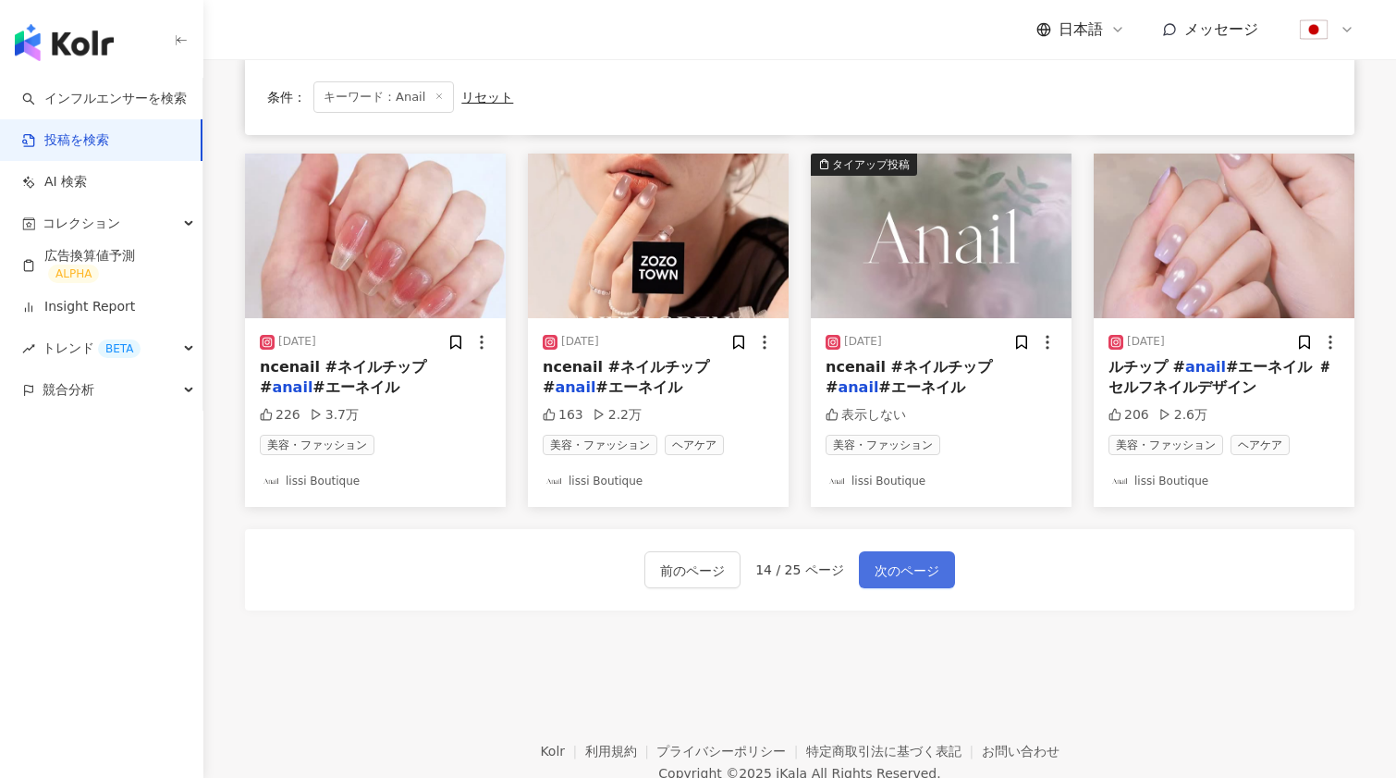
click at [882, 578] on button "次のページ" at bounding box center [907, 569] width 96 height 37
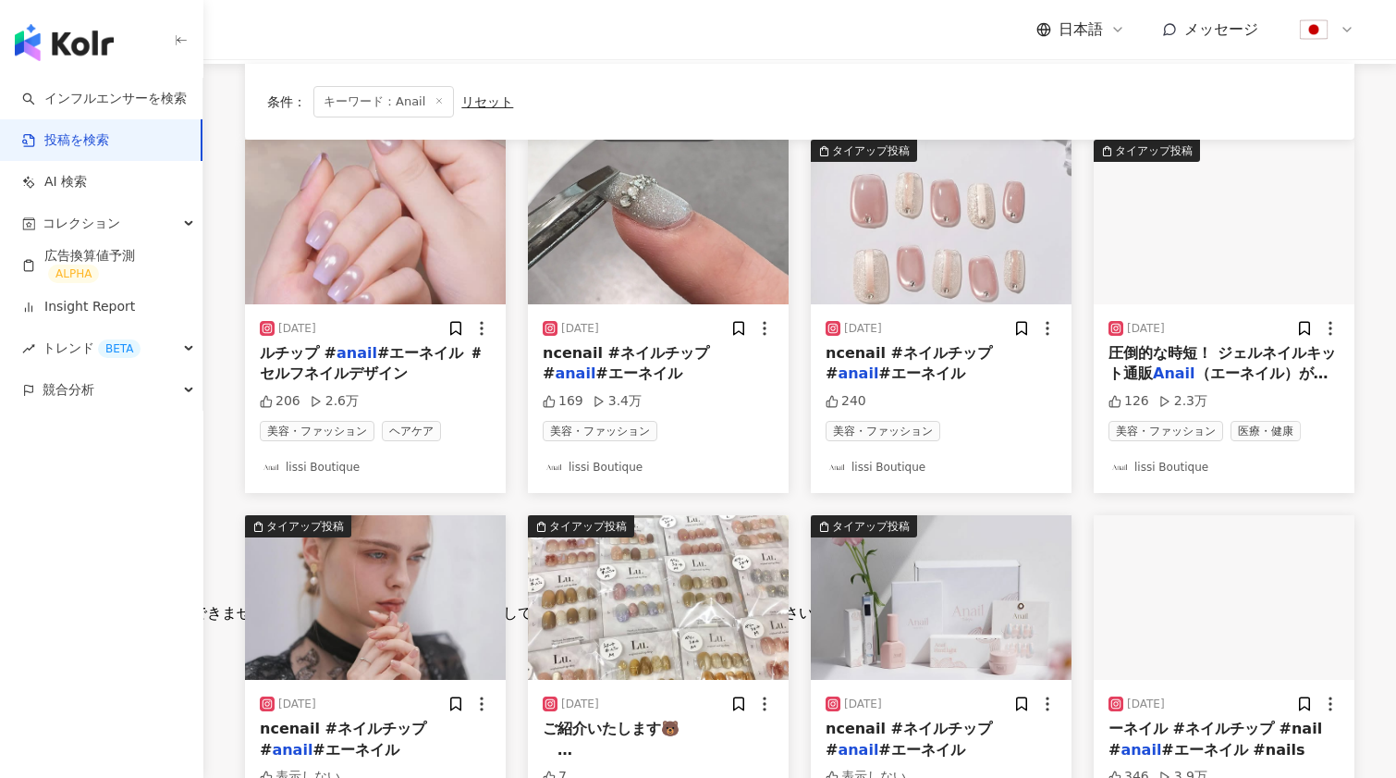
scroll to position [121, 0]
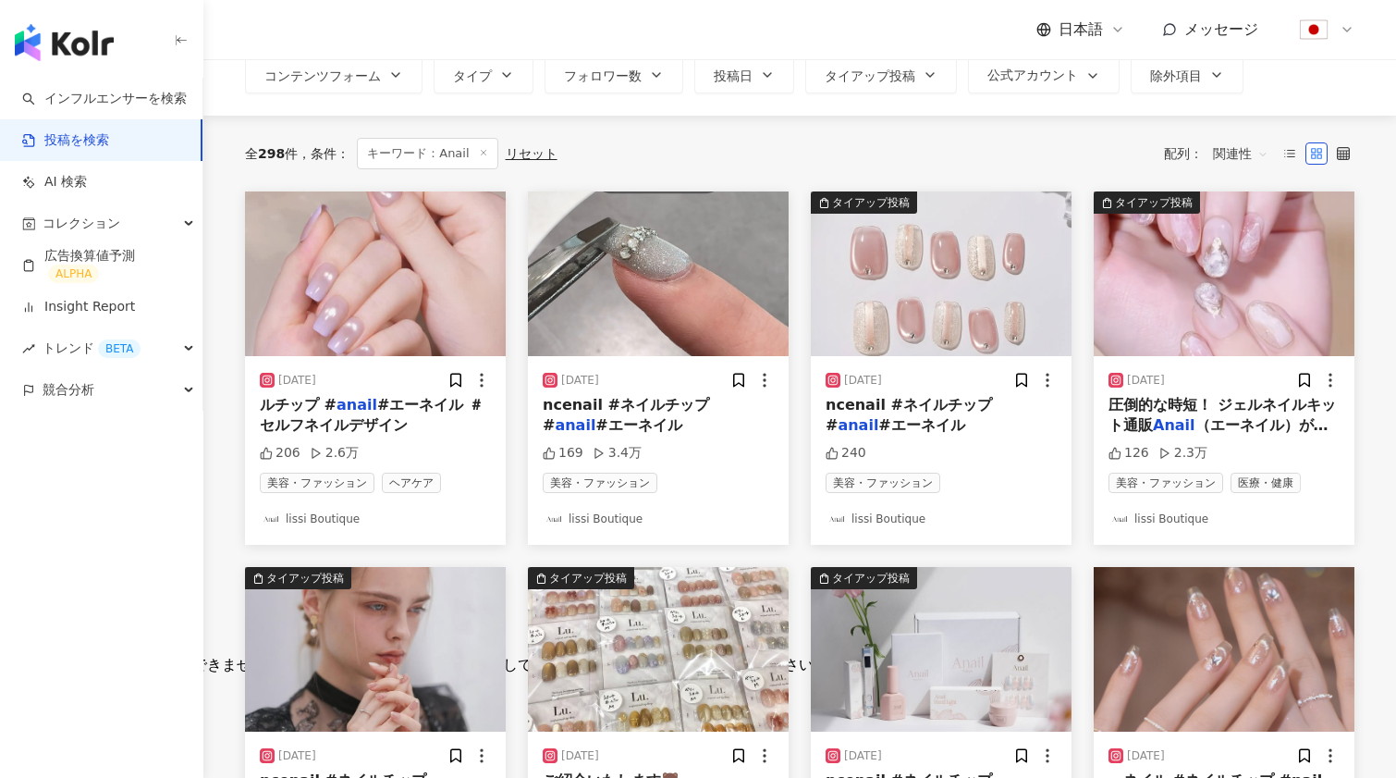
click at [644, 285] on img "button" at bounding box center [658, 273] width 261 height 165
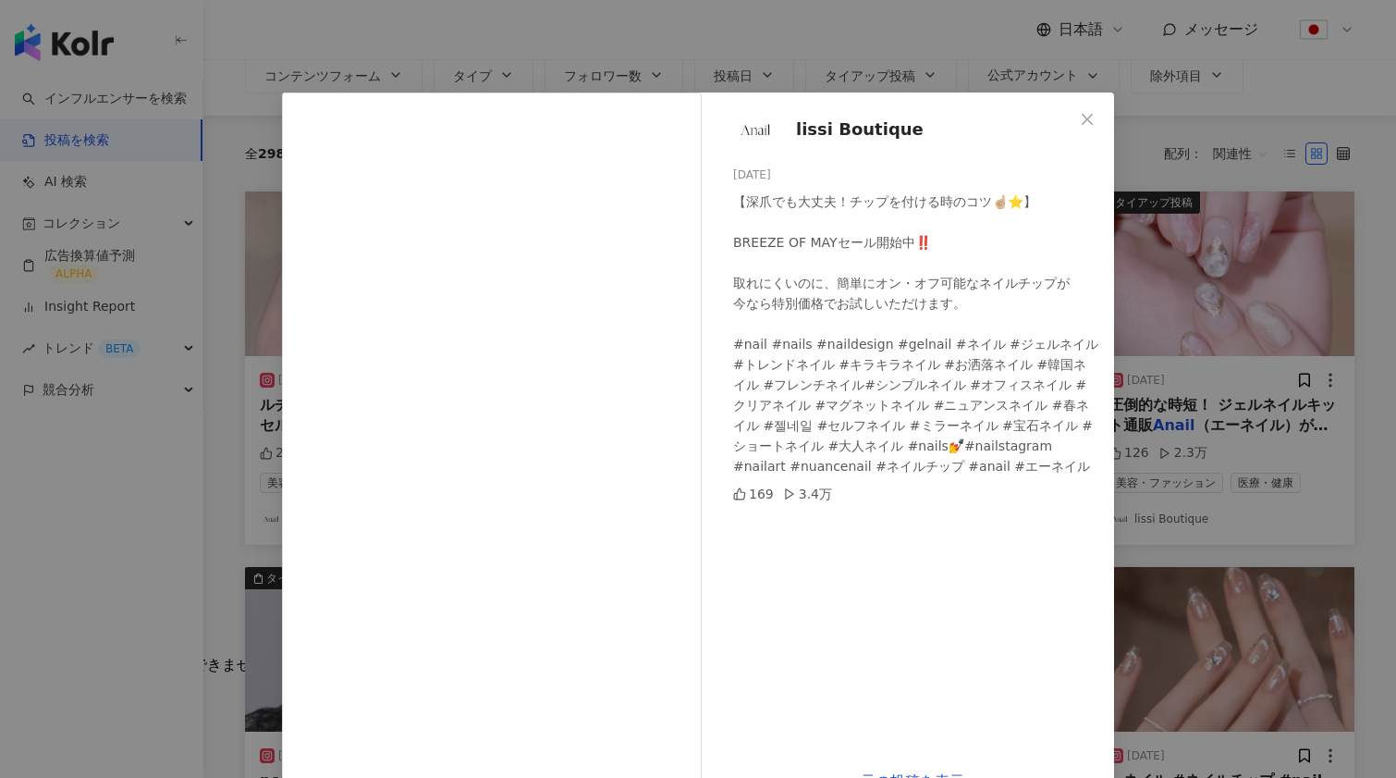
scroll to position [3, 0]
click at [1089, 119] on icon "close" at bounding box center [1087, 116] width 15 height 15
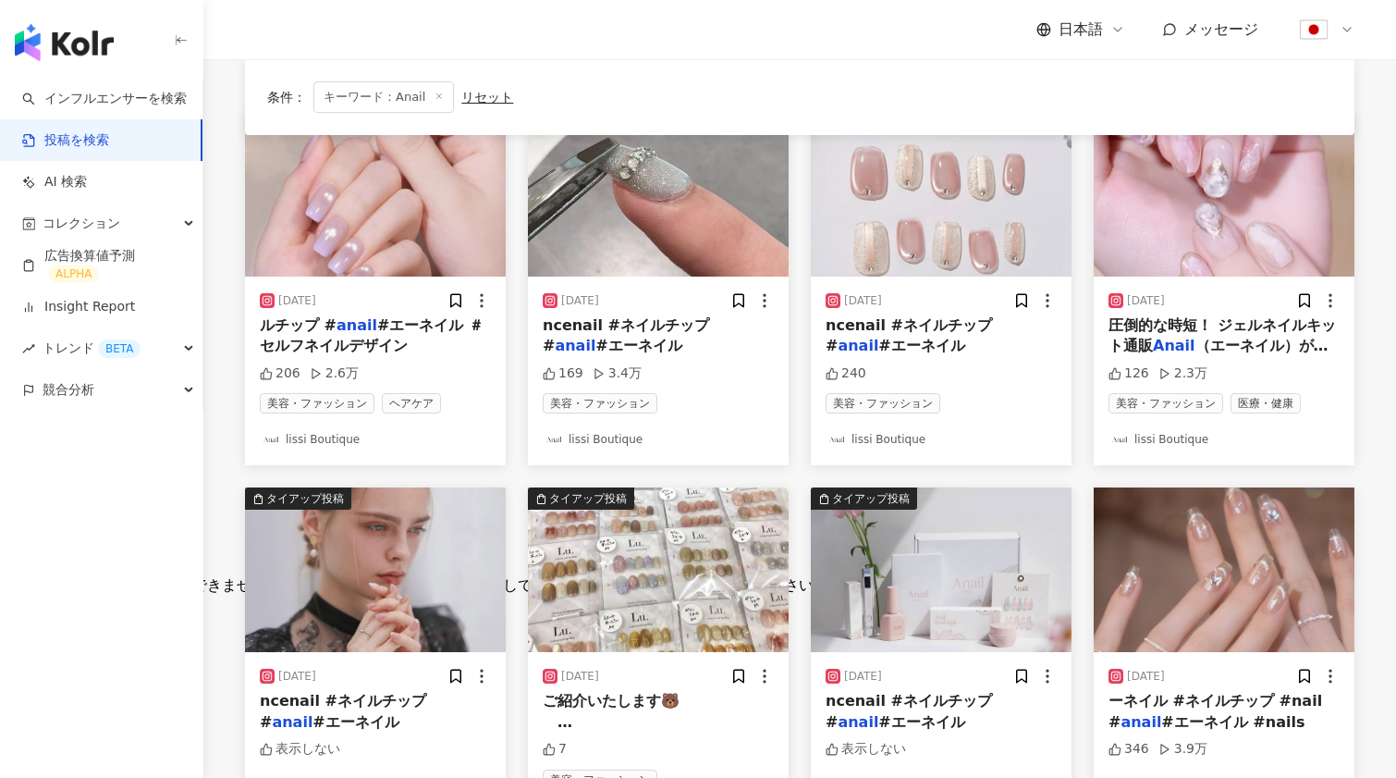
scroll to position [246, 0]
